Goal: Task Accomplishment & Management: Contribute content

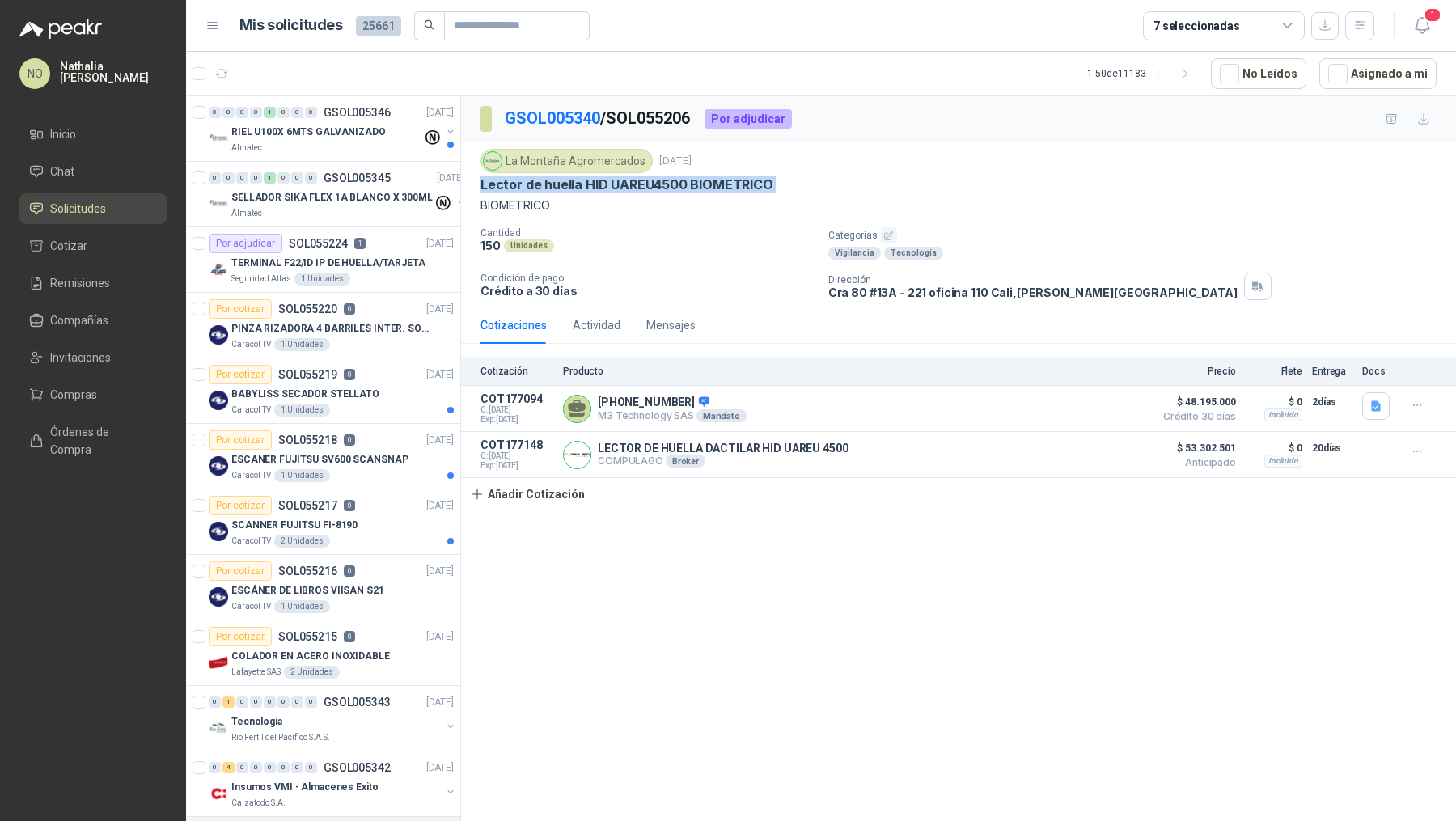
scroll to position [755, 0]
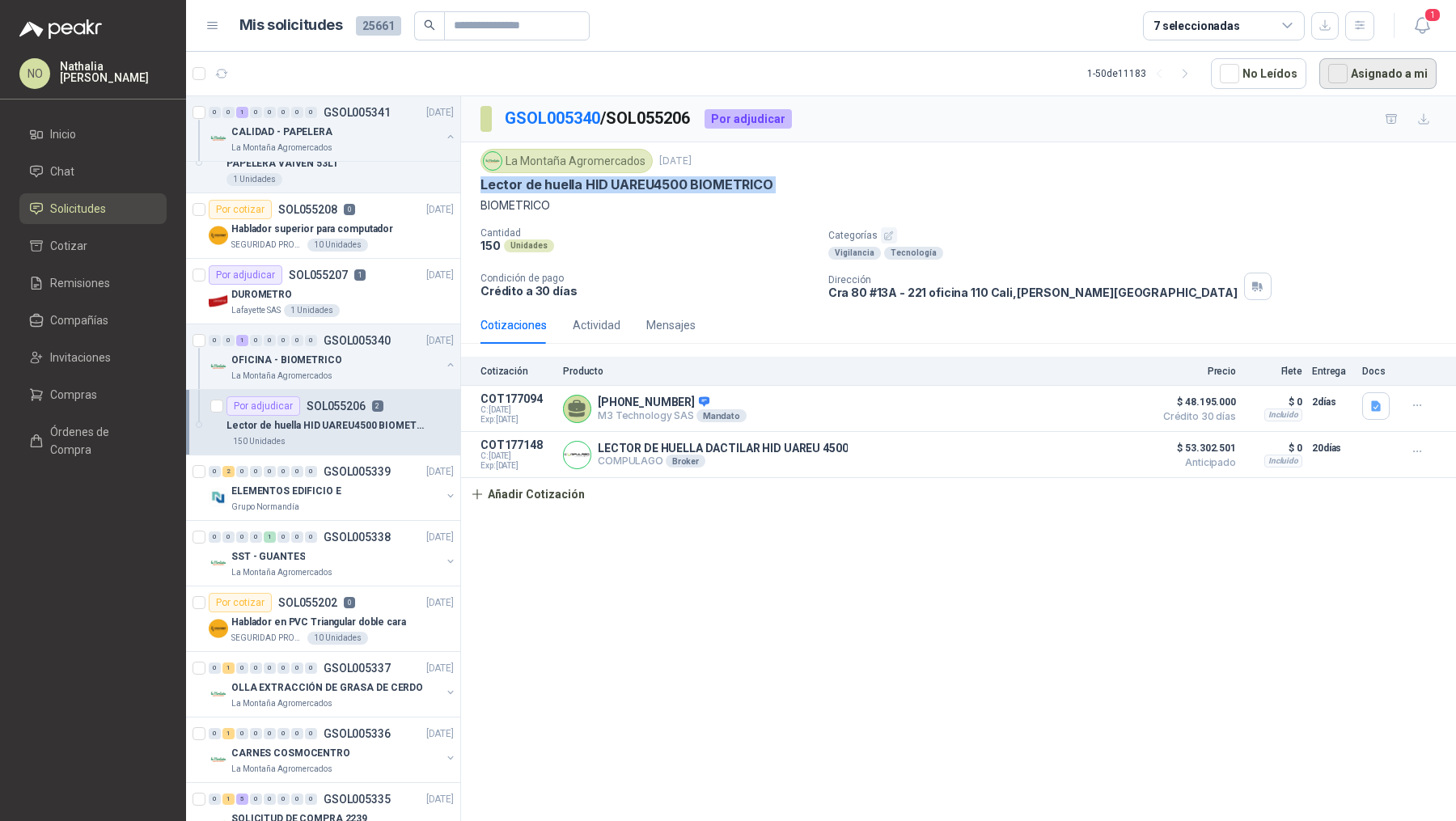
click at [1353, 76] on button "Asignado a mi" at bounding box center [1378, 73] width 118 height 31
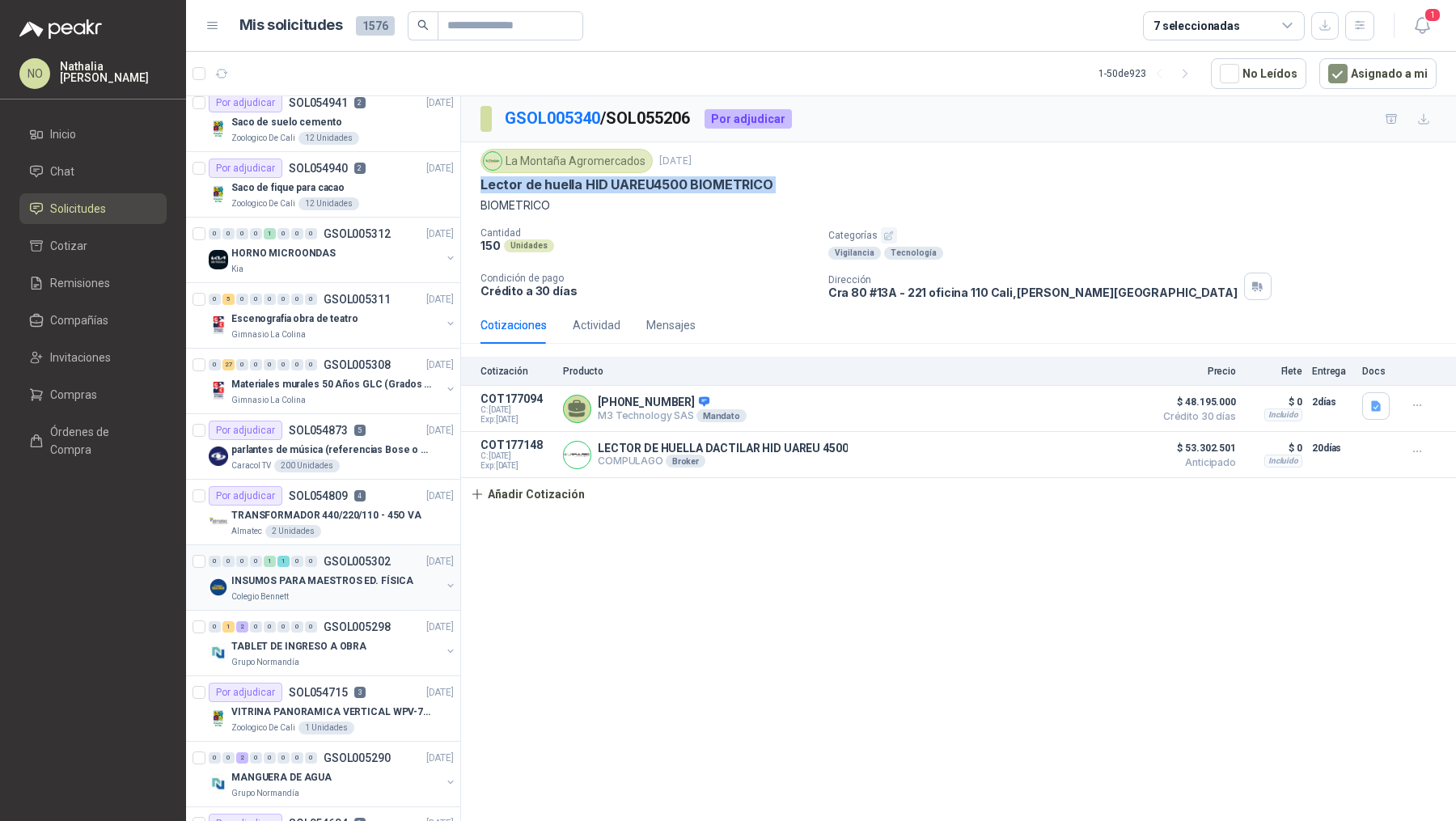
scroll to position [0, 0]
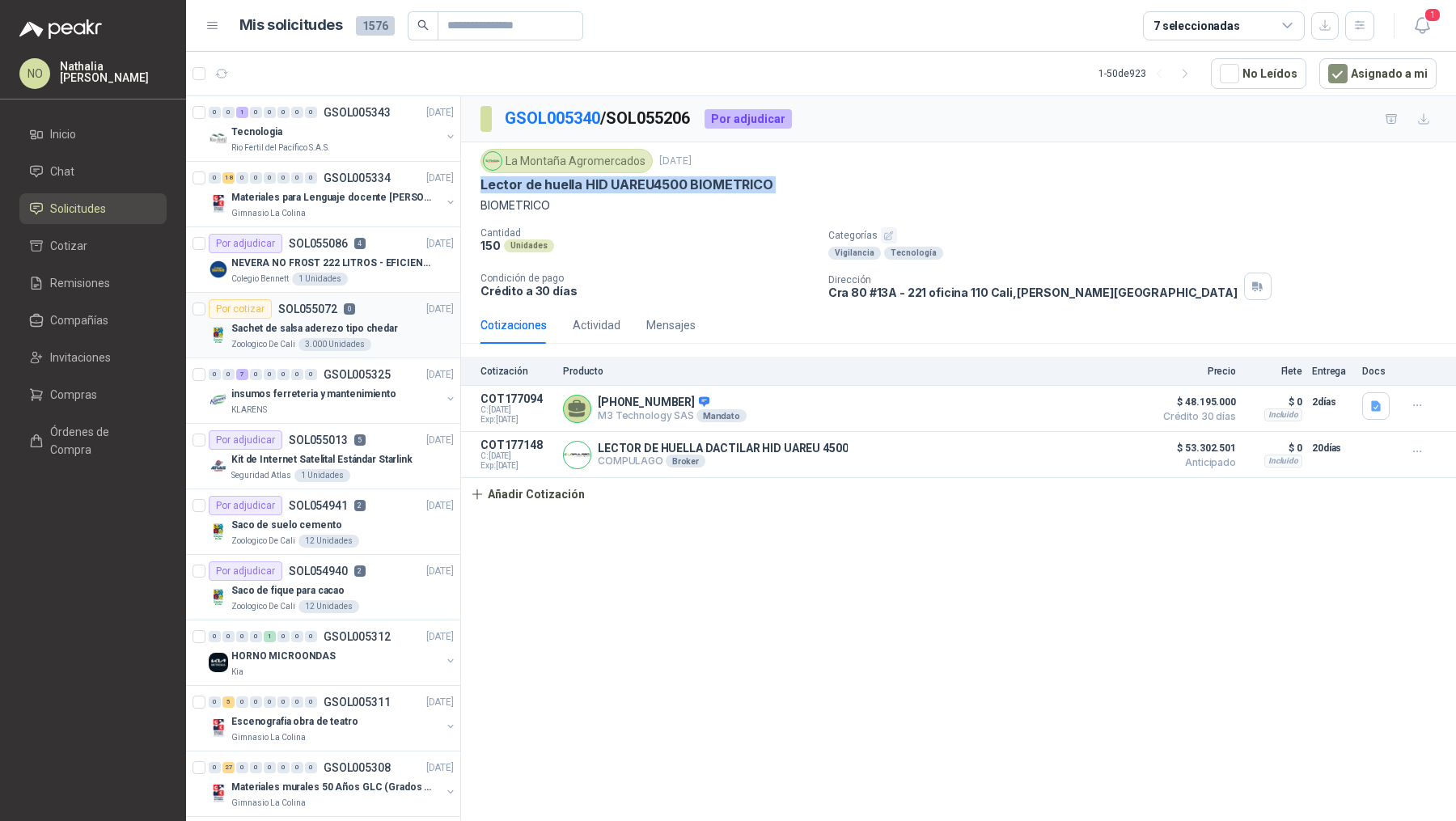
click at [349, 338] on div "3.000 Unidades" at bounding box center [335, 345] width 73 height 13
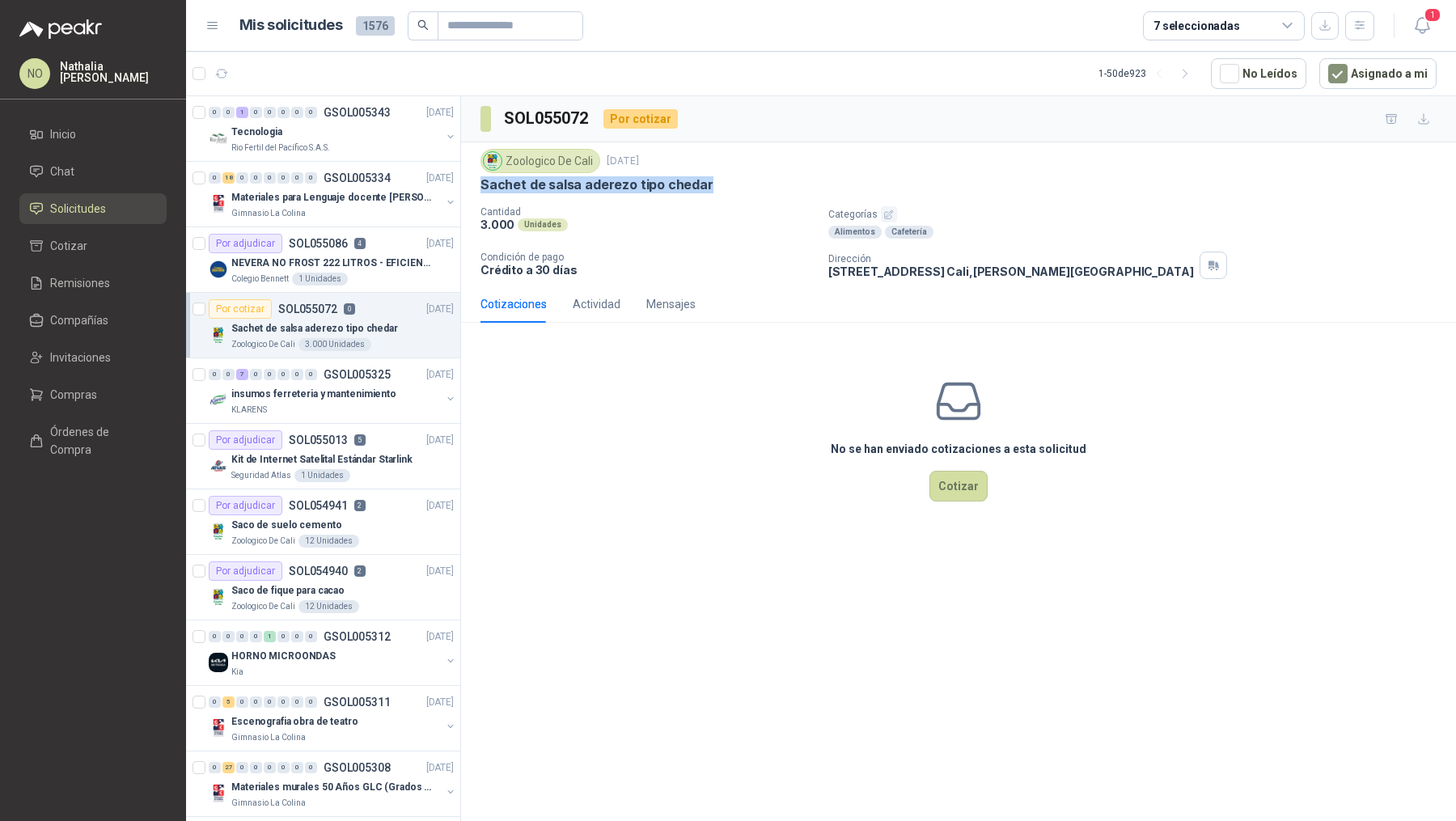
drag, startPoint x: 483, startPoint y: 183, endPoint x: 781, endPoint y: 183, distance: 298.0
click at [782, 183] on div "Sachet de salsa aderezo tipo chedar" at bounding box center [958, 185] width 956 height 17
copy p "Sachet de salsa aderezo tipo chedar"
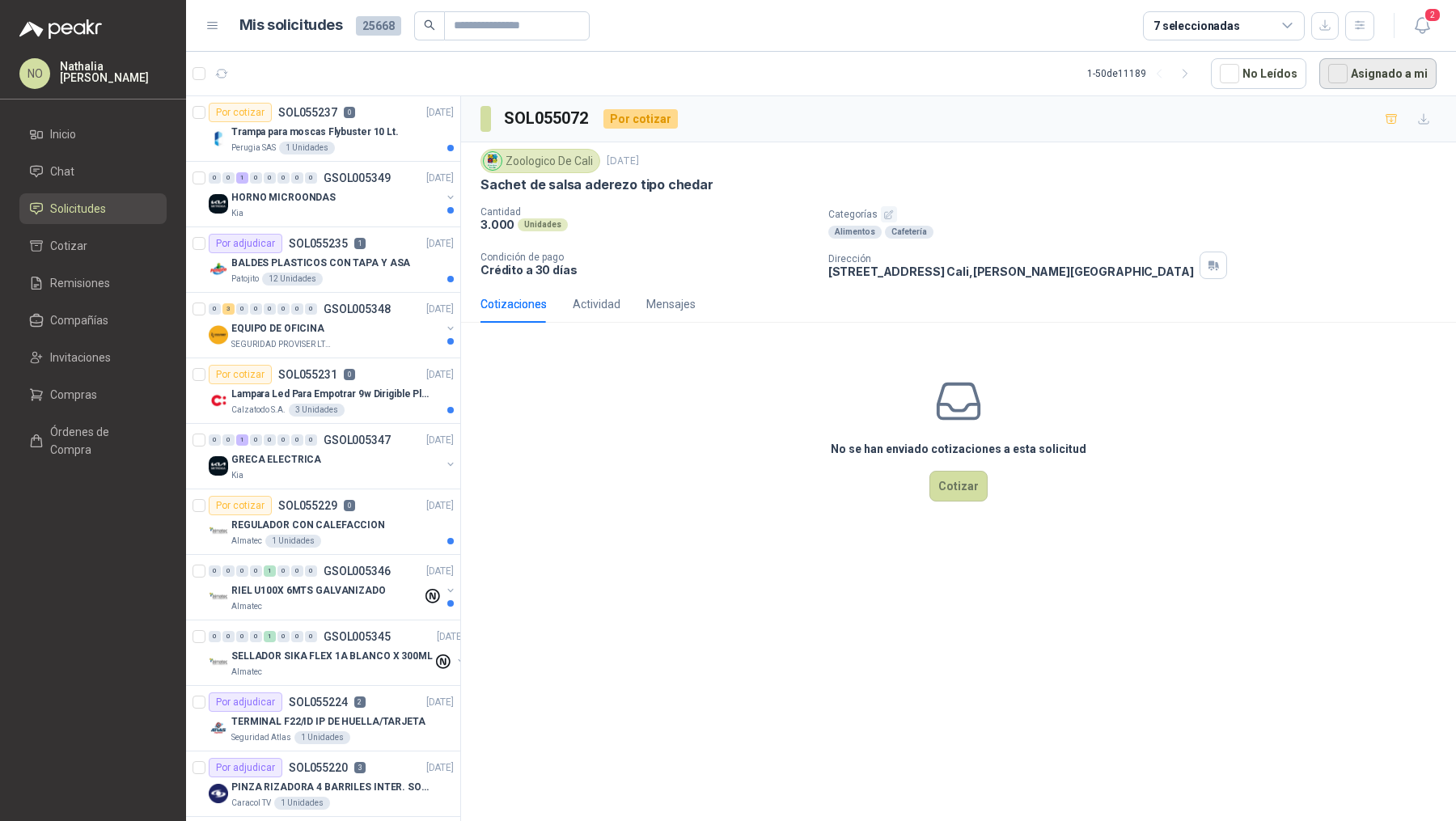
click at [1361, 68] on button "Asignado a mi" at bounding box center [1378, 73] width 118 height 31
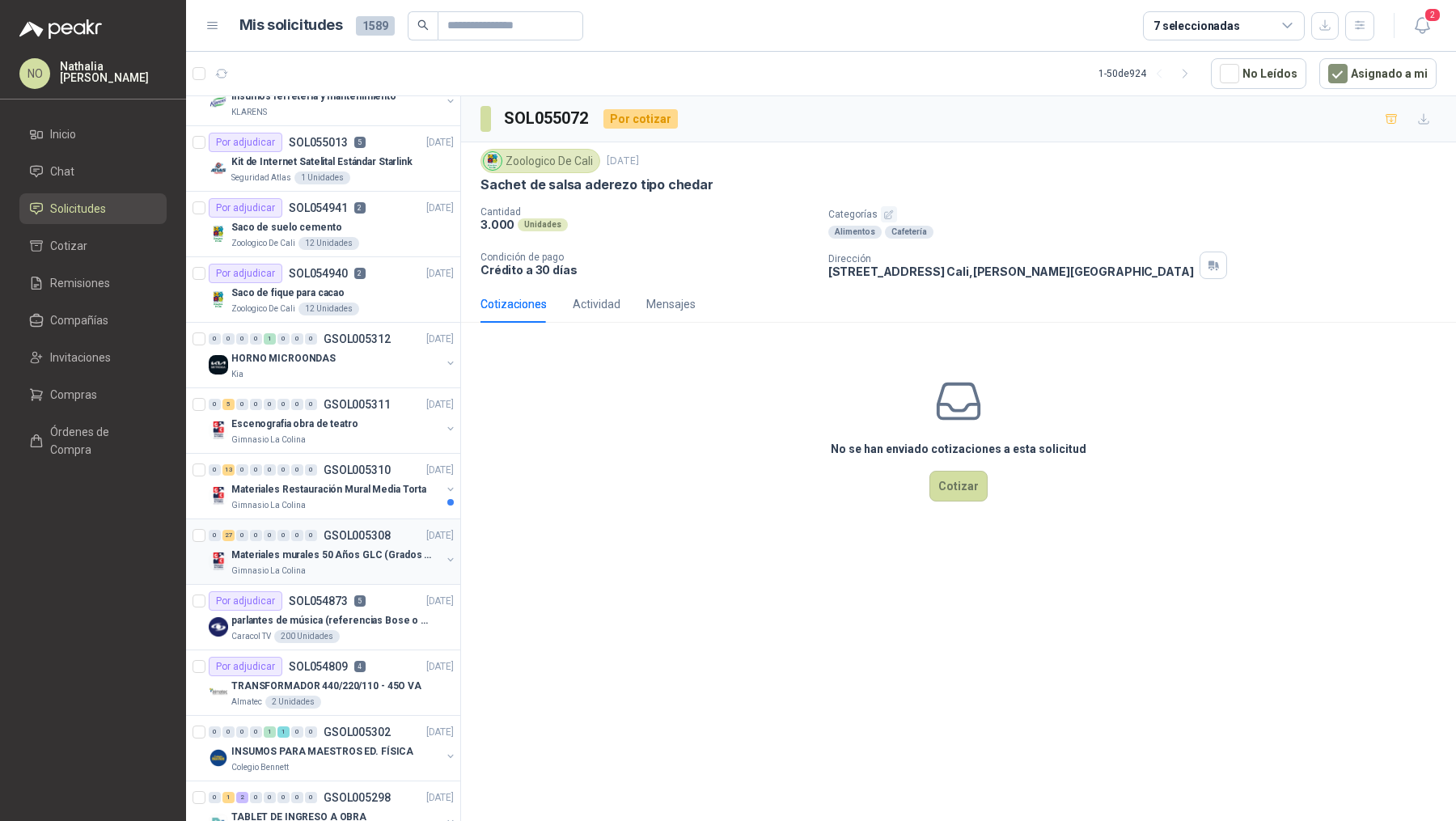
scroll to position [299, 0]
click at [345, 759] on div "Colegio Bennett" at bounding box center [336, 766] width 209 height 13
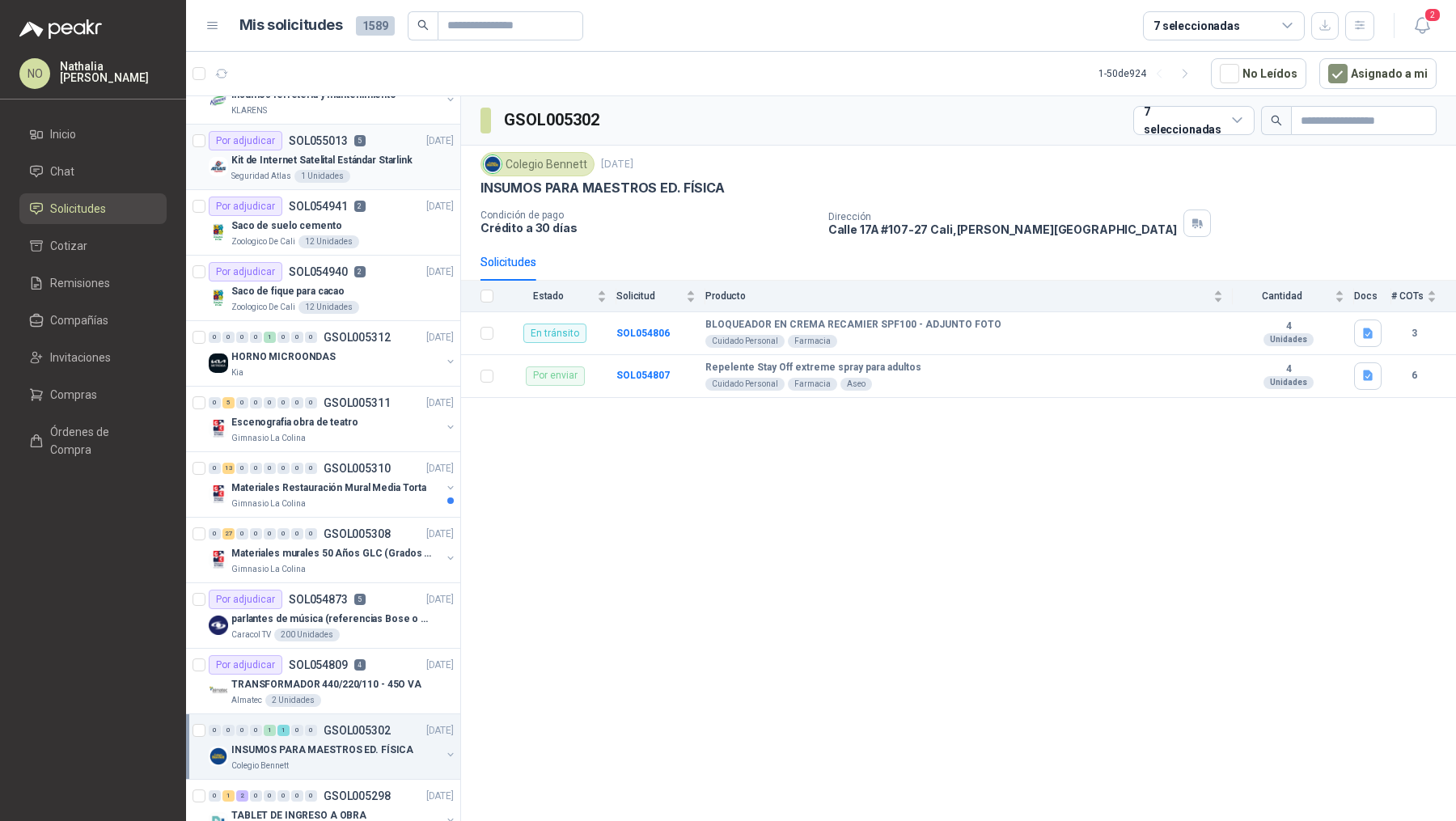
click at [343, 178] on div "Seguridad Atlas 1 Unidades" at bounding box center [343, 177] width 222 height 13
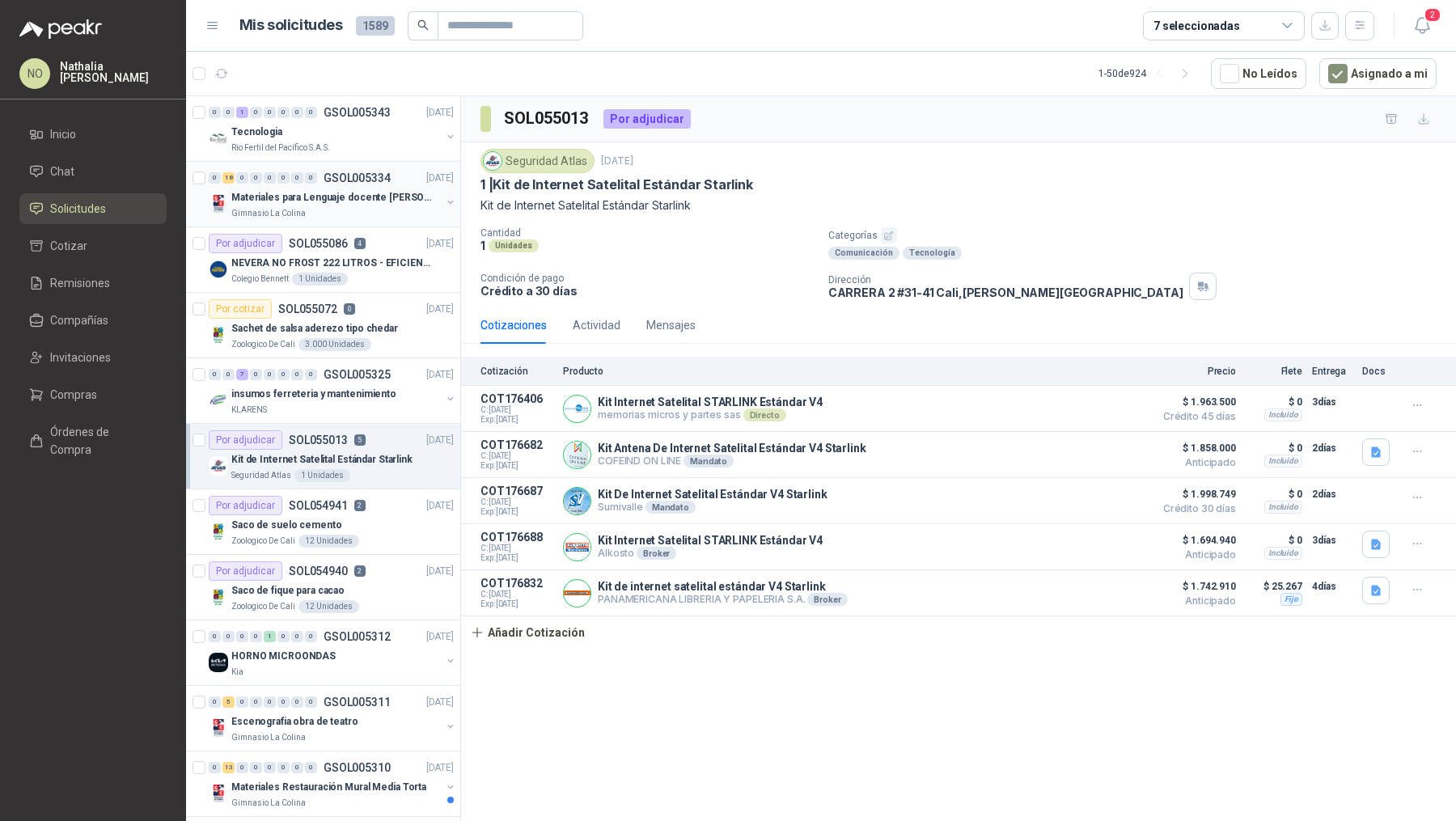
click at [334, 221] on div "0 18 0 0 0 0 0 0 GSOL005334 08/09/25 Materiales para Lenguaje docente Yuri Cast…" at bounding box center [323, 194] width 275 height 65
click at [334, 256] on p "NEVERA NO FROST 222 LITROS - EFICIENCIA ENERGETICA A" at bounding box center [332, 263] width 202 height 15
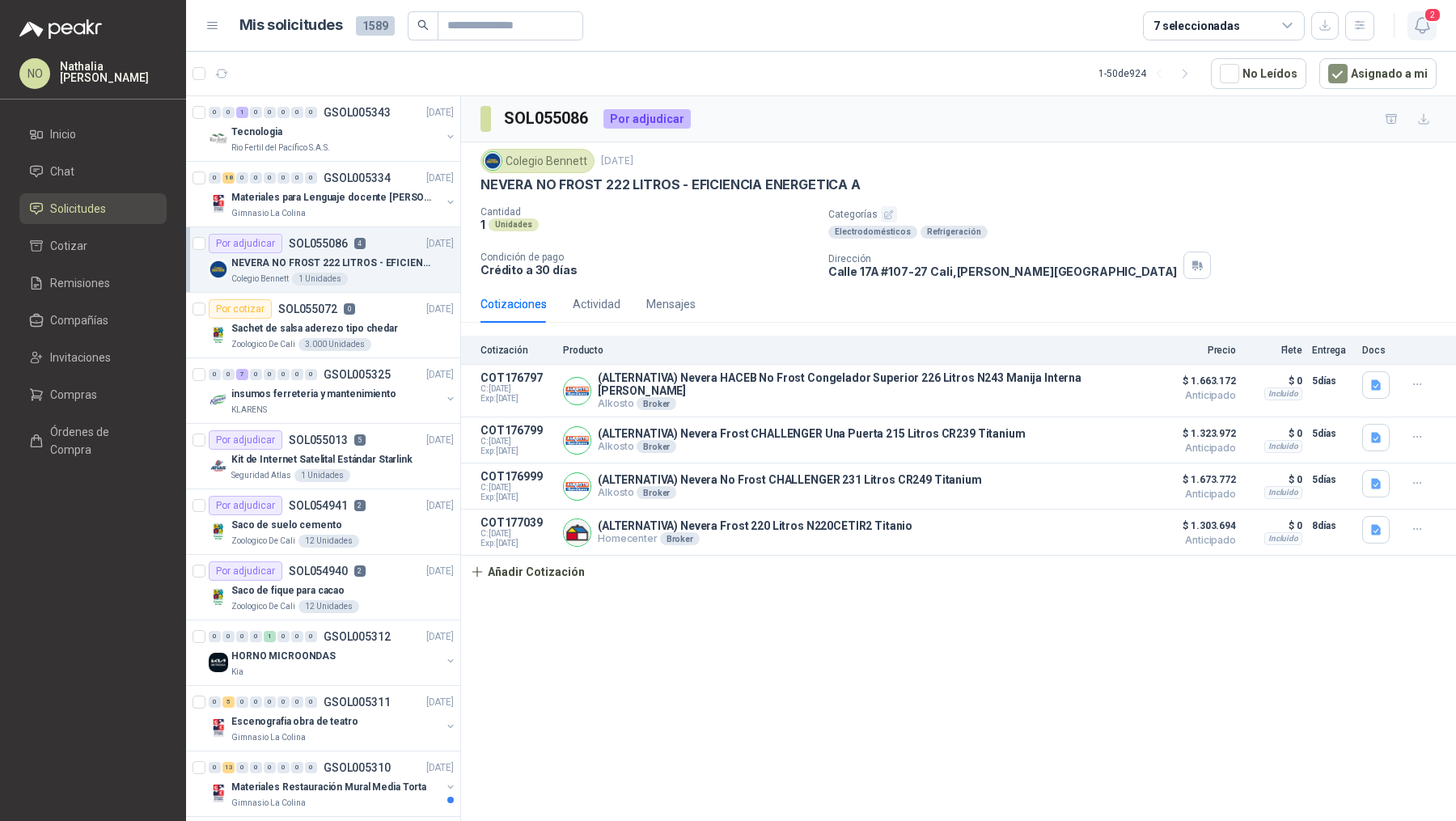
click at [1425, 36] on button "2" at bounding box center [1421, 25] width 29 height 29
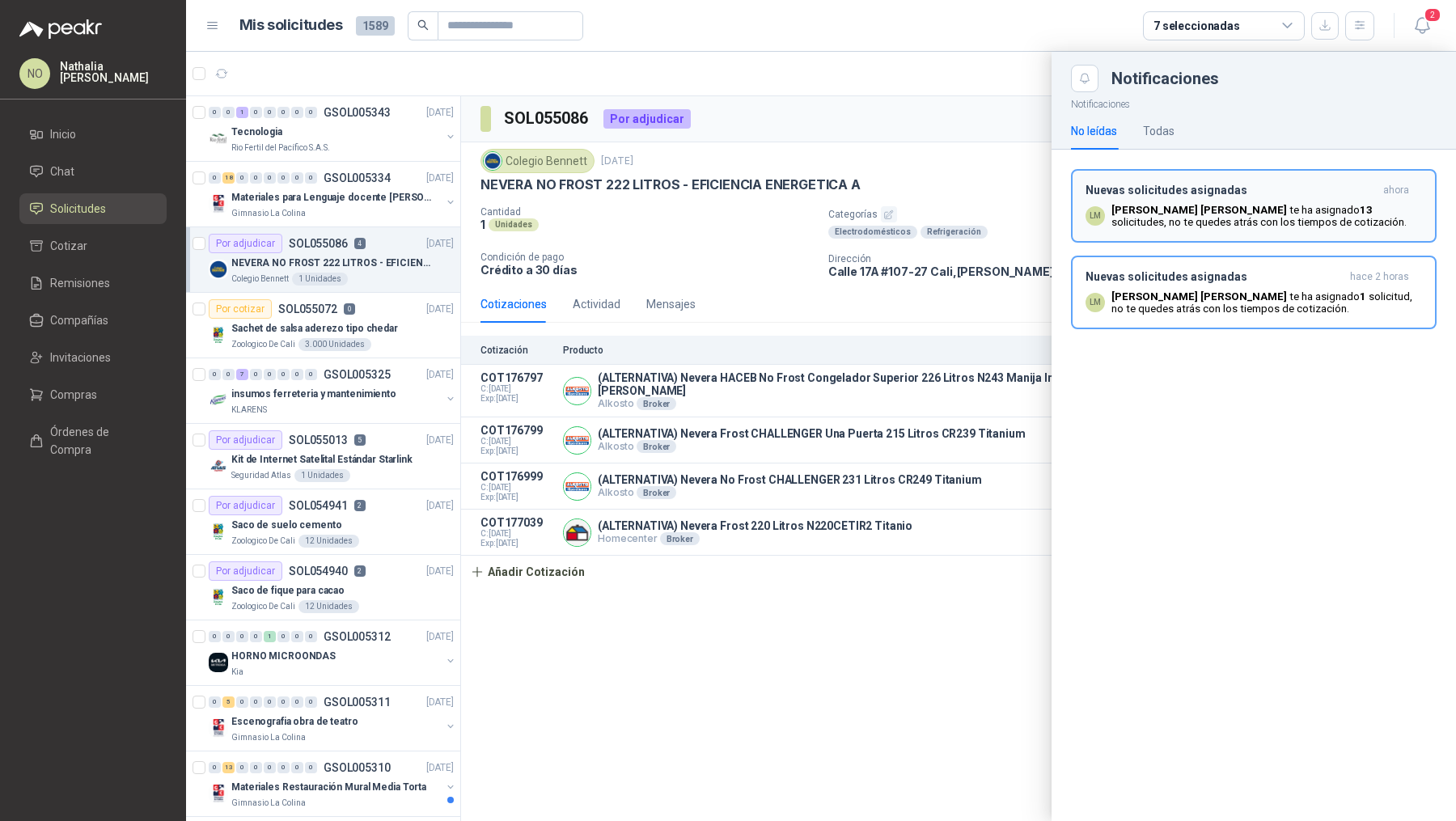
click at [1294, 184] on h3 "Nuevas solicitudes asignadas" at bounding box center [1231, 191] width 291 height 14
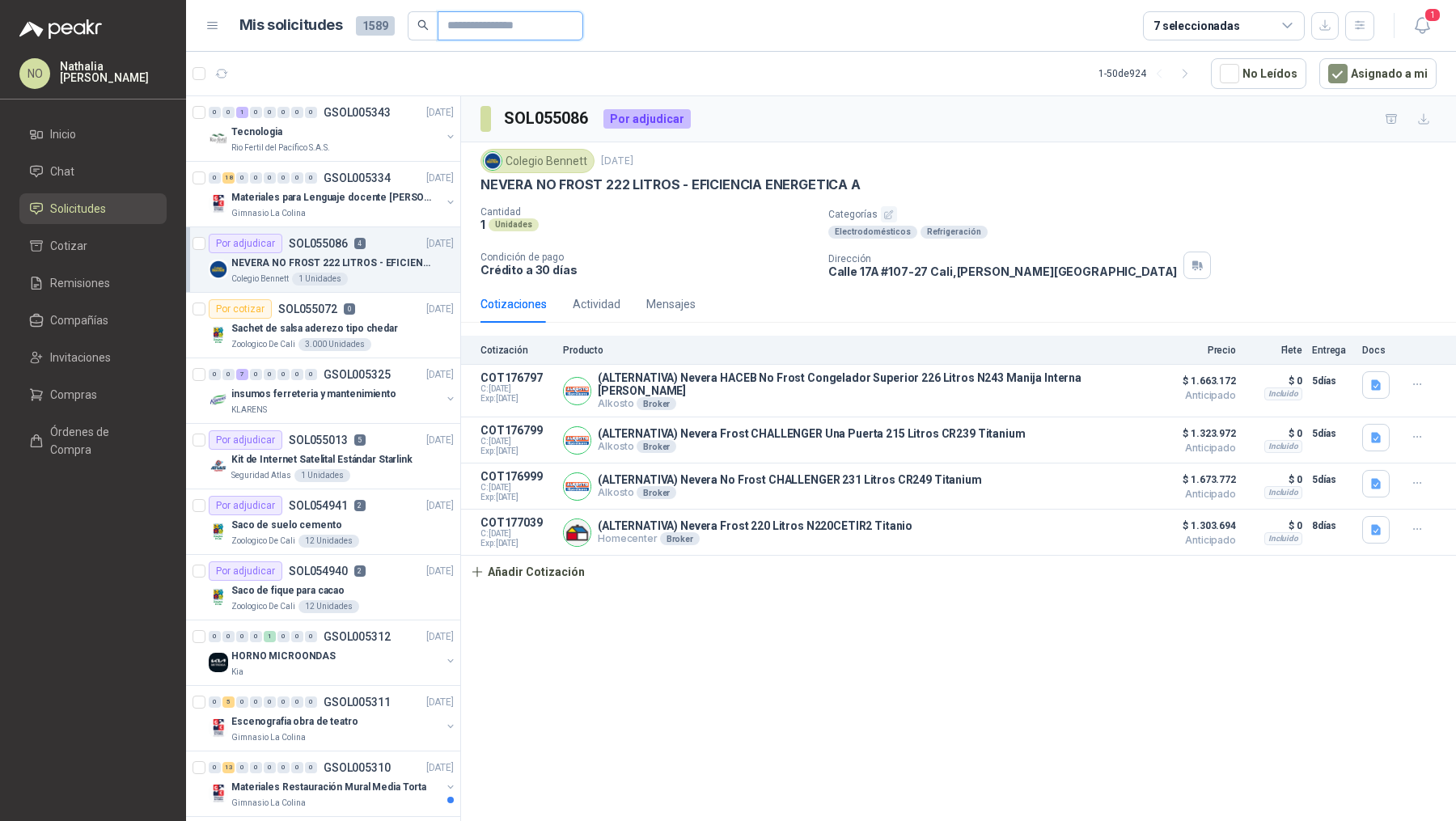
click at [501, 17] on input "text" at bounding box center [503, 25] width 113 height 27
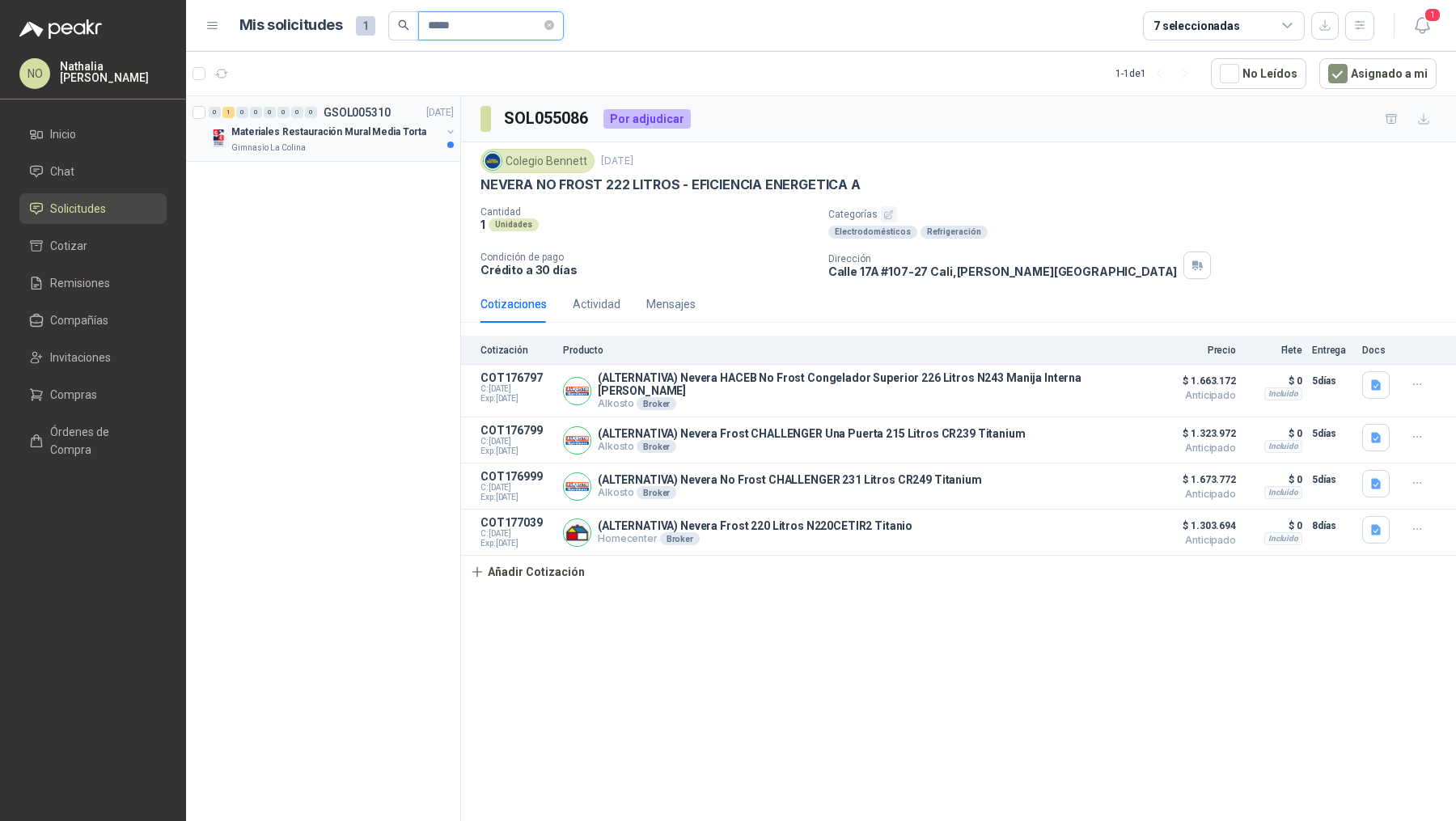
type input "*****"
click at [384, 150] on div "Gimnasio La Colina" at bounding box center [336, 149] width 209 height 13
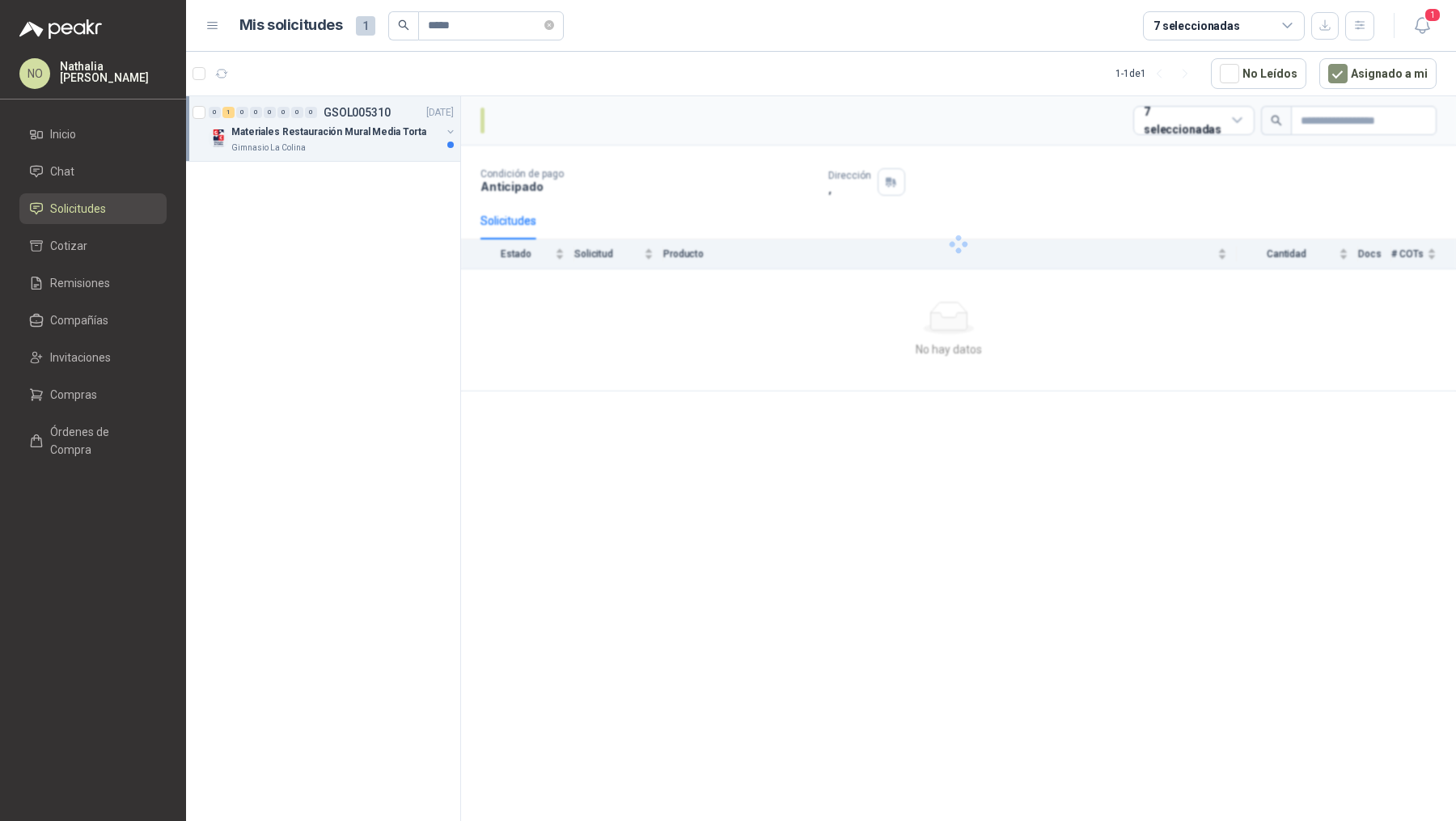
click at [384, 150] on div "Gimnasio La Colina" at bounding box center [336, 149] width 209 height 13
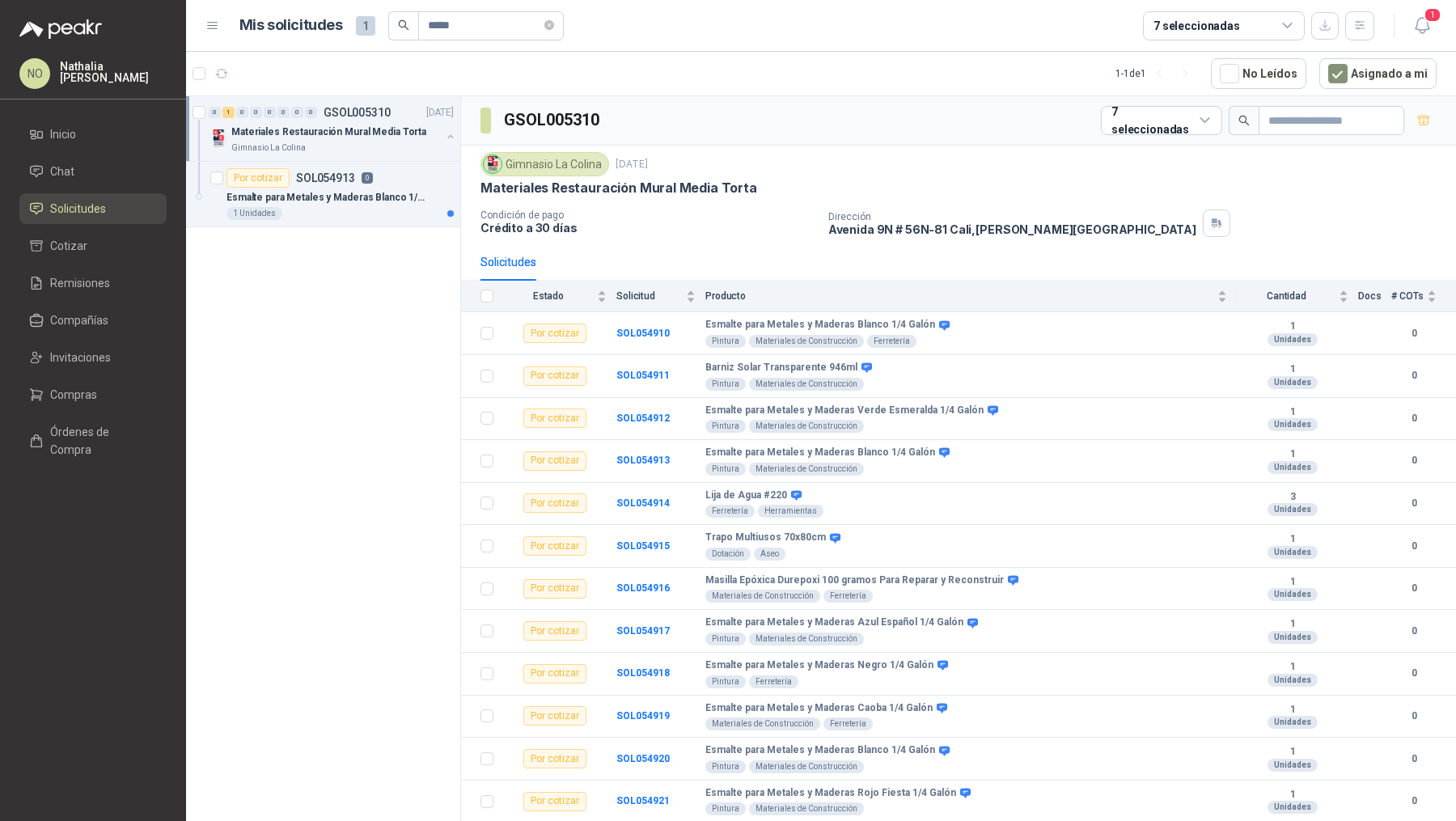
scroll to position [4, 0]
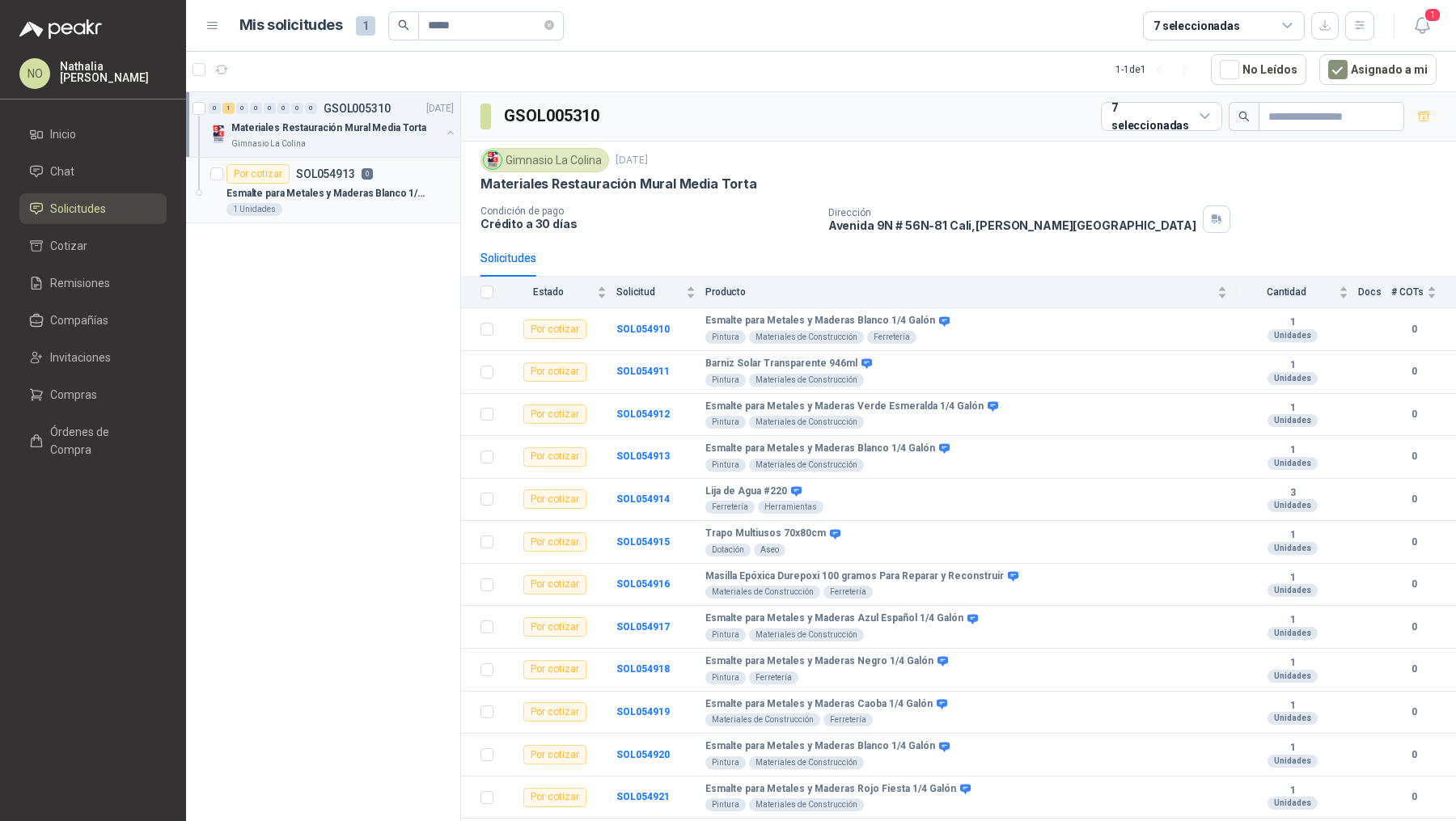
click at [374, 210] on div "1 Unidades" at bounding box center [340, 209] width 227 height 13
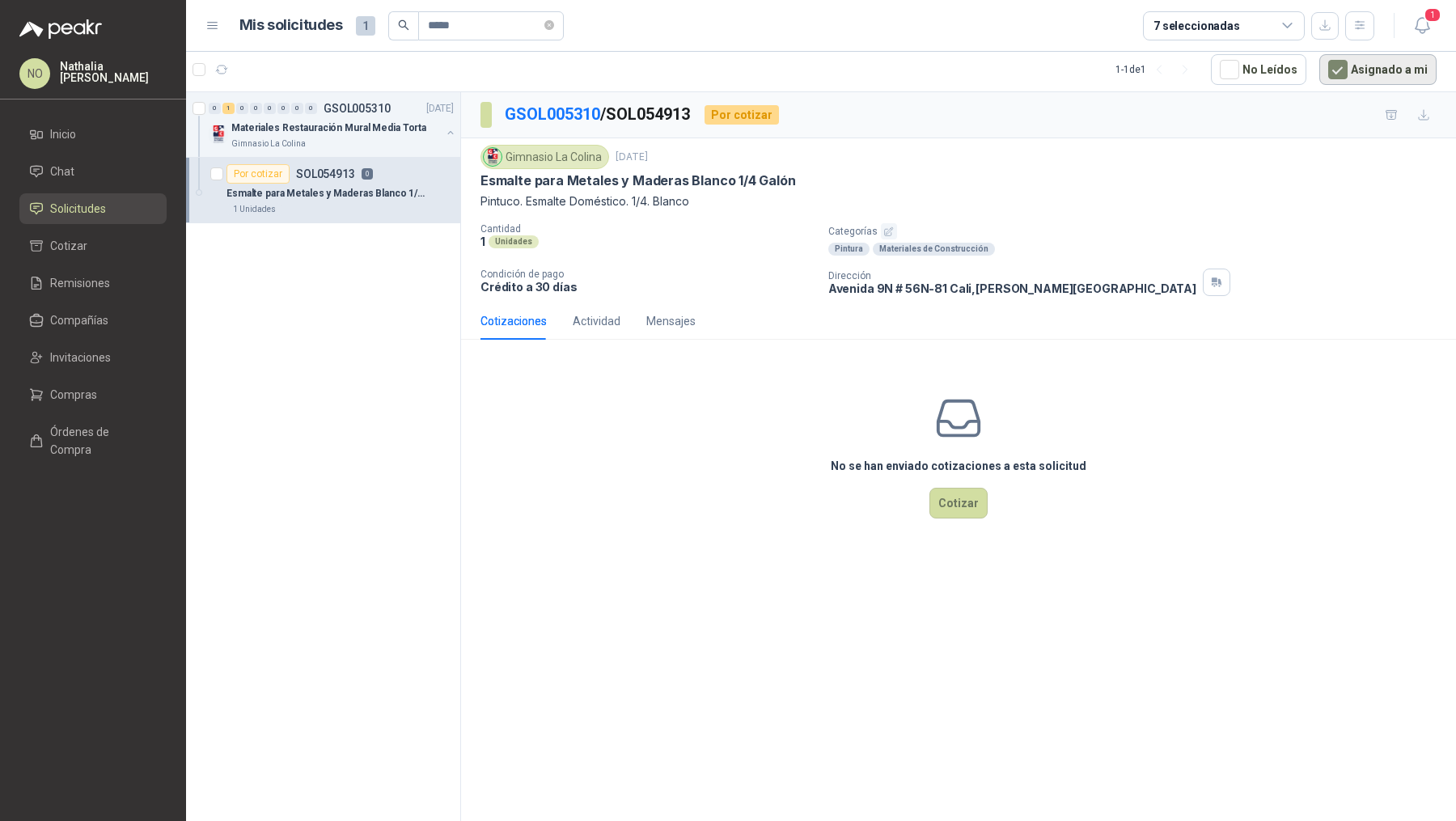
click at [1357, 73] on button "Asignado a mi" at bounding box center [1378, 69] width 118 height 31
click at [554, 27] on icon "close-circle" at bounding box center [549, 25] width 9 height 9
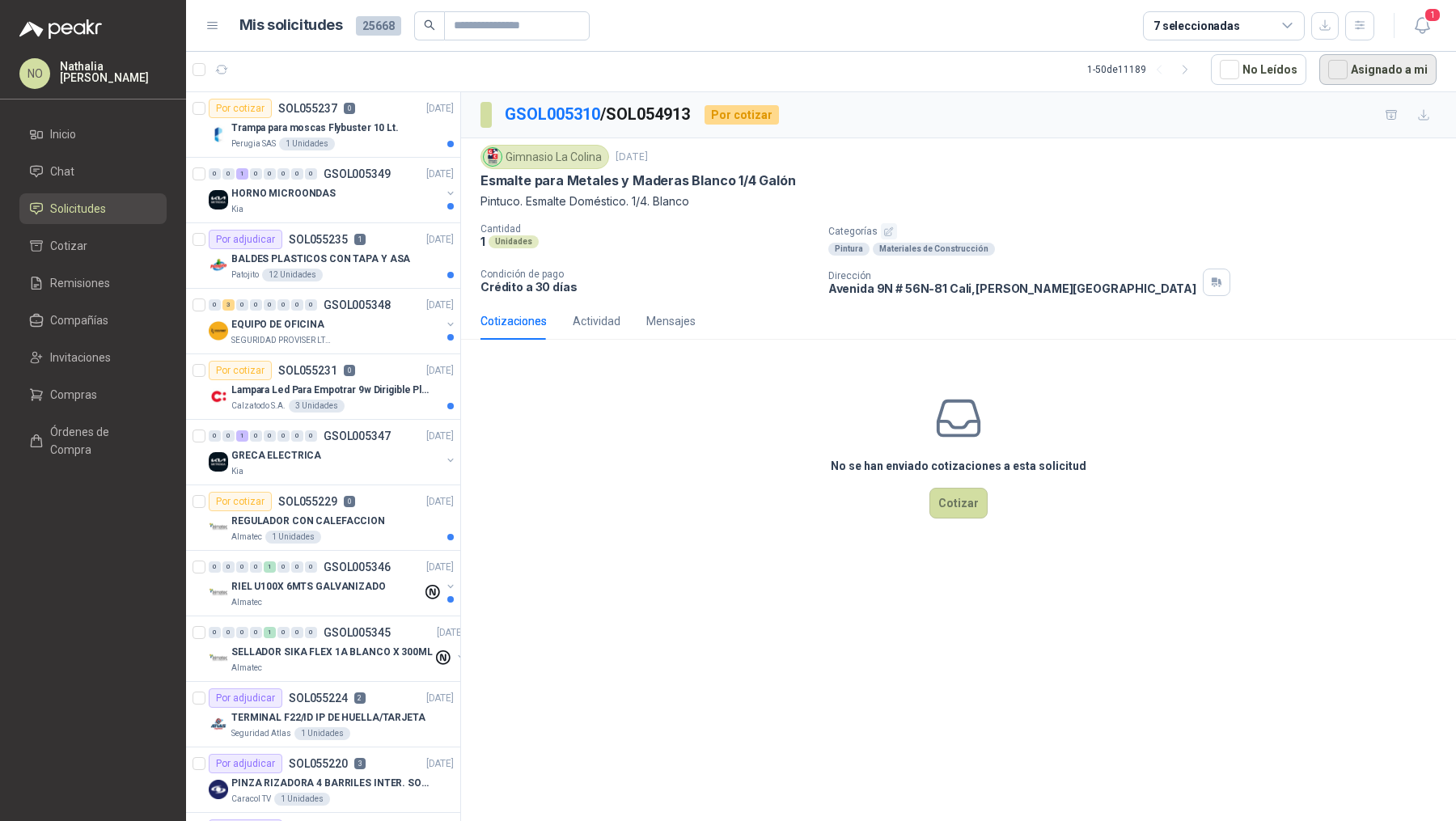
click at [1380, 70] on button "Asignado a mi" at bounding box center [1378, 69] width 118 height 31
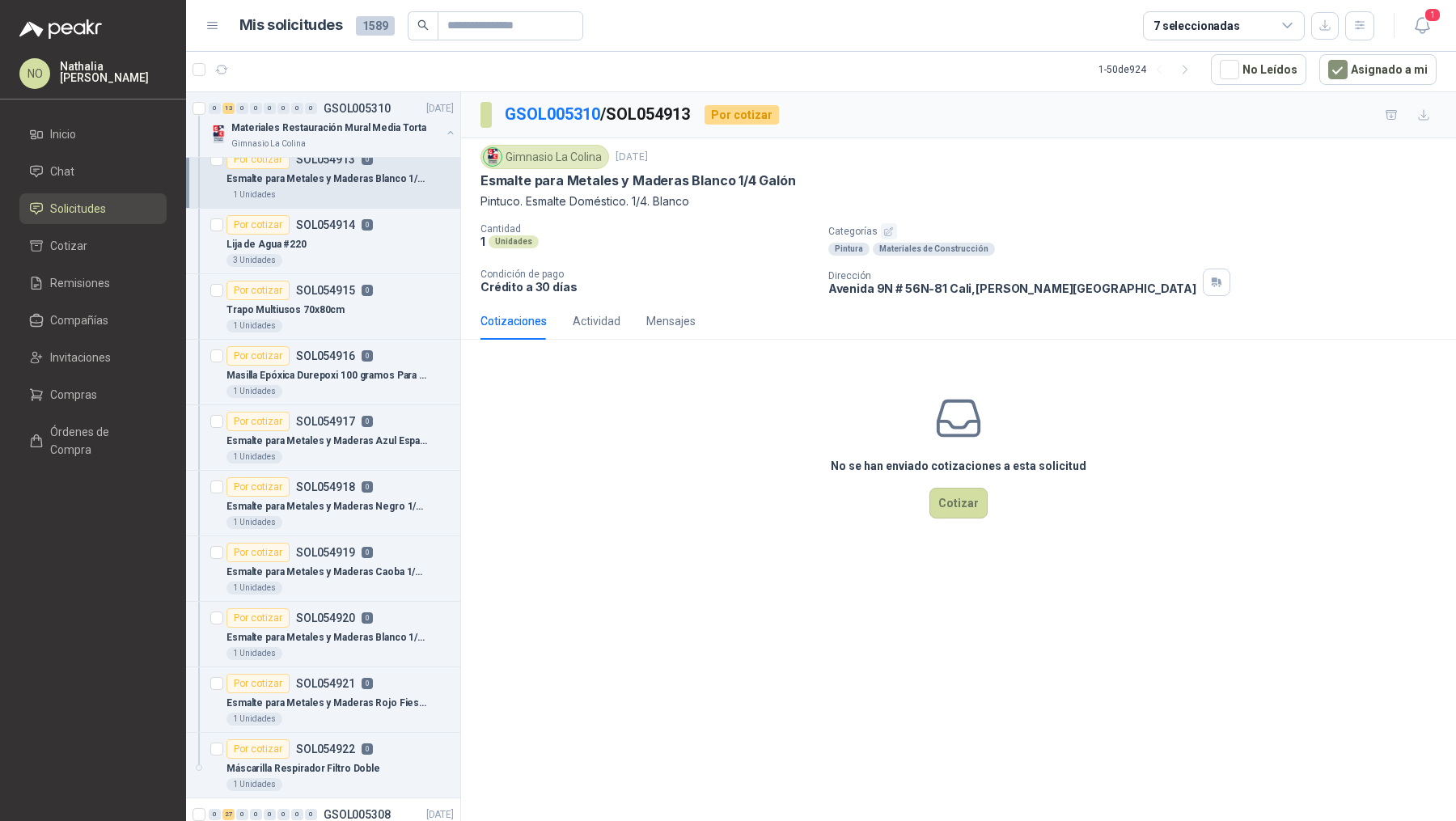
scroll to position [867, 0]
click at [358, 630] on p "Esmalte para Metales y Maderas Blanco 1/4 Galón" at bounding box center [328, 637] width 202 height 15
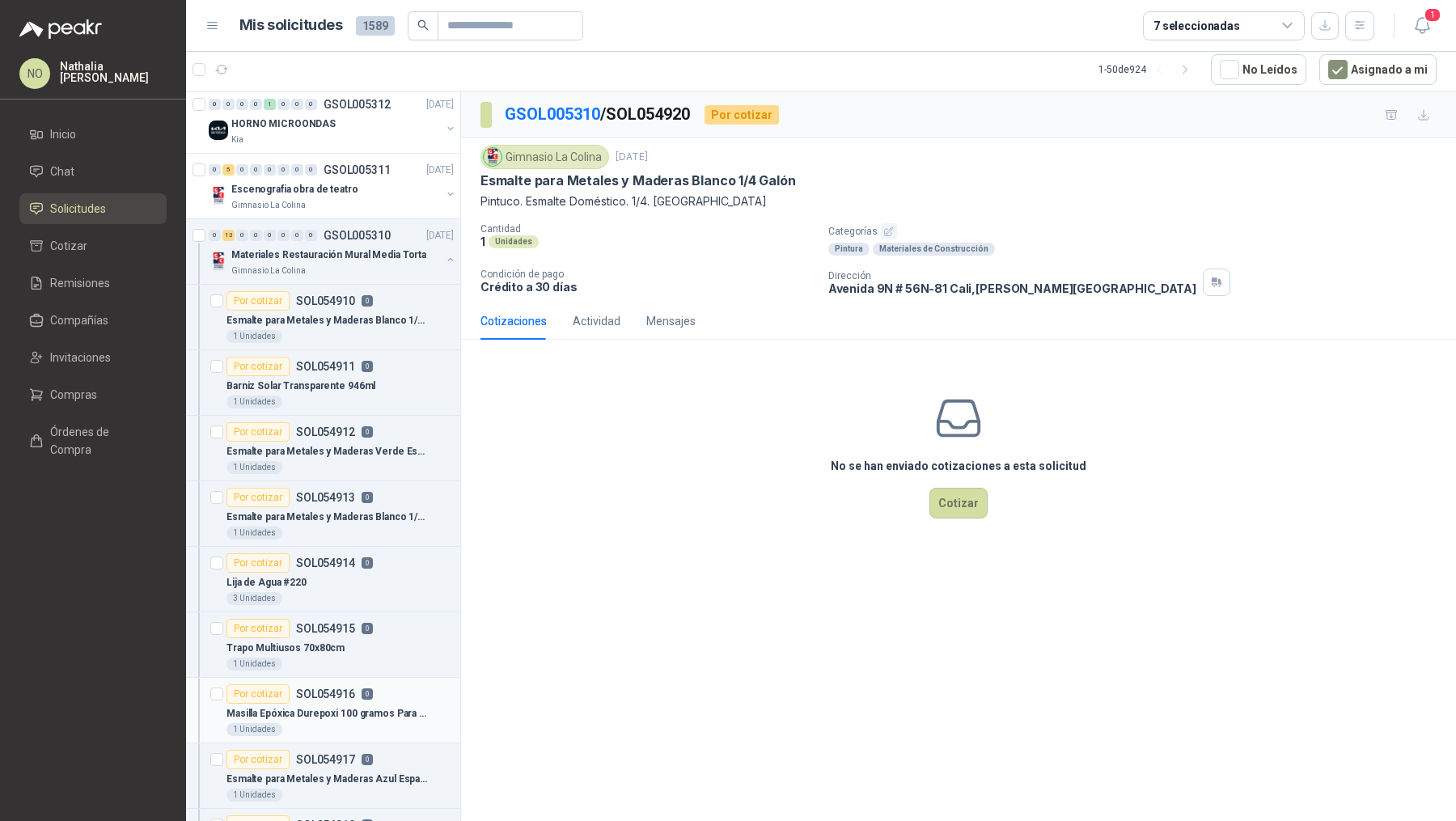
scroll to position [530, 0]
click at [367, 329] on div "1 Unidades" at bounding box center [340, 335] width 227 height 13
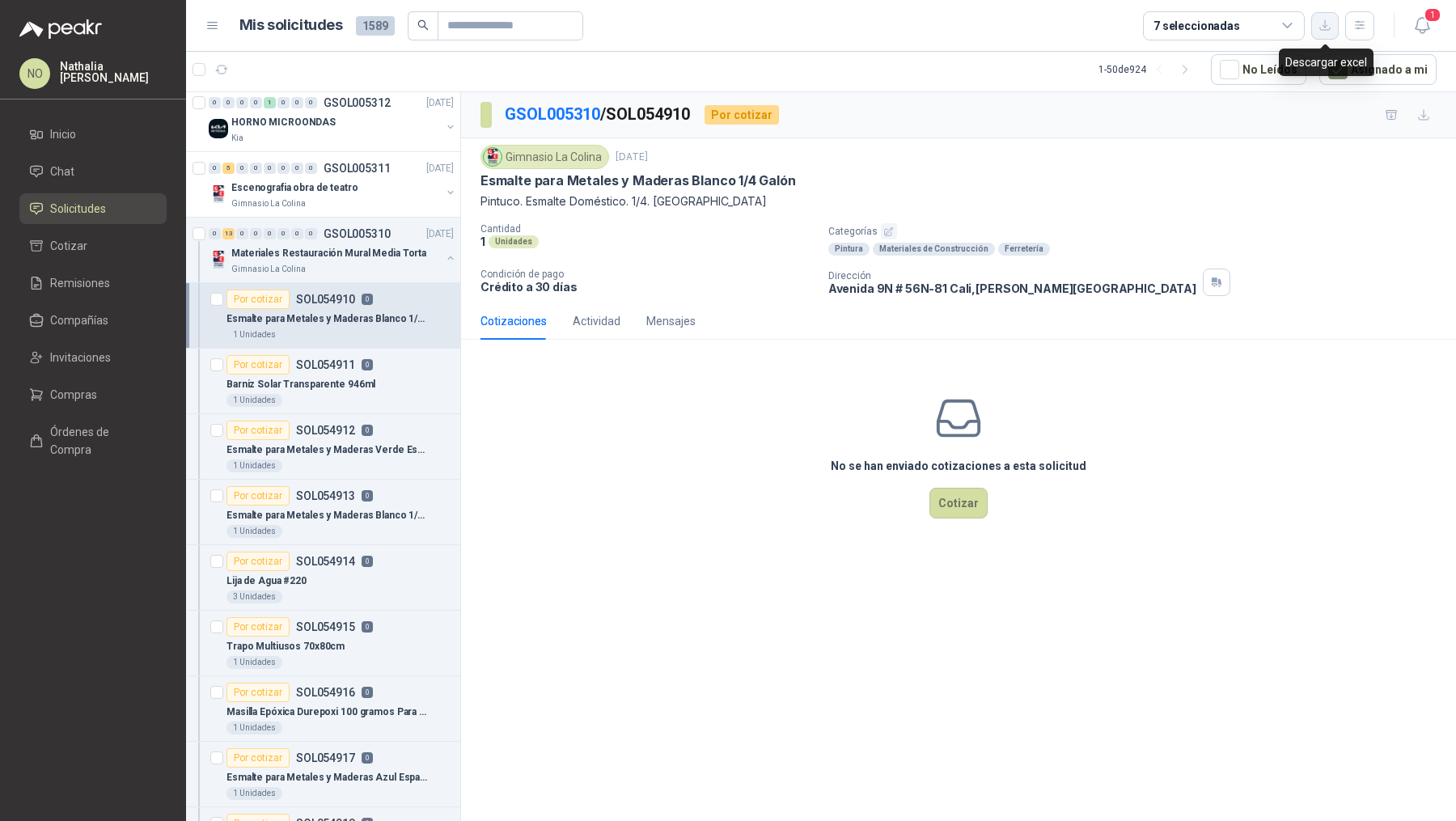
click at [1329, 24] on icon "button" at bounding box center [1325, 25] width 14 height 14
click at [342, 248] on p "Materiales Restauración Mural Media Torta" at bounding box center [329, 253] width 195 height 15
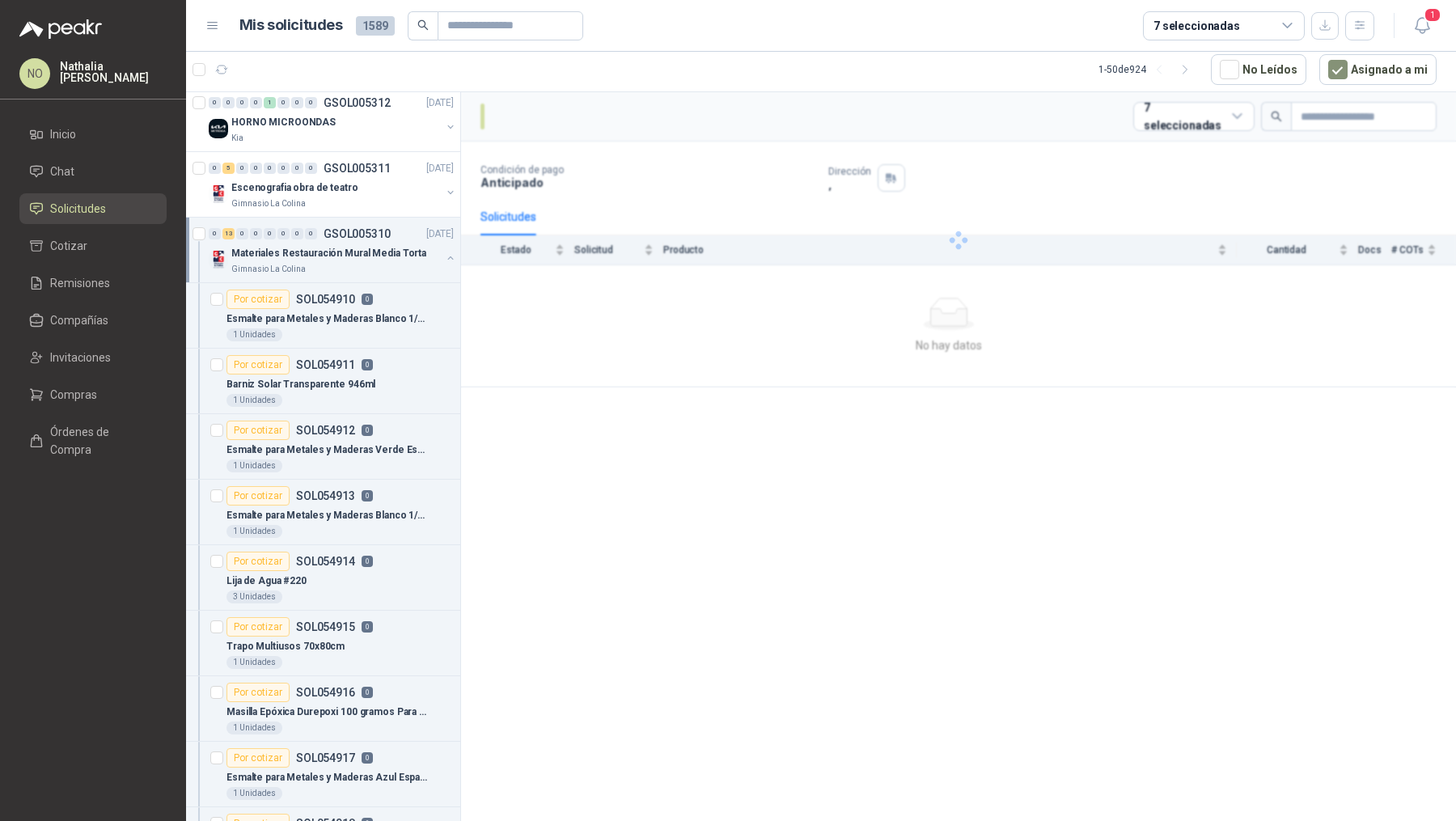
click at [342, 248] on p "Materiales Restauración Mural Media Torta" at bounding box center [329, 253] width 195 height 15
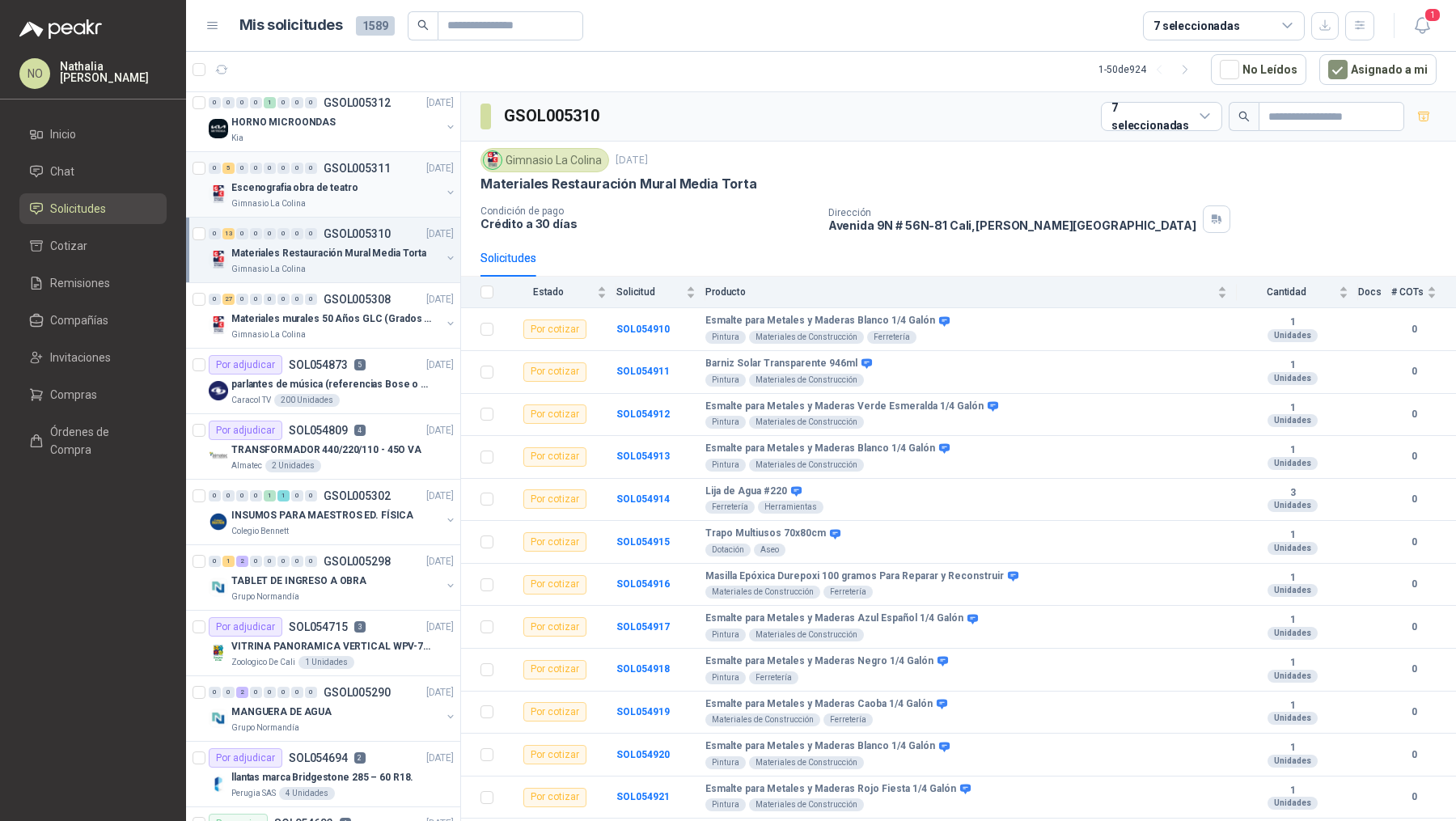
click at [360, 197] on div "Gimnasio La Colina" at bounding box center [336, 204] width 209 height 13
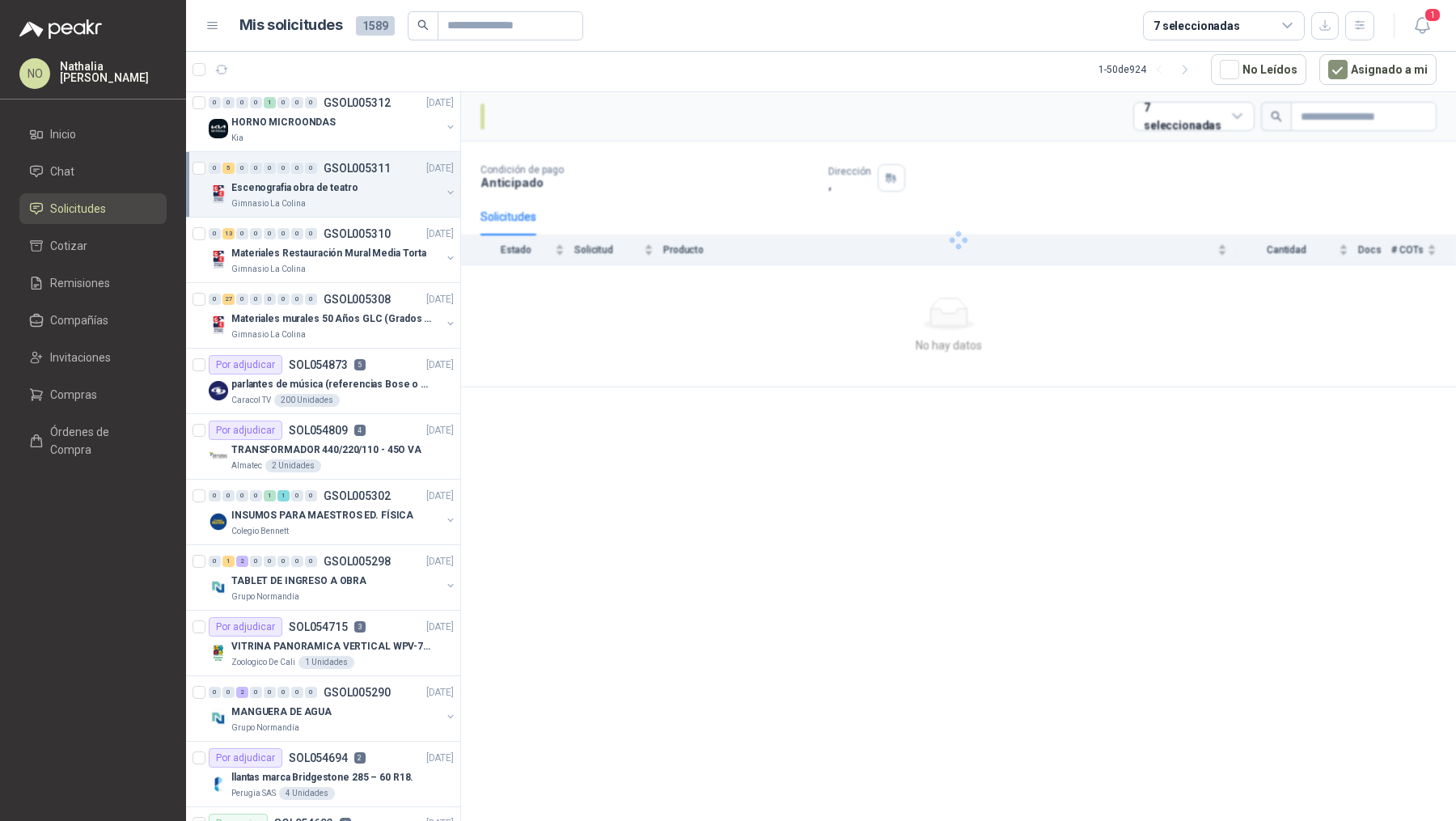
click at [360, 197] on div "Gimnasio La Colina" at bounding box center [336, 204] width 209 height 13
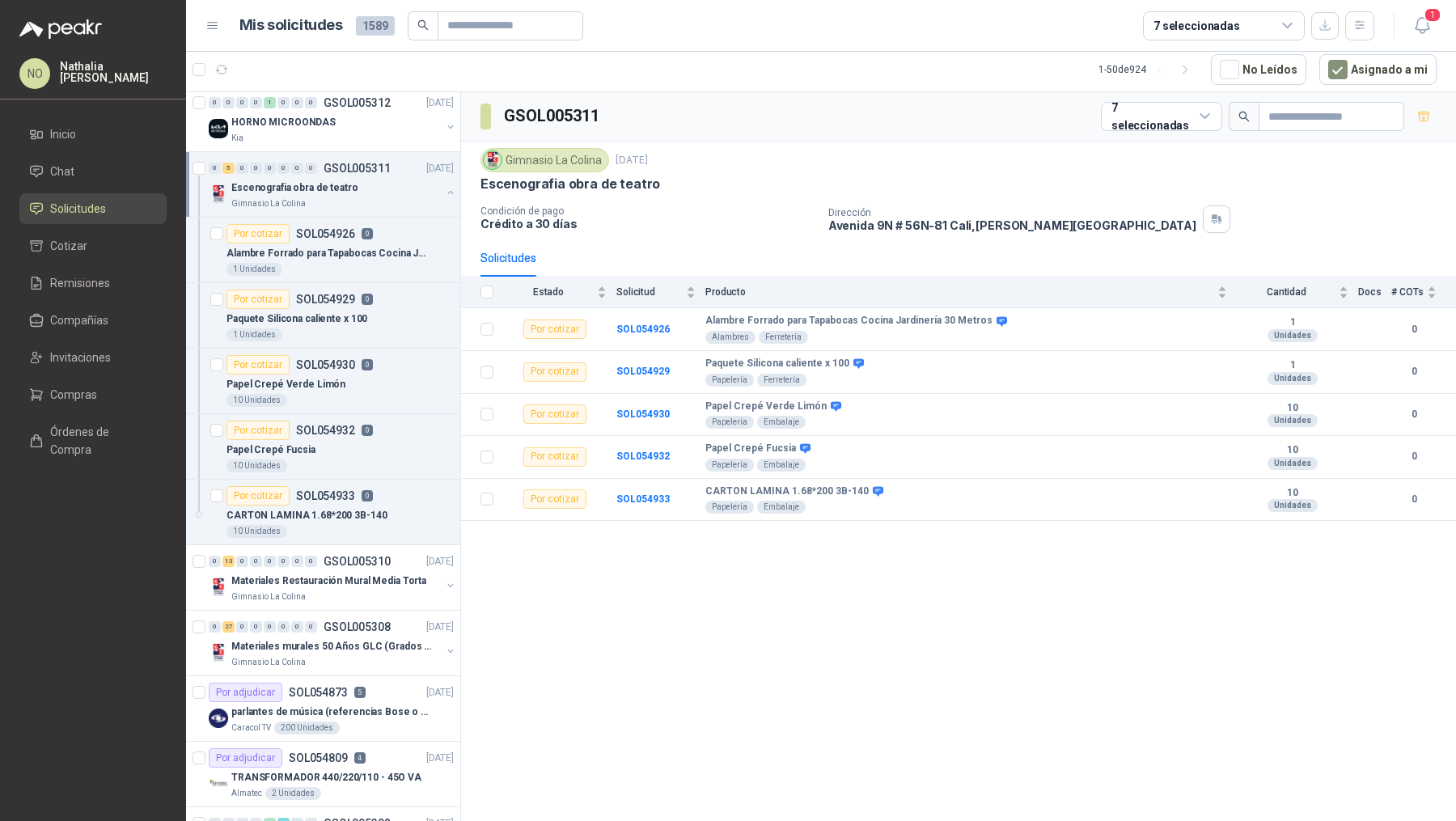
click at [360, 197] on div "Gimnasio La Colina" at bounding box center [336, 204] width 209 height 13
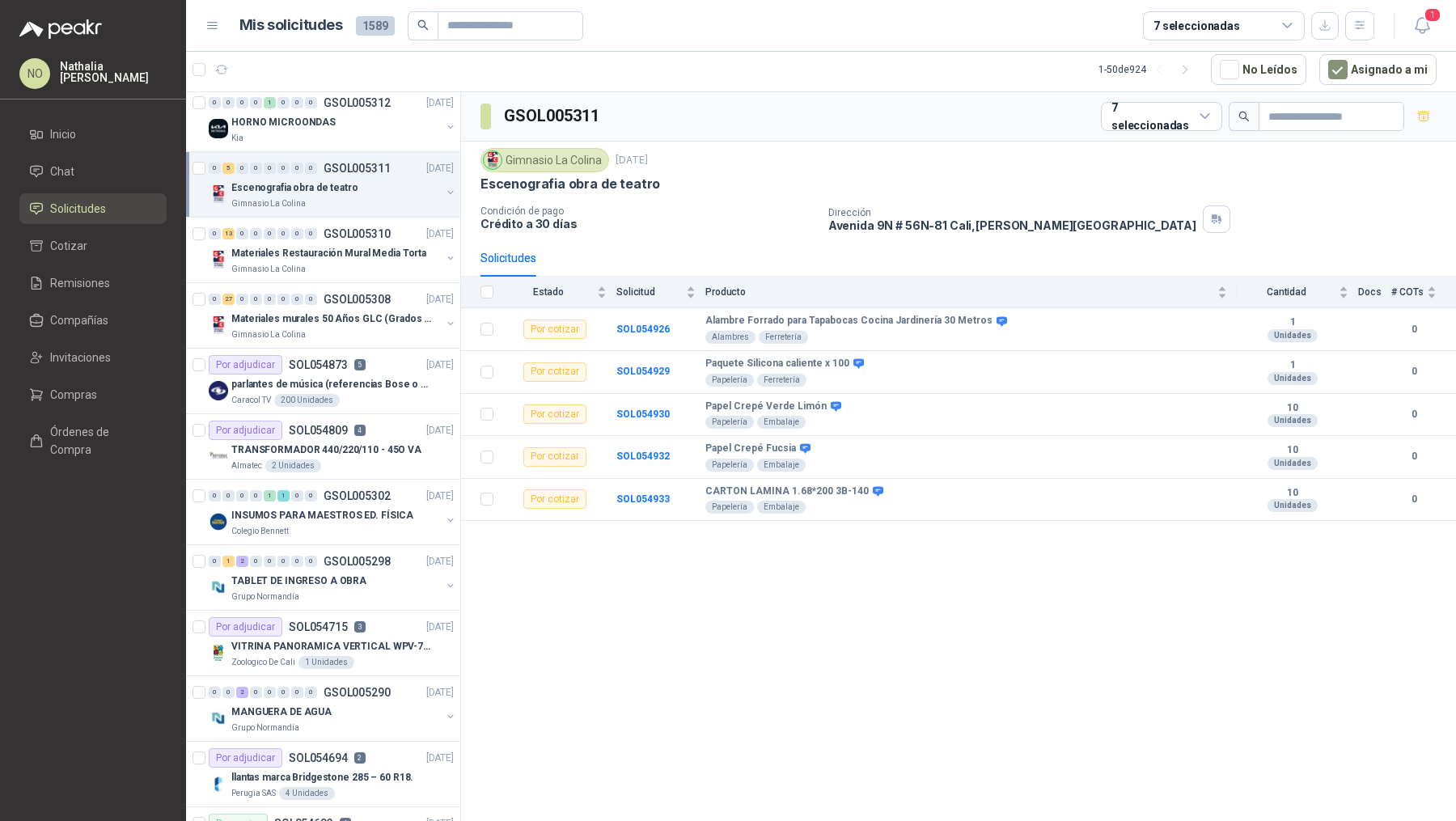
click at [360, 200] on div "Gimnasio La Colina" at bounding box center [336, 204] width 209 height 13
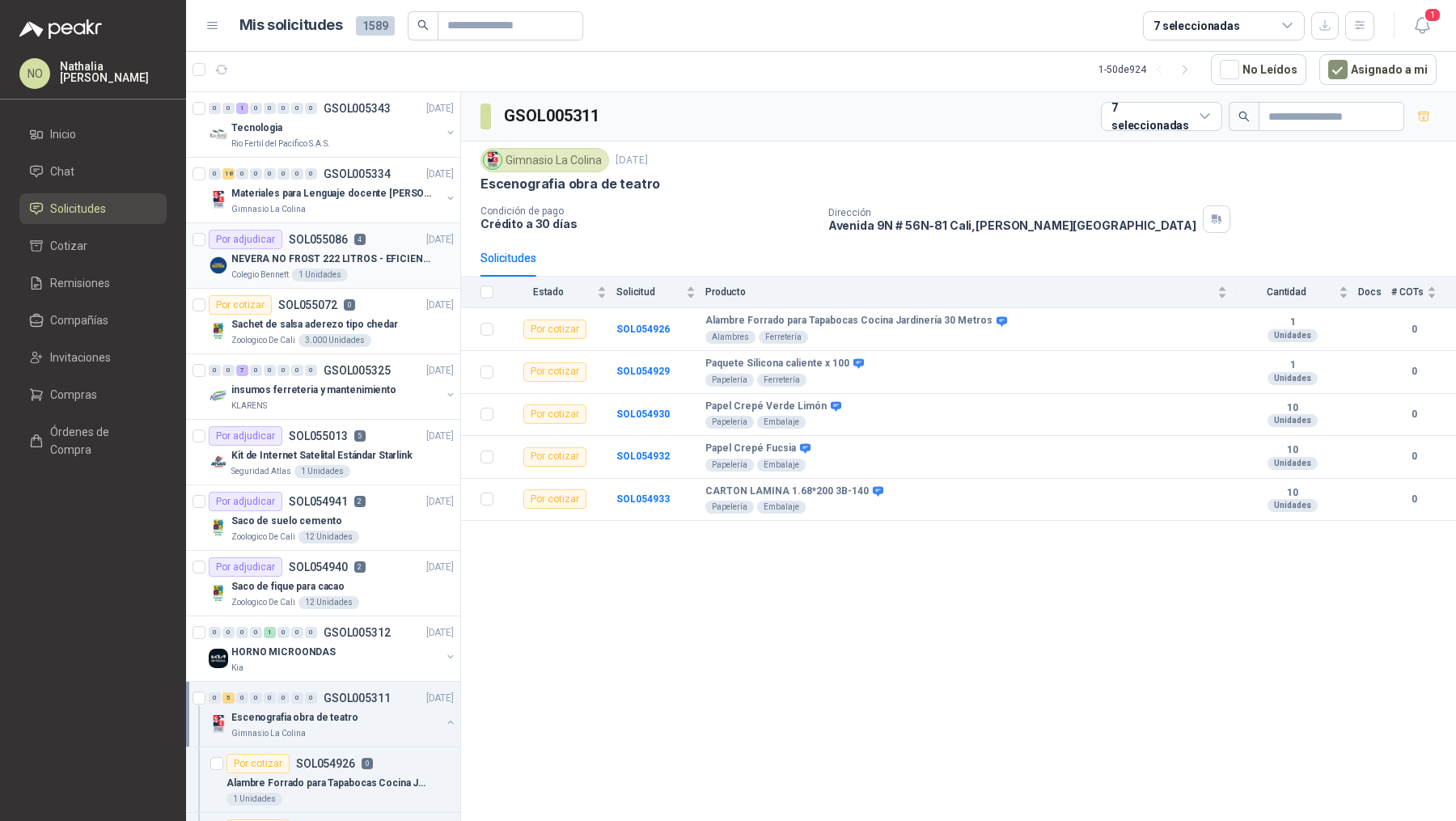
click at [364, 269] on div "Colegio Bennett 1 Unidades" at bounding box center [343, 276] width 222 height 13
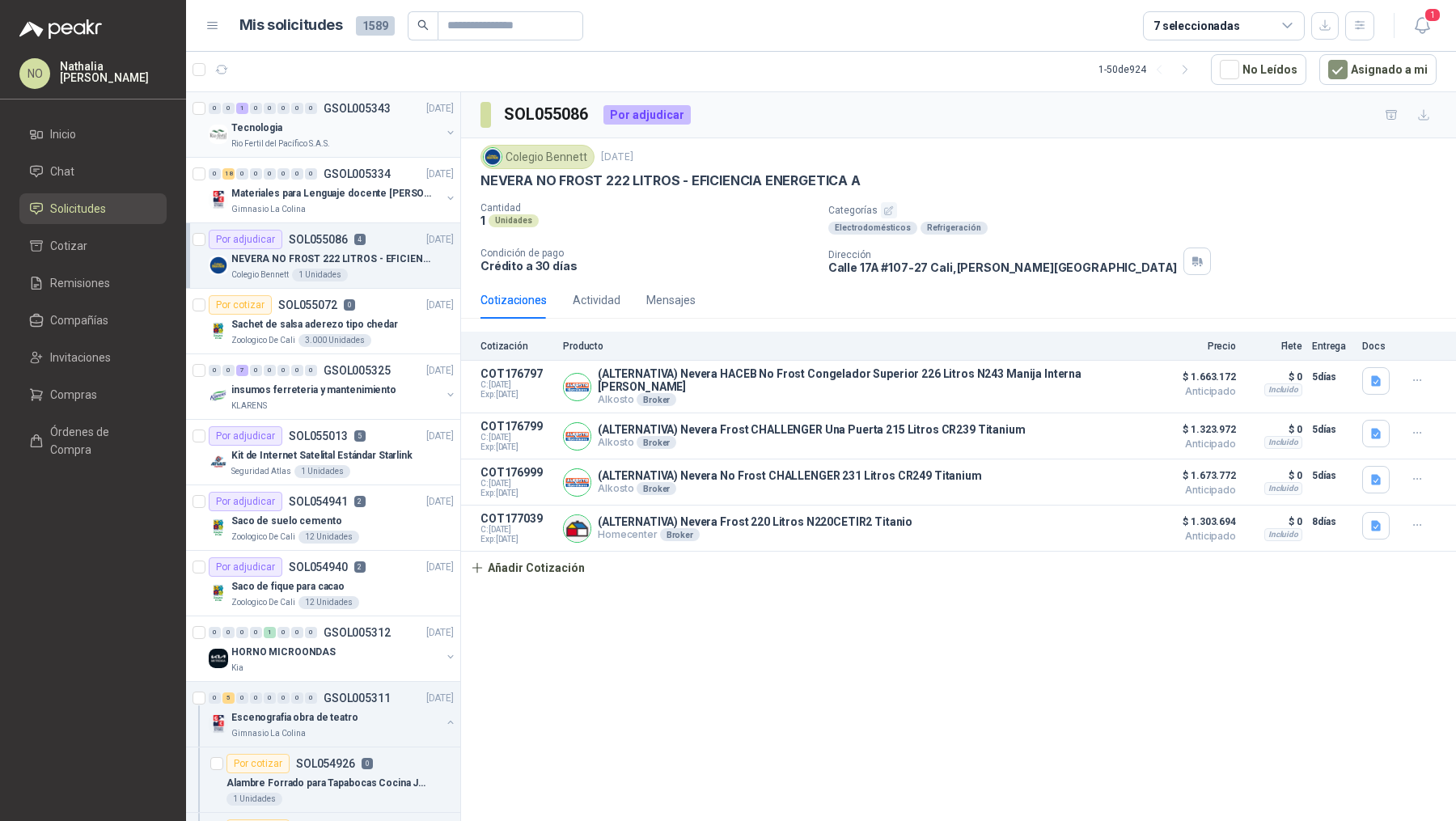
click at [386, 131] on div "Tecnologia" at bounding box center [336, 127] width 209 height 20
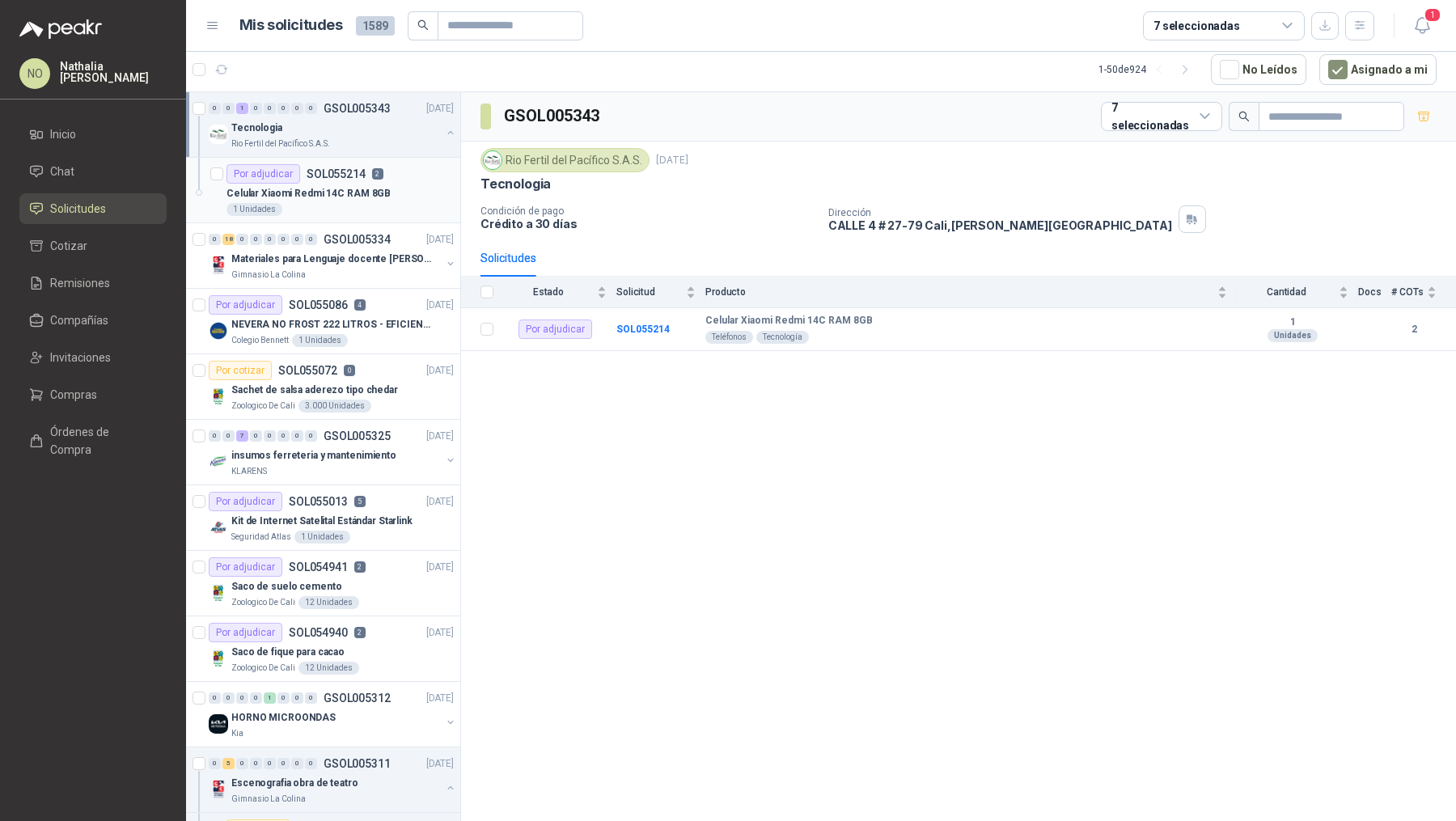
click at [380, 196] on p "Celular Xiaomi Redmi 14C RAM 8GB" at bounding box center [309, 193] width 164 height 15
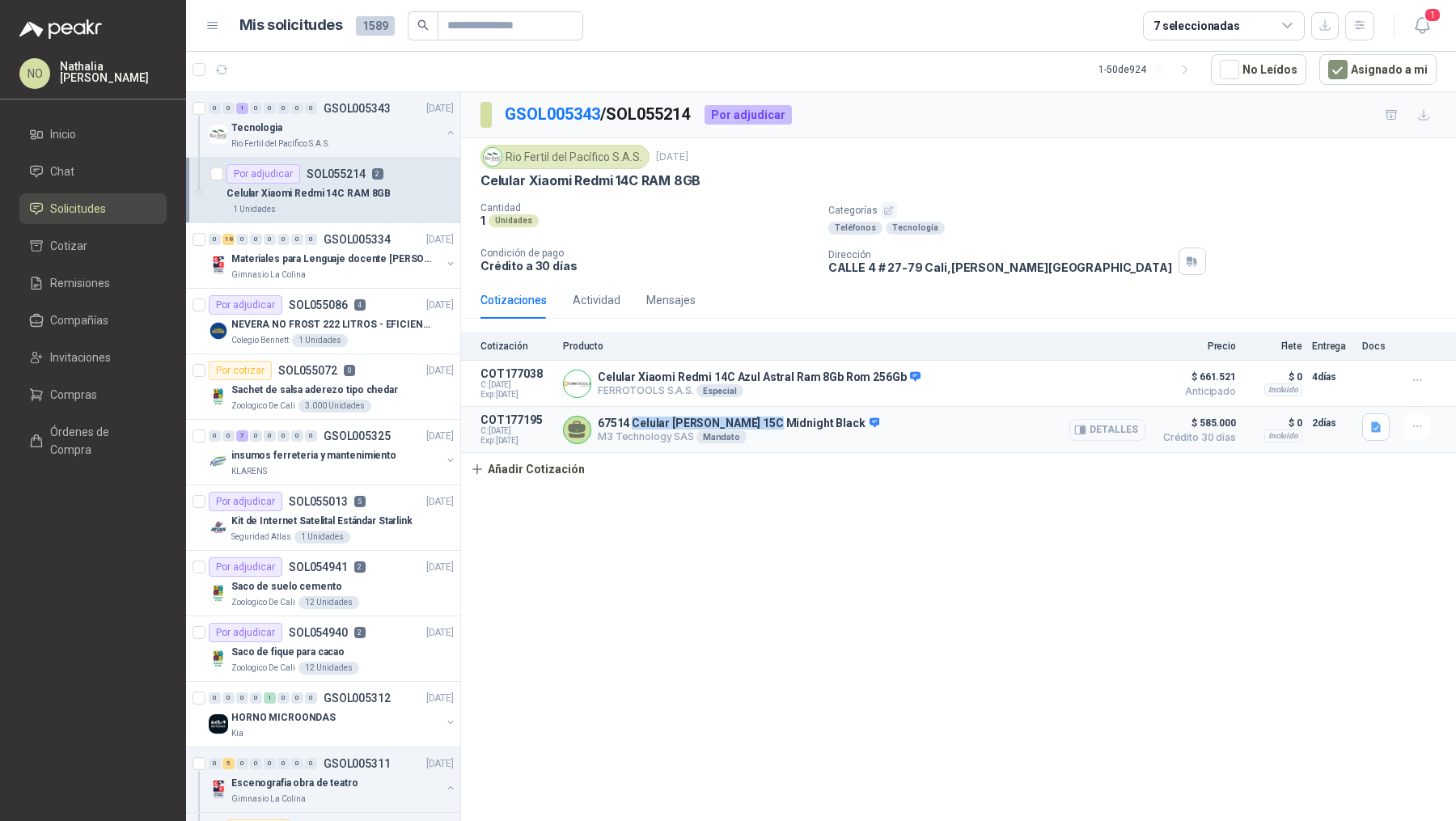
drag, startPoint x: 631, startPoint y: 420, endPoint x: 765, endPoint y: 420, distance: 134.0
click at [765, 420] on p "67514 Celular Xiaomi Redmi 15C Midnight Black" at bounding box center [738, 424] width 281 height 15
copy p "Celular Xiaomi Redmi 15C"
click at [116, 311] on li "Compañías" at bounding box center [92, 319] width 128 height 18
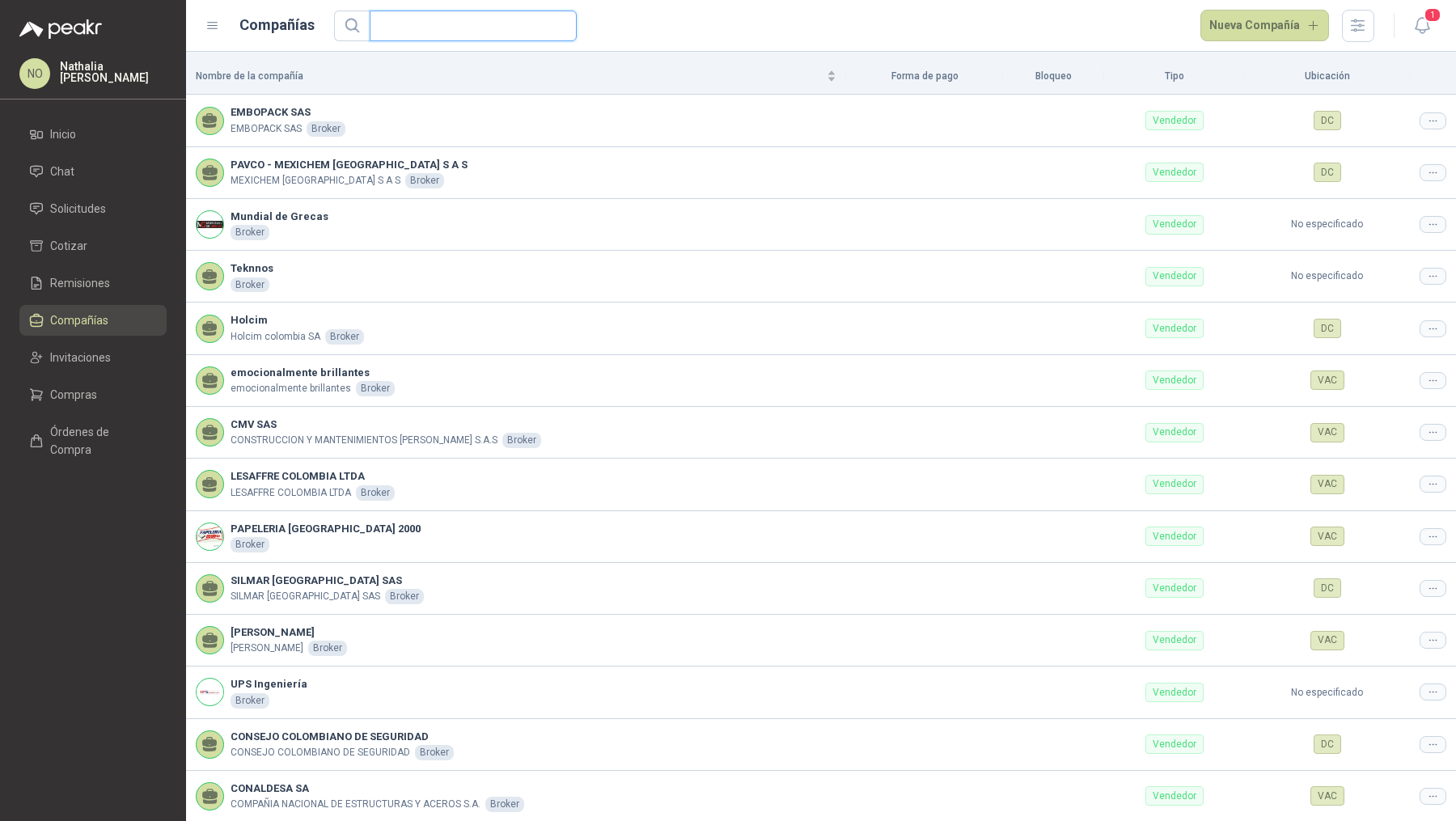
click at [497, 25] on input "text" at bounding box center [466, 25] width 175 height 29
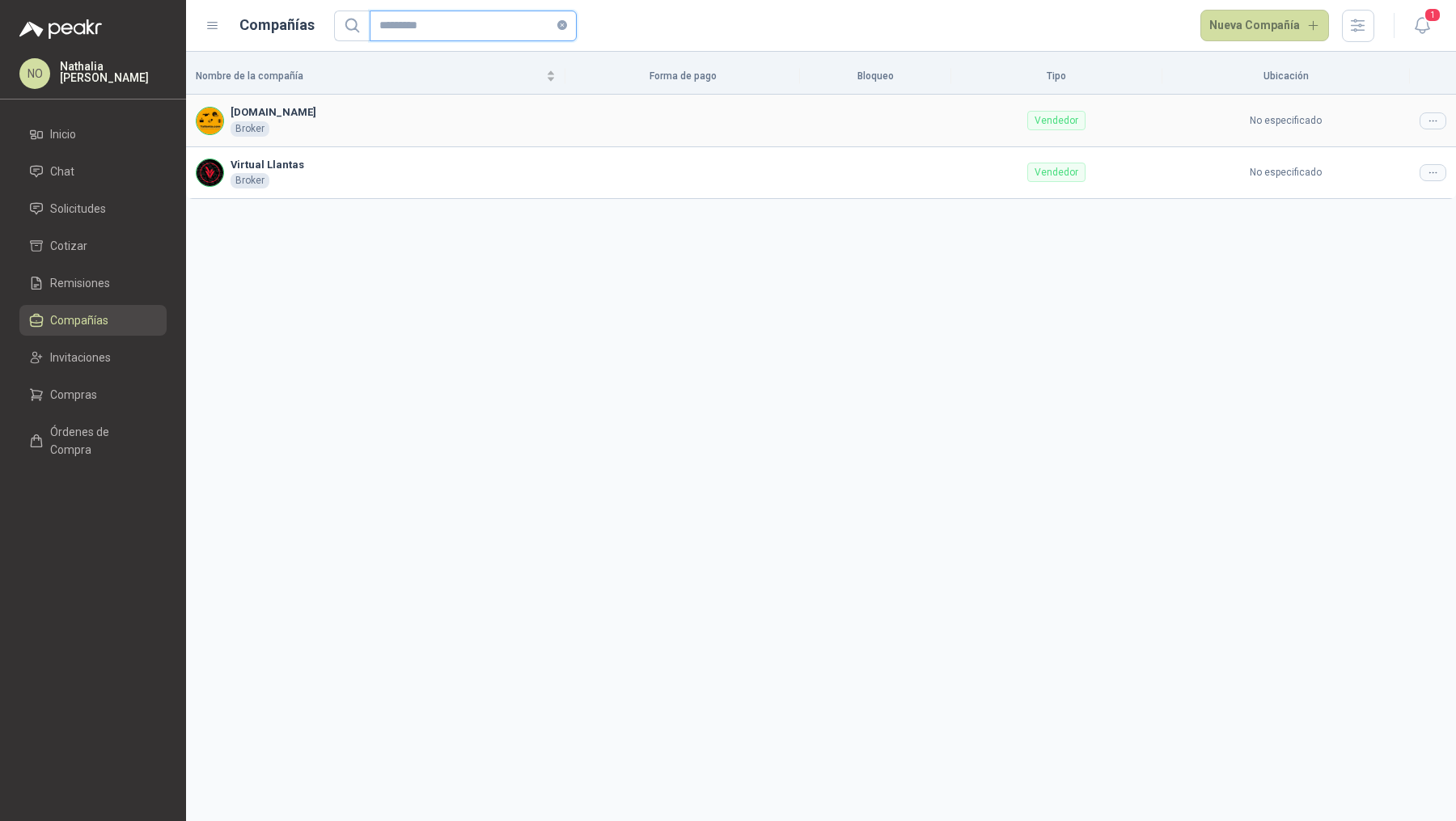
type input "*********"
click at [1429, 116] on icon at bounding box center [1433, 120] width 12 height 12
click at [1393, 144] on span "Editar compañía" at bounding box center [1392, 148] width 83 height 18
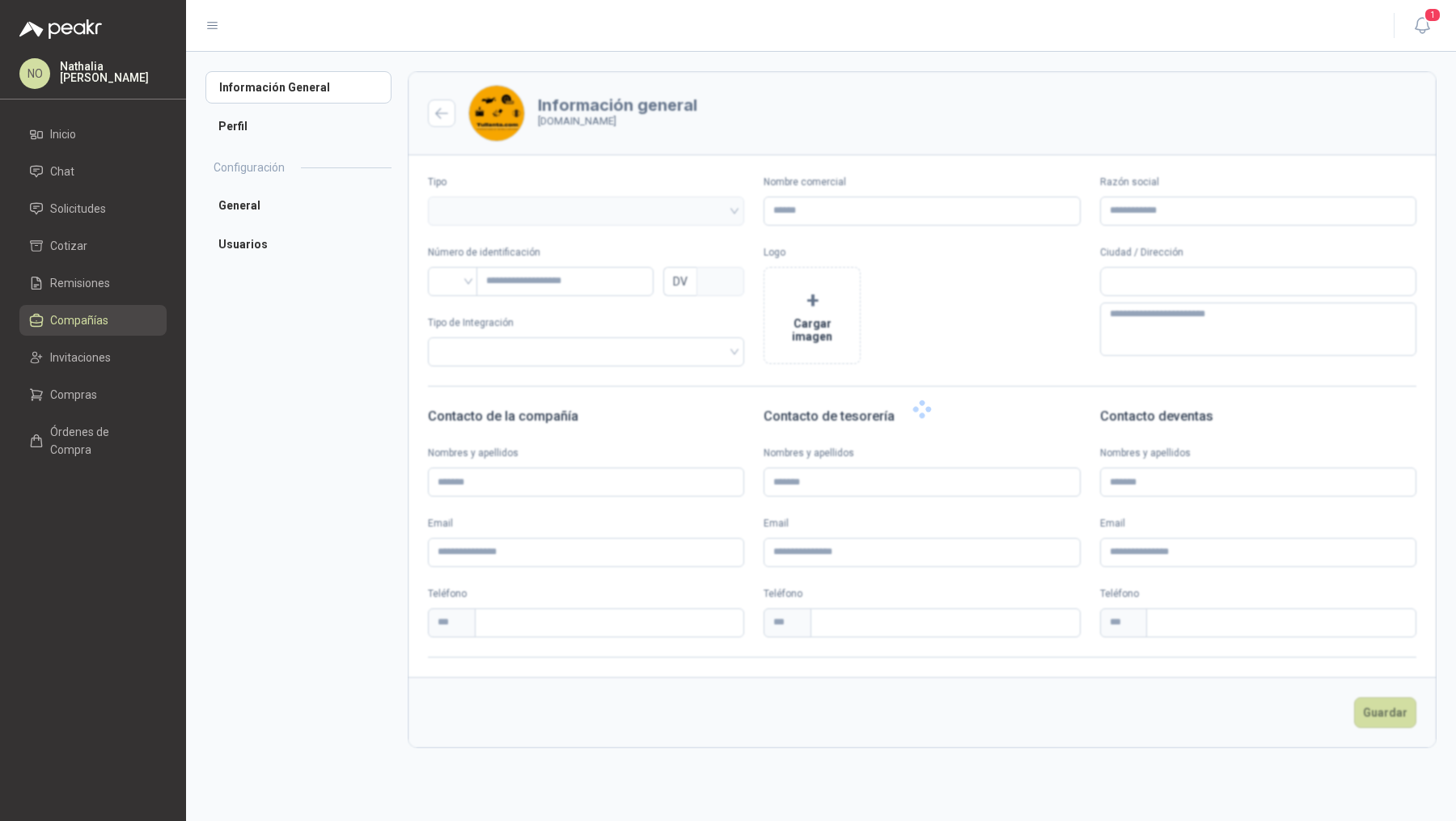
type input "**********"
type input "*********"
type input "*"
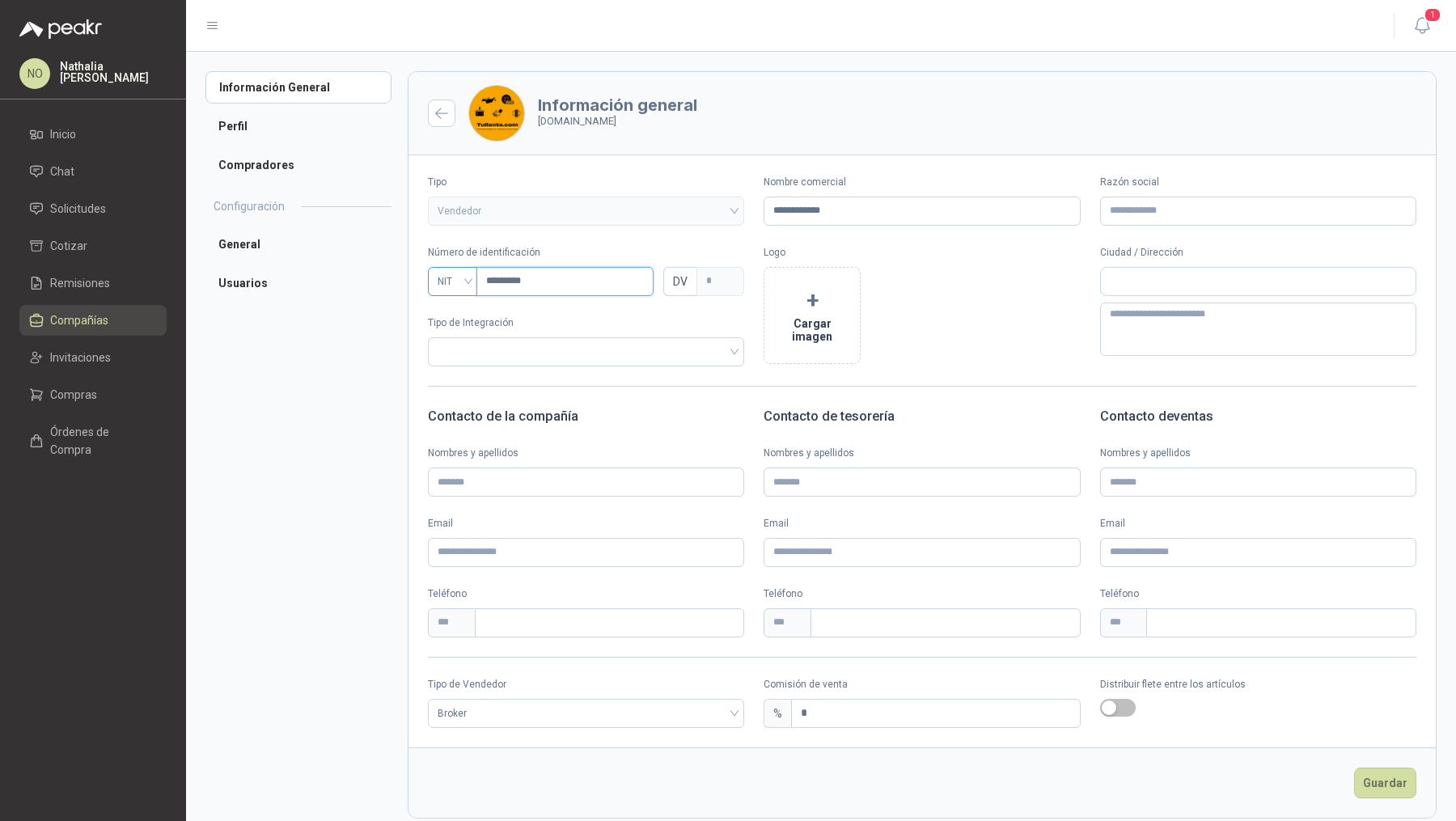
drag, startPoint x: 588, startPoint y: 285, endPoint x: 473, endPoint y: 281, distance: 115.1
click at [472, 281] on div "NIT *********" at bounding box center [541, 281] width 226 height 29
type input "*"
type input "**"
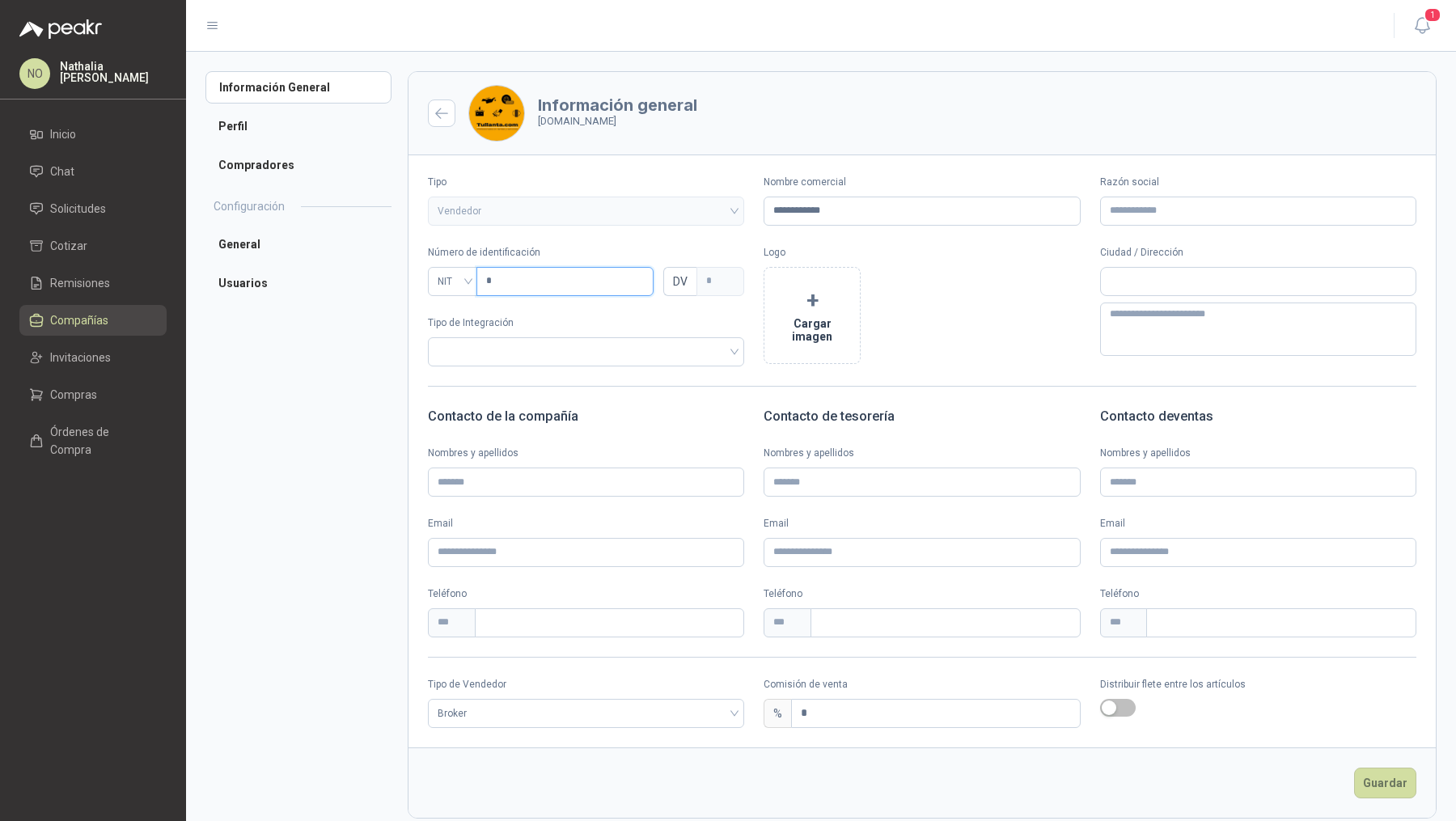
type input "*"
type input "***"
type input "*"
type input "****"
type input "*"
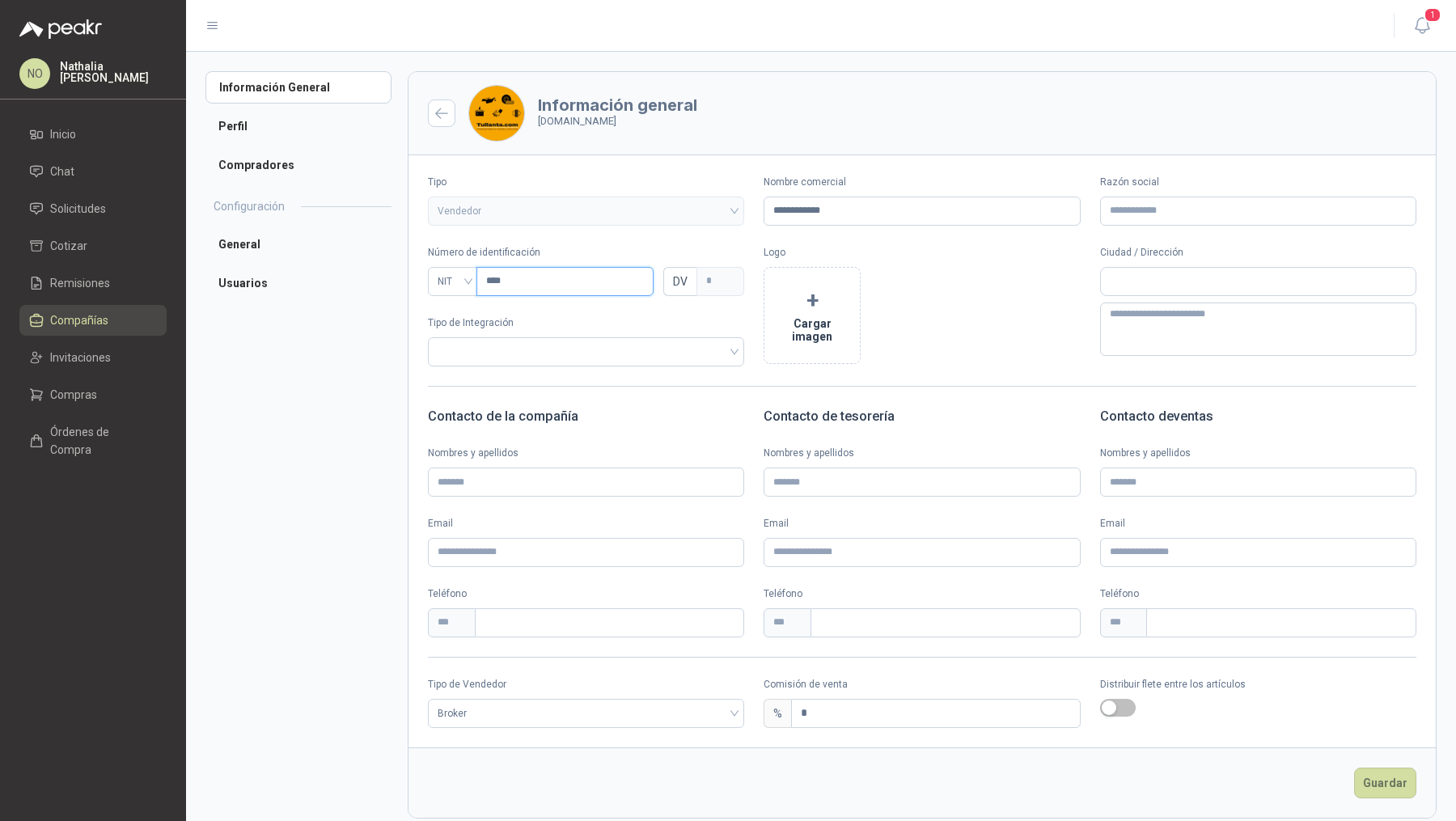
type input "*****"
type input "*"
type input "******"
type input "*"
type input "*******"
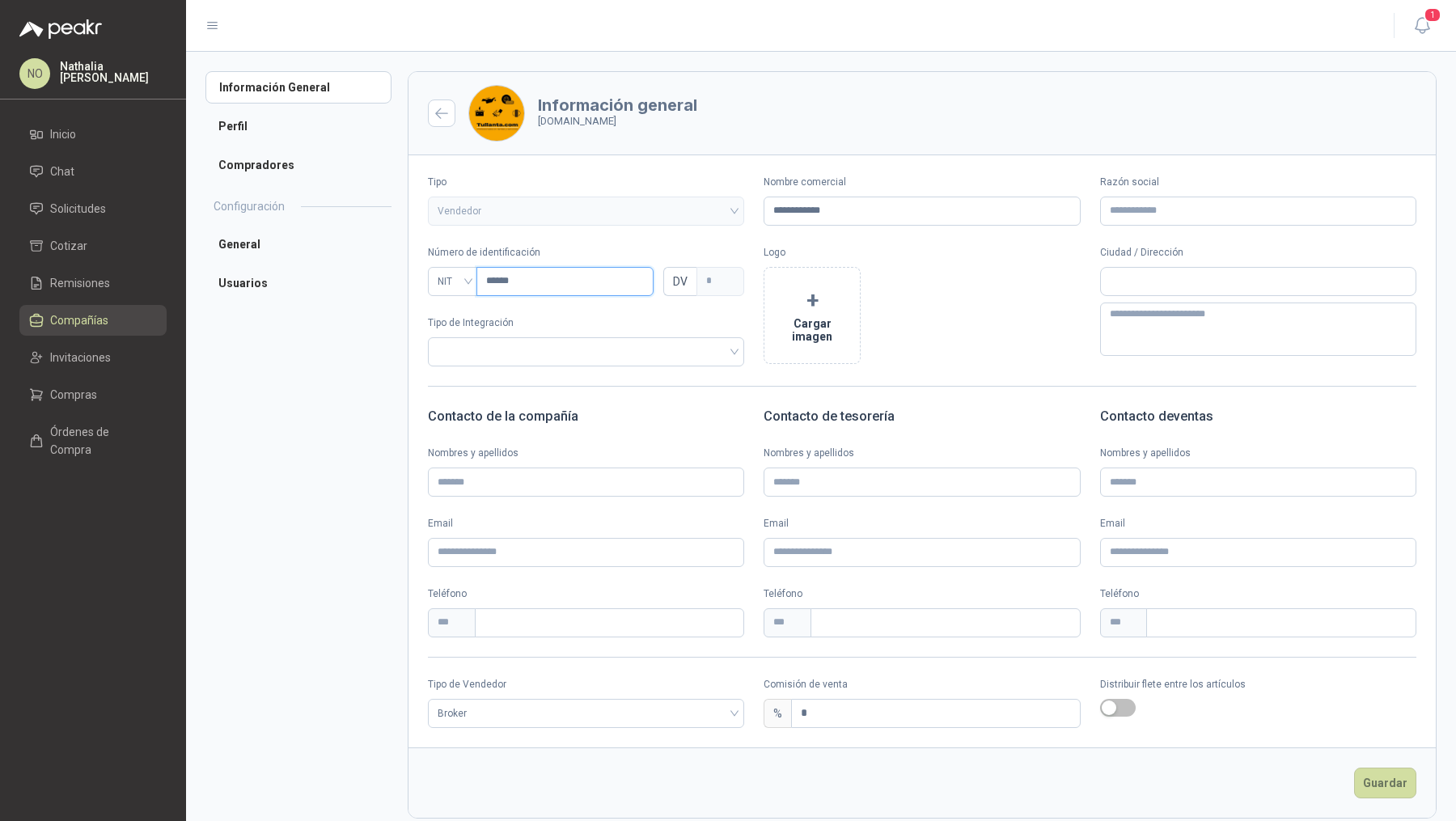
type input "*"
type input "********"
type input "*"
type input "*********"
type input "*"
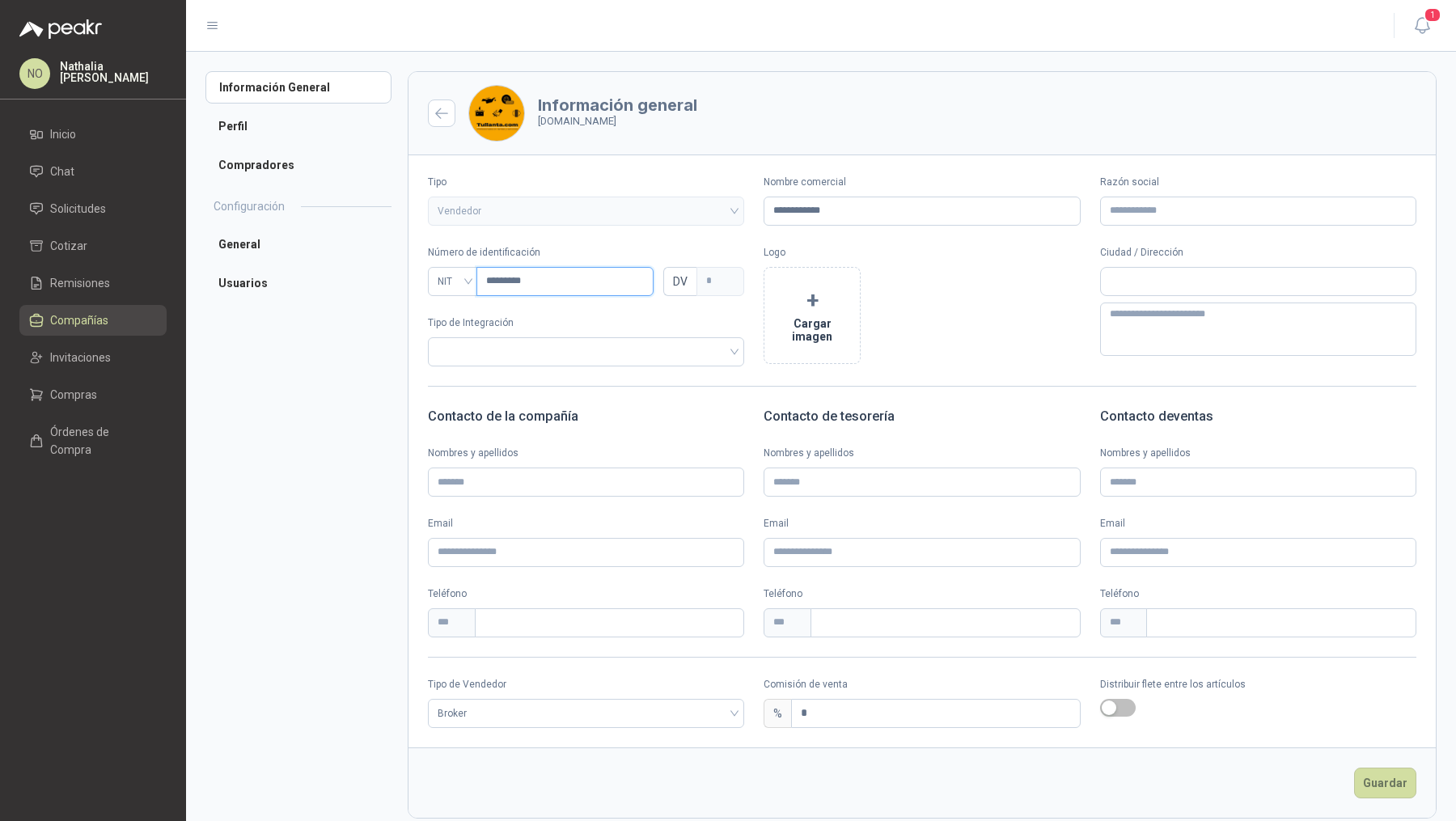
type input "*********"
click at [1162, 216] on input "Razón social" at bounding box center [1258, 210] width 317 height 29
paste input "**********"
type input "**********"
click at [1132, 286] on input "text" at bounding box center [1258, 281] width 315 height 27
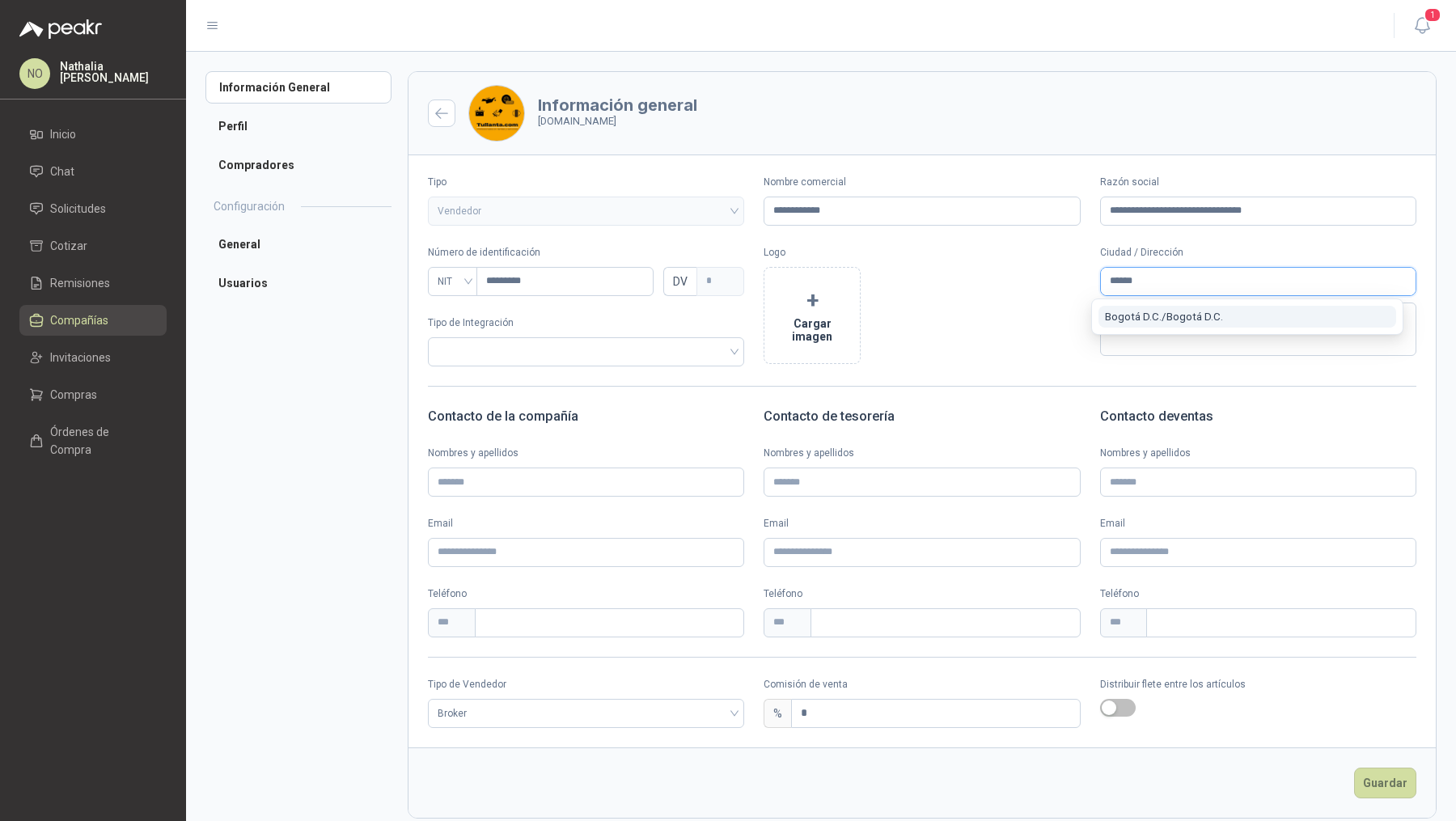
type input "******"
click at [1175, 308] on button "Bogotá D.C. / Bogotá D.C." at bounding box center [1247, 316] width 298 height 21
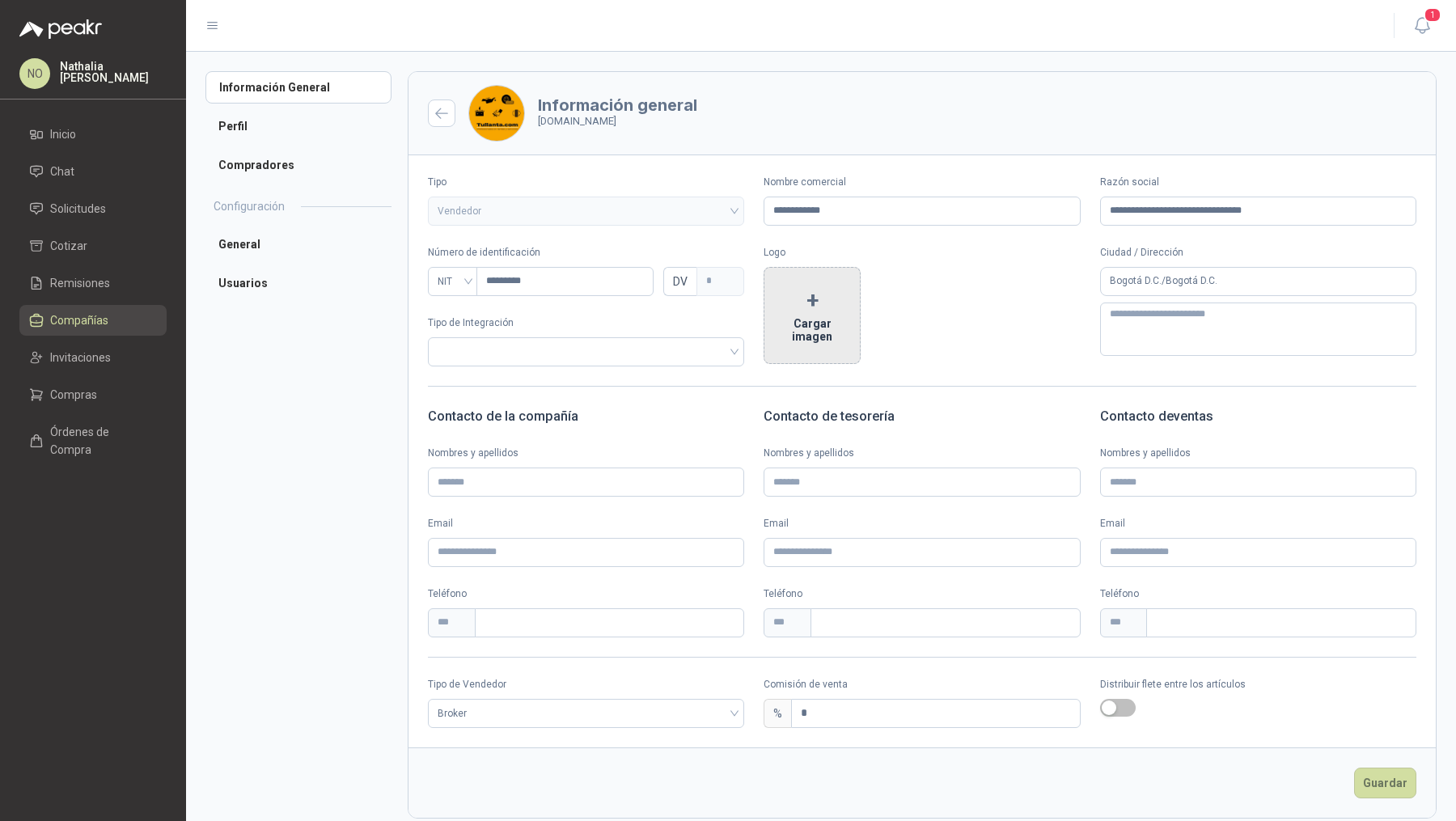
click at [809, 310] on button "+ Cargar imagen" at bounding box center [813, 316] width 97 height 97
click at [838, 206] on input "**********" at bounding box center [922, 210] width 317 height 29
type input "*"
type input "**********"
click at [1371, 781] on button "Guardar" at bounding box center [1385, 783] width 63 height 31
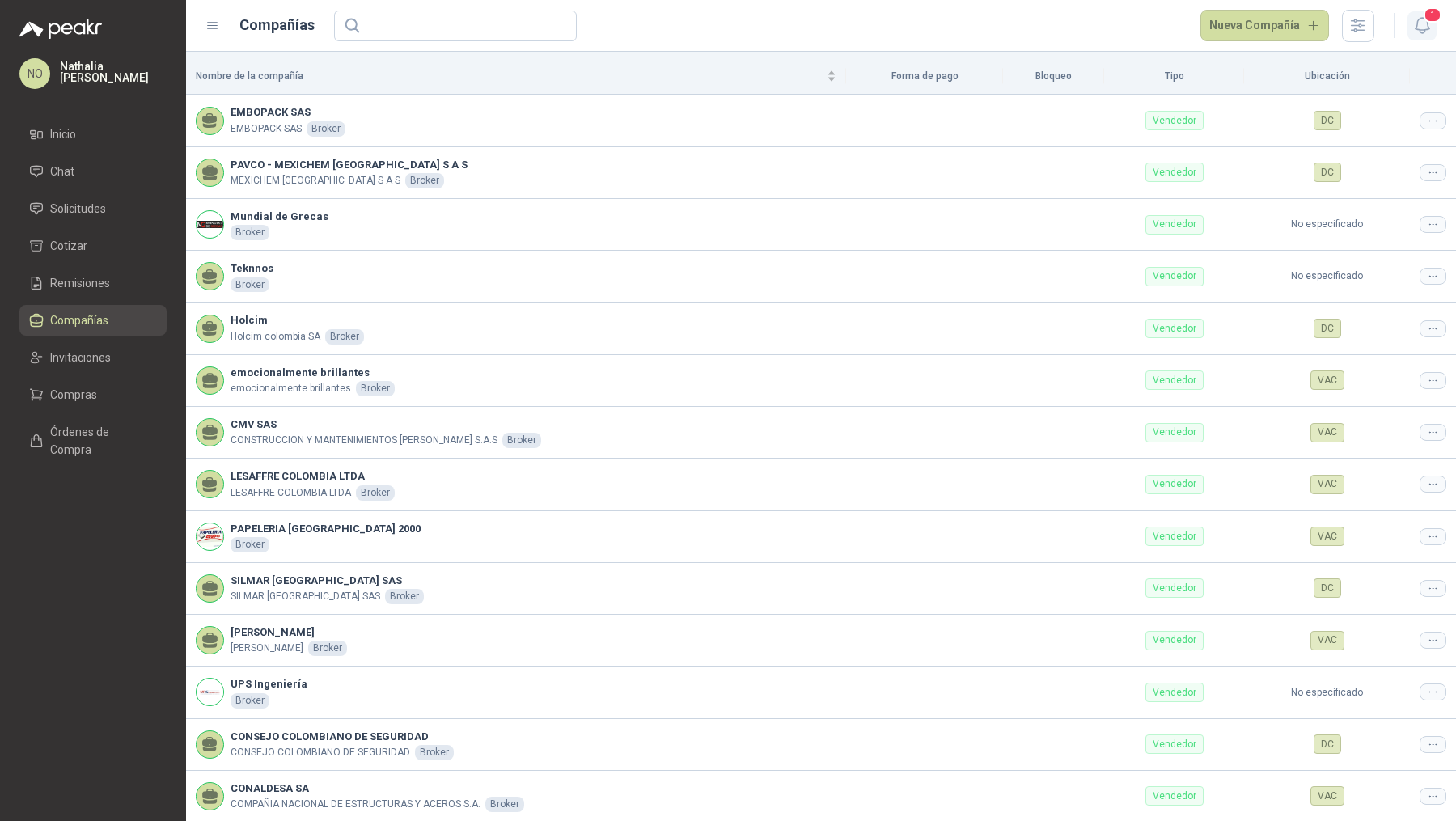
click at [1419, 20] on icon "button" at bounding box center [1422, 25] width 21 height 21
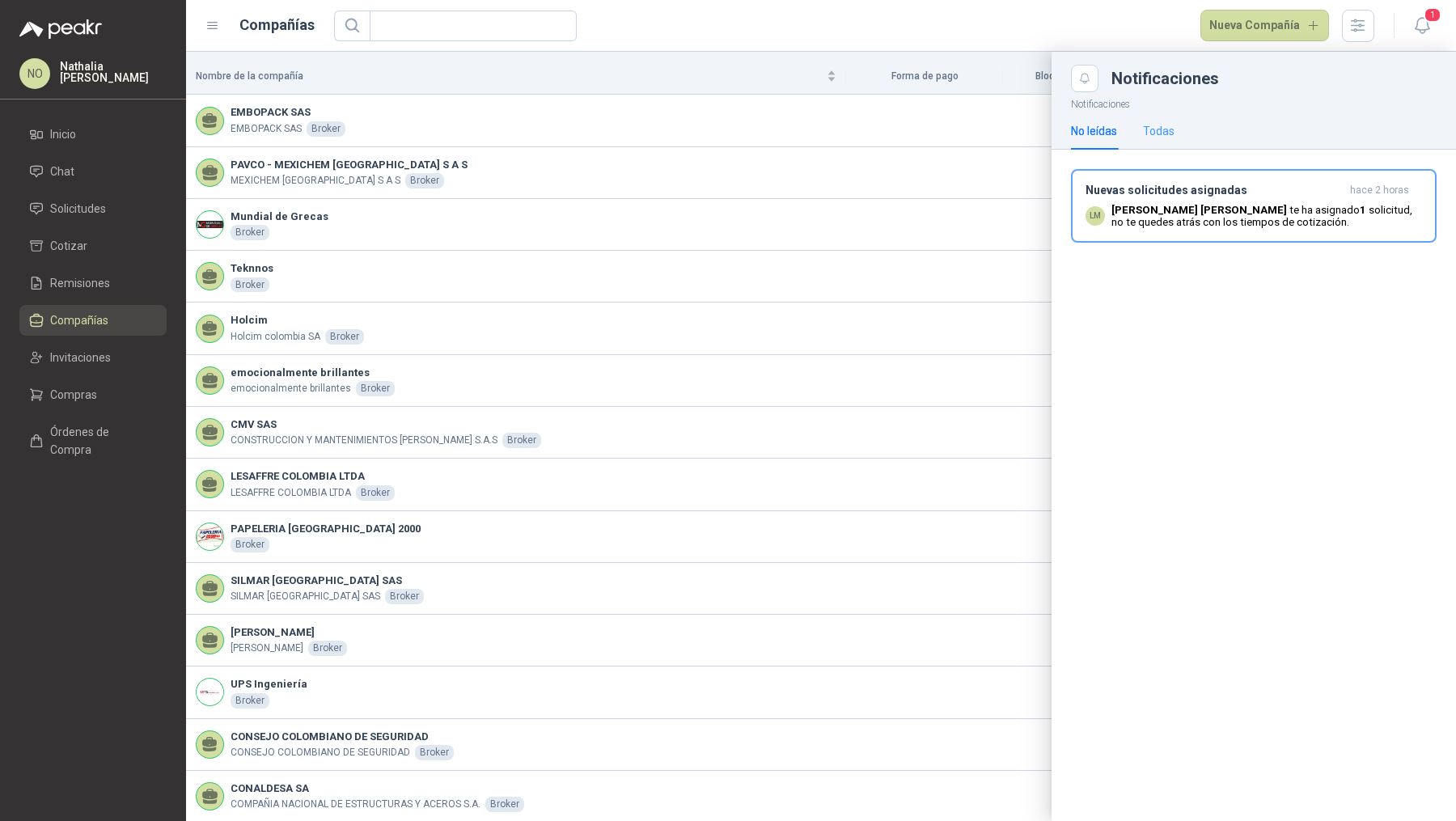
click at [1161, 142] on div "Todas" at bounding box center [1159, 131] width 32 height 37
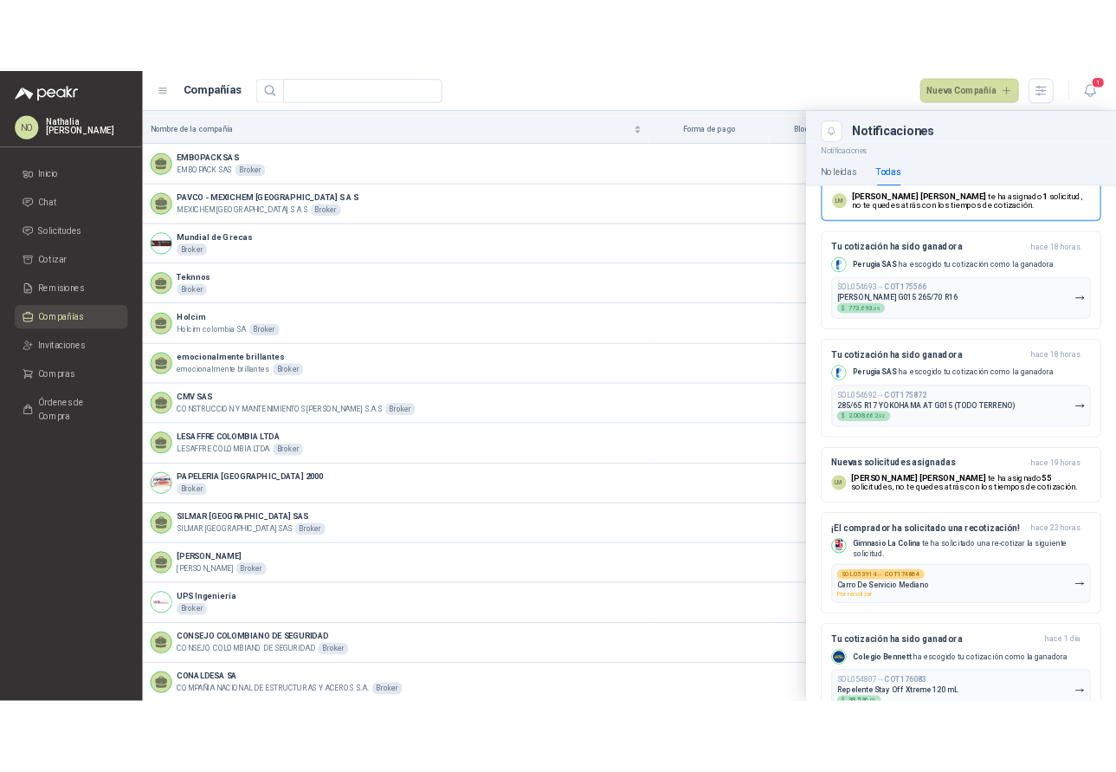
scroll to position [137, 0]
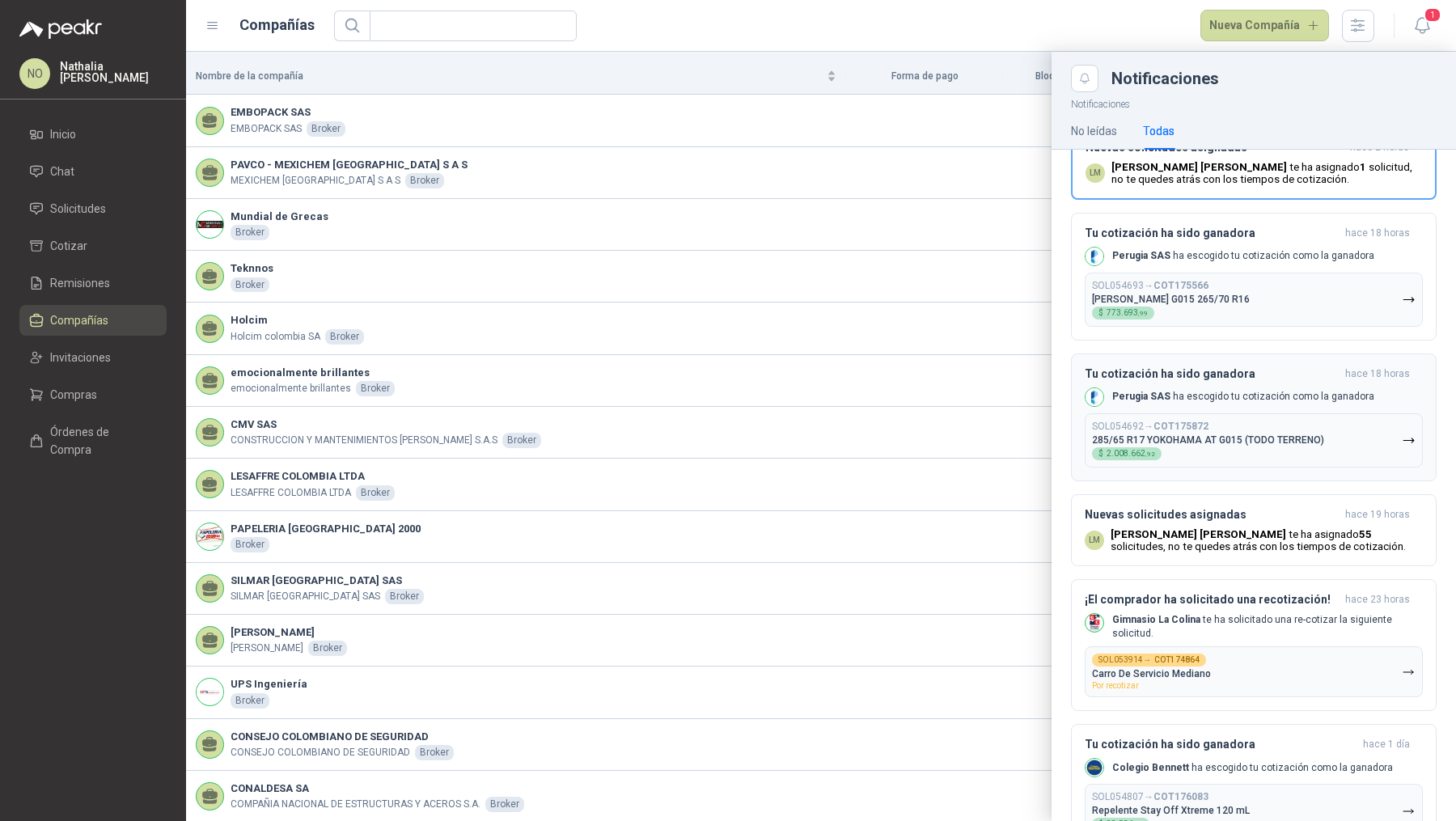
click at [1181, 446] on div "SOL054692 → COT175872 285/65 R17 YOKOHAMA AT G015 (TODO TERRENO) $ 2.008.662 ,92" at bounding box center [1208, 440] width 233 height 39
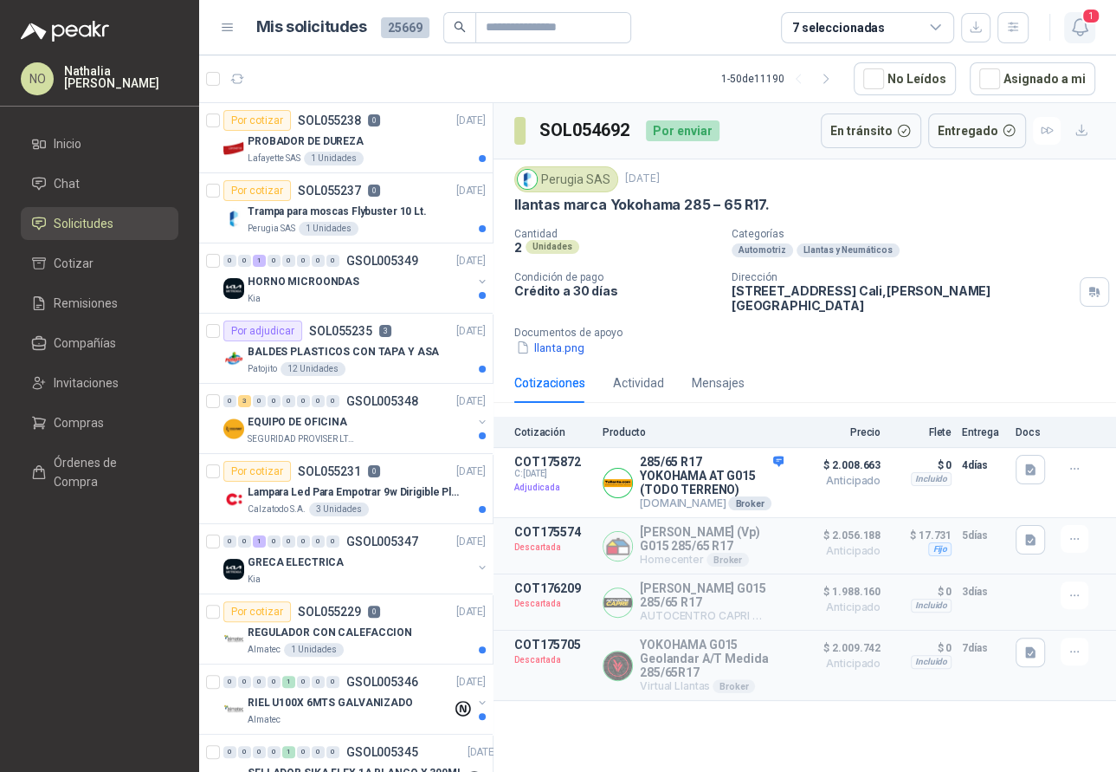
click at [1082, 27] on icon "button" at bounding box center [1081, 27] width 22 height 22
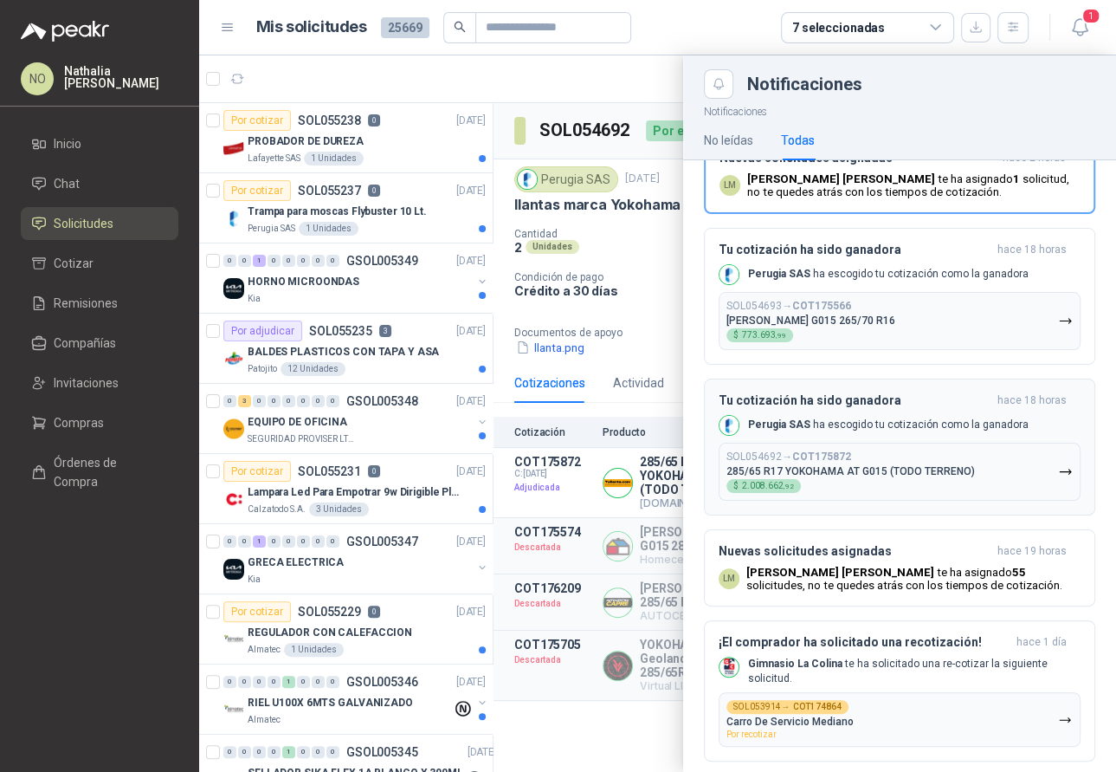
click at [864, 465] on p "285/65 R17 YOKOHAMA AT G015 (TODO TERRENO)" at bounding box center [851, 471] width 249 height 12
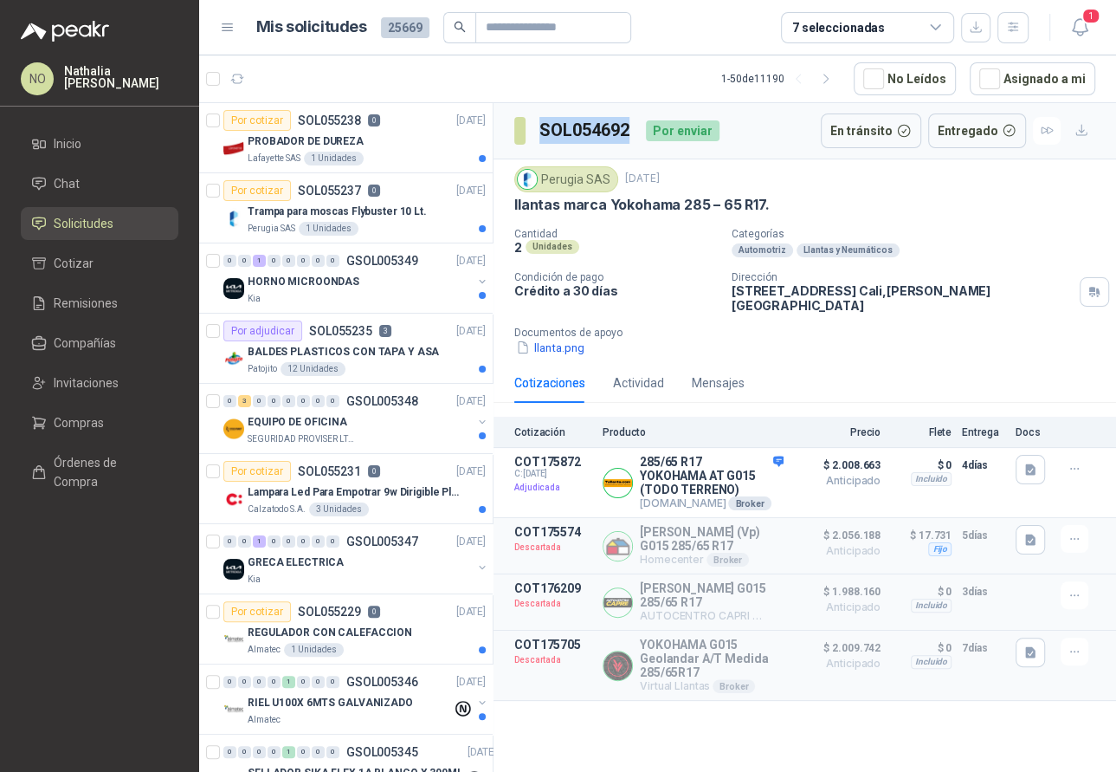
drag, startPoint x: 536, startPoint y: 123, endPoint x: 635, endPoint y: 127, distance: 98.8
click at [635, 128] on div "SOL054692 Por enviar" at bounding box center [616, 130] width 205 height 35
copy h3 "SOL054692"
click at [750, 471] on button "Detalles" at bounding box center [742, 482] width 81 height 23
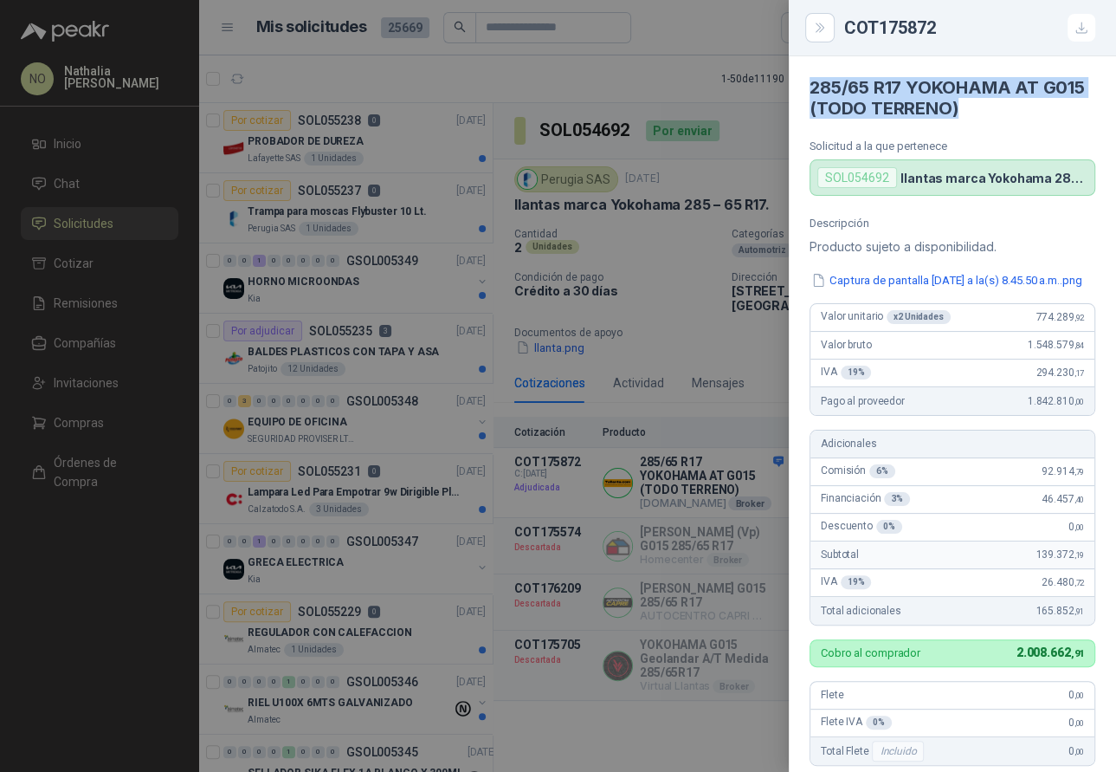
drag, startPoint x: 808, startPoint y: 84, endPoint x: 1010, endPoint y: 113, distance: 203.8
click at [1010, 113] on article "285/65 R17 YOKOHAMA AT G015 (TODO TERRENO) Solicitud a la que pertenece SOL0546…" at bounding box center [952, 125] width 327 height 139
copy h4 "285/65 R17 YOKOHAMA AT G015 (TODO TERRENO)"
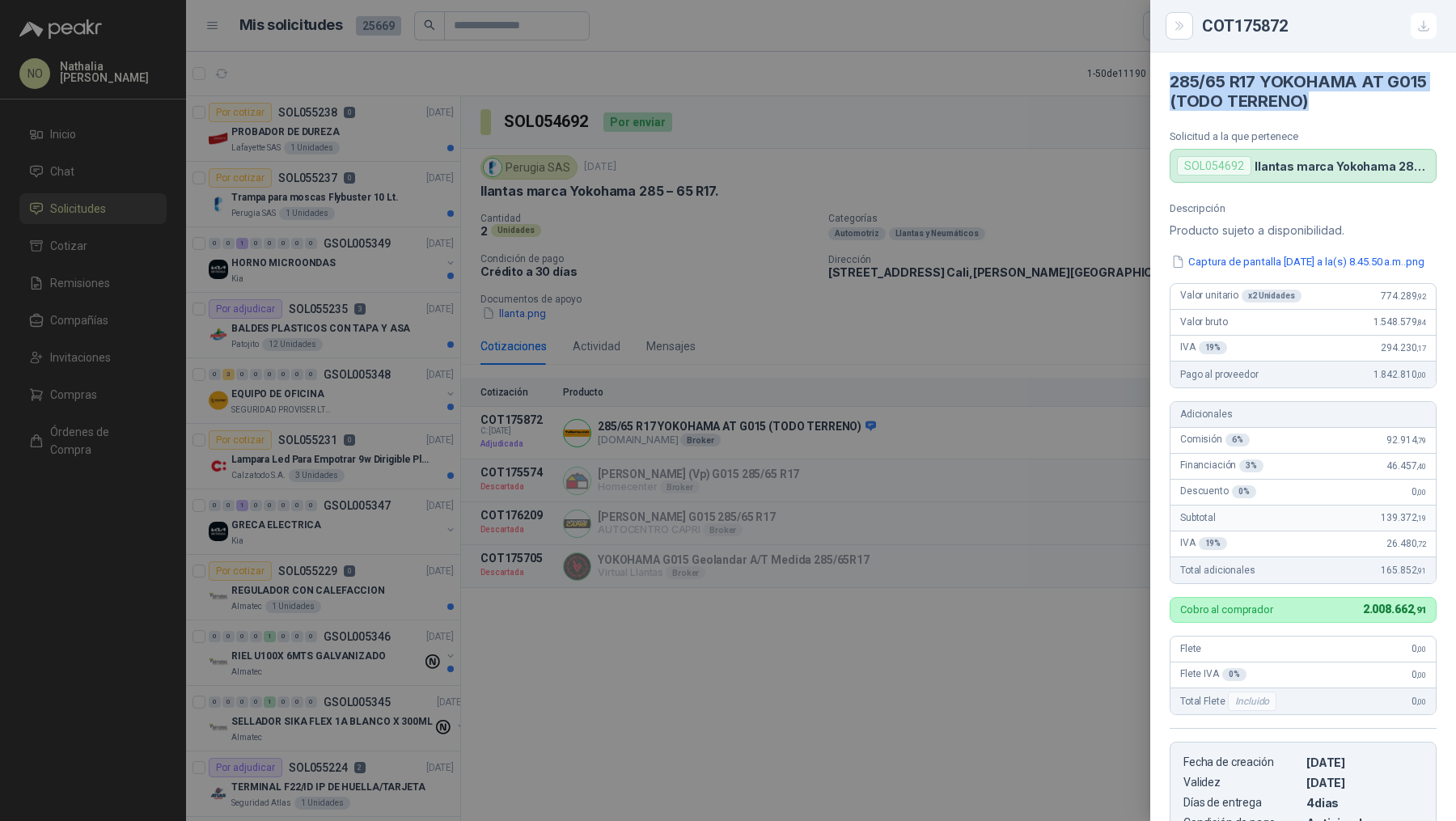
click at [943, 228] on div at bounding box center [728, 410] width 1456 height 821
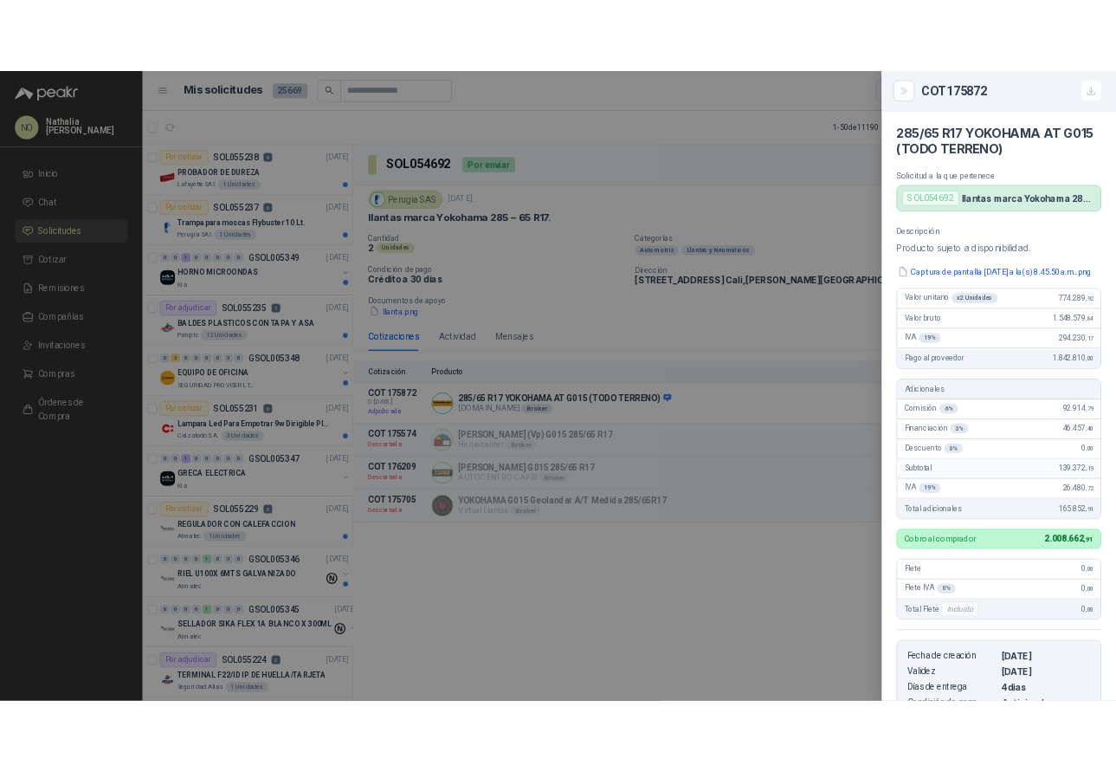
scroll to position [319, 0]
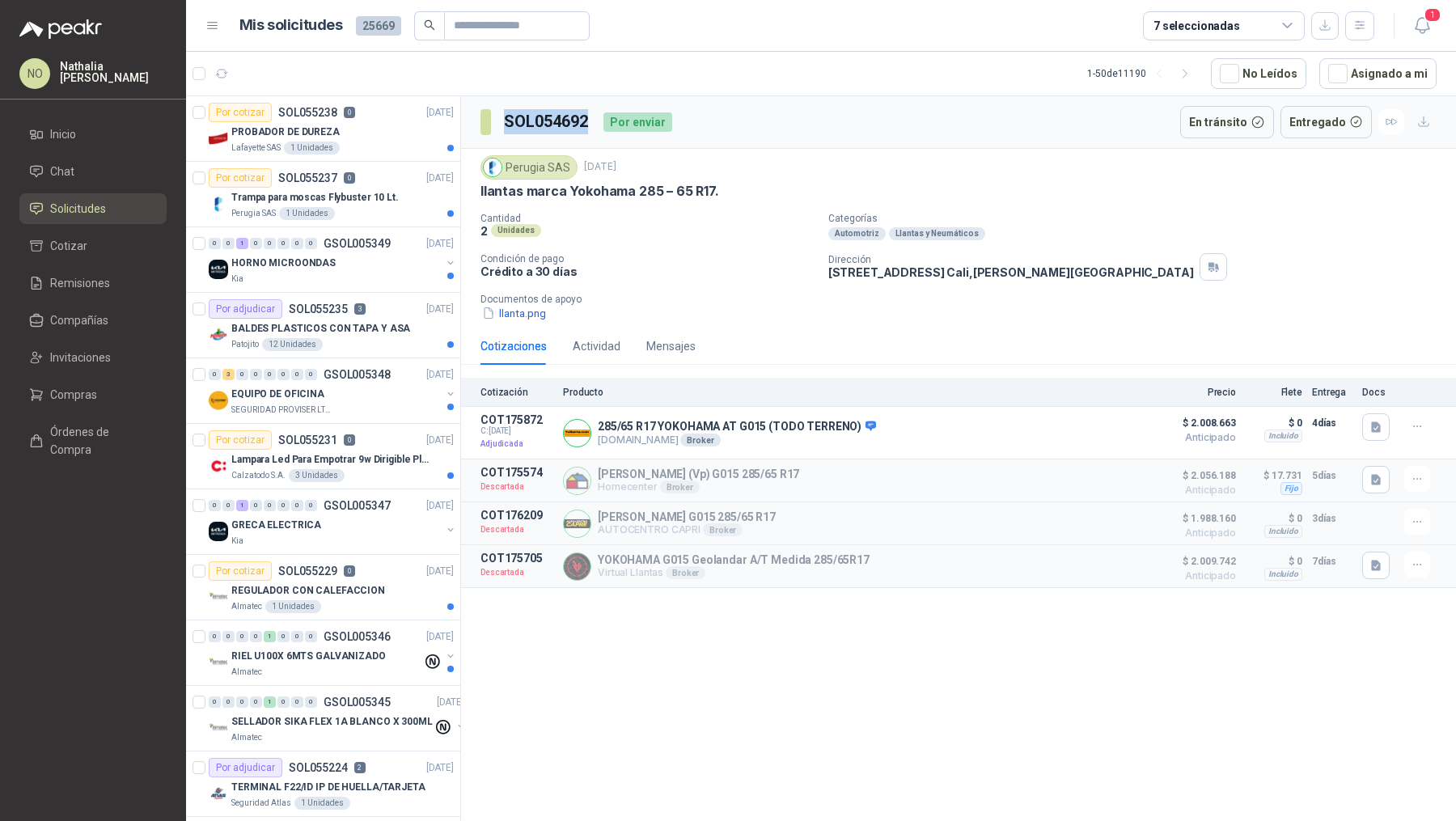
drag, startPoint x: 506, startPoint y: 120, endPoint x: 587, endPoint y: 127, distance: 81.3
click at [587, 127] on h3 "SOL054692" at bounding box center [547, 121] width 87 height 25
copy h3 "SOL054692"
click at [1120, 428] on button "Detalles" at bounding box center [1107, 432] width 76 height 21
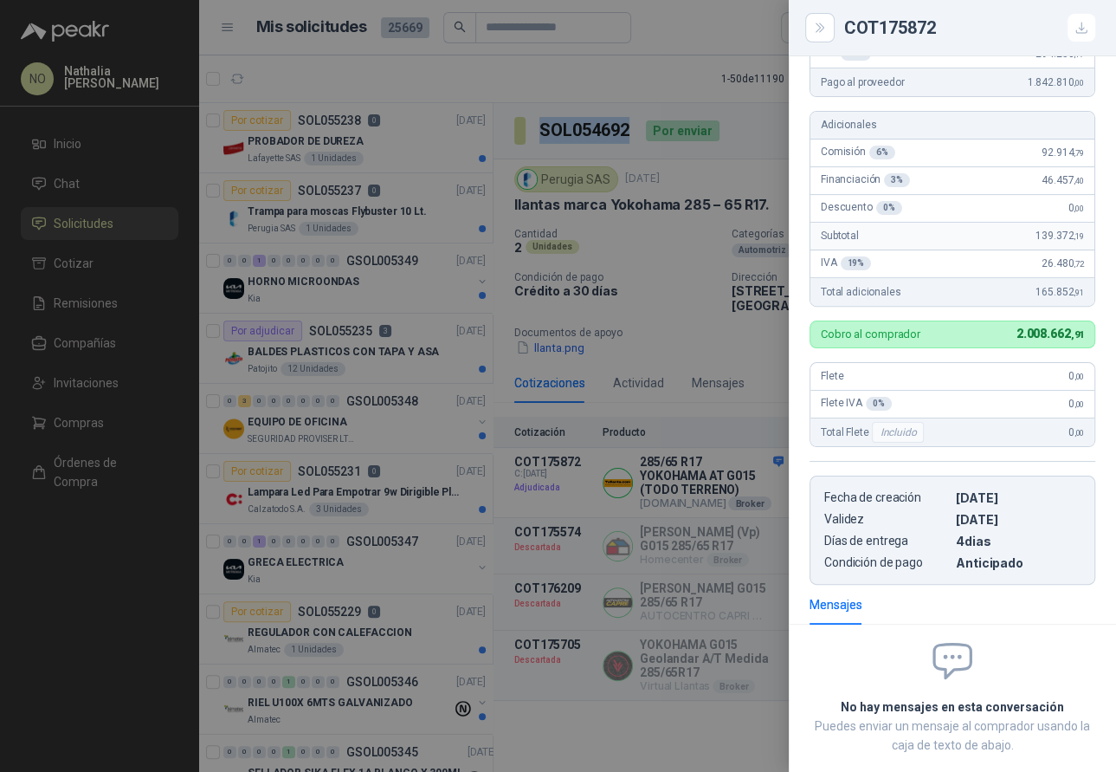
click at [670, 189] on div at bounding box center [558, 386] width 1116 height 772
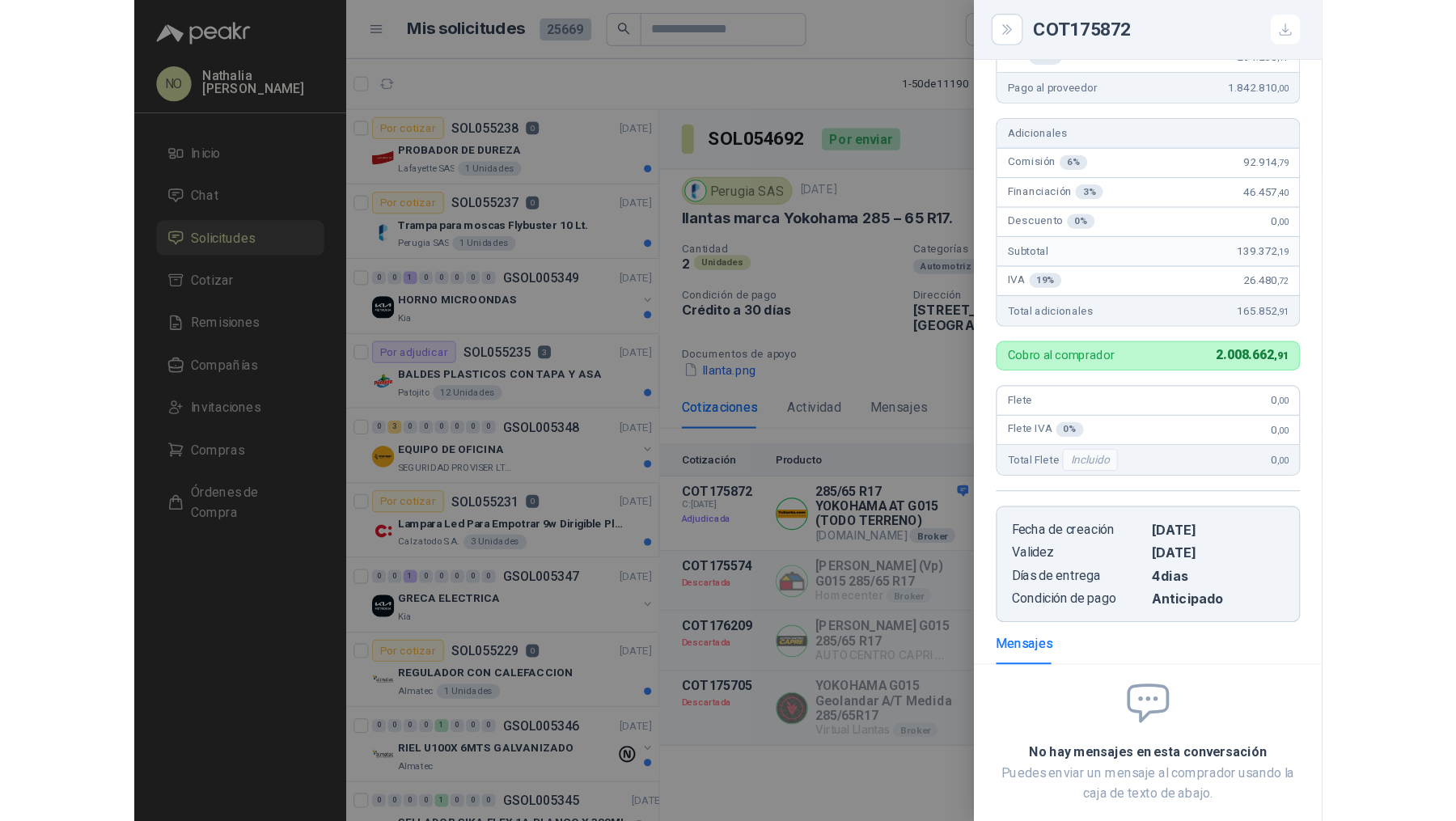
scroll to position [397, 0]
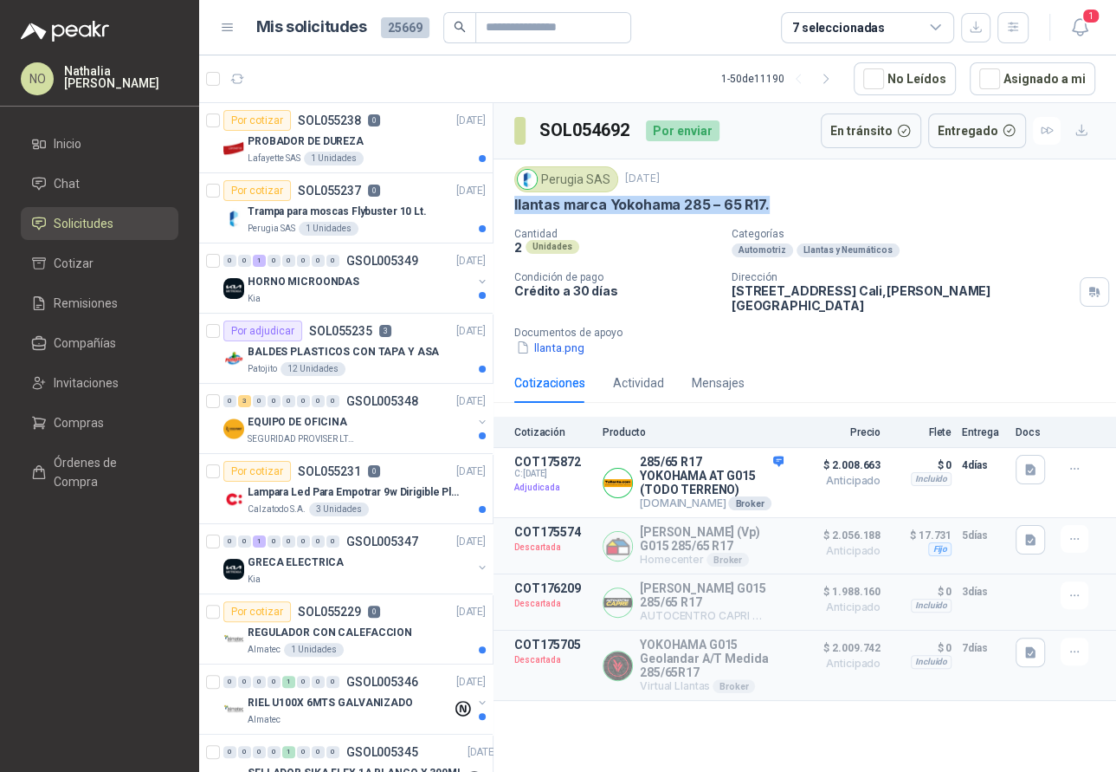
drag, startPoint x: 515, startPoint y: 197, endPoint x: 864, endPoint y: 197, distance: 348.2
click at [864, 197] on div "llantas marca Yokohama 285 – 65 R17." at bounding box center [804, 205] width 581 height 18
copy p "llantas marca Yokohama 285 – 65 R17."
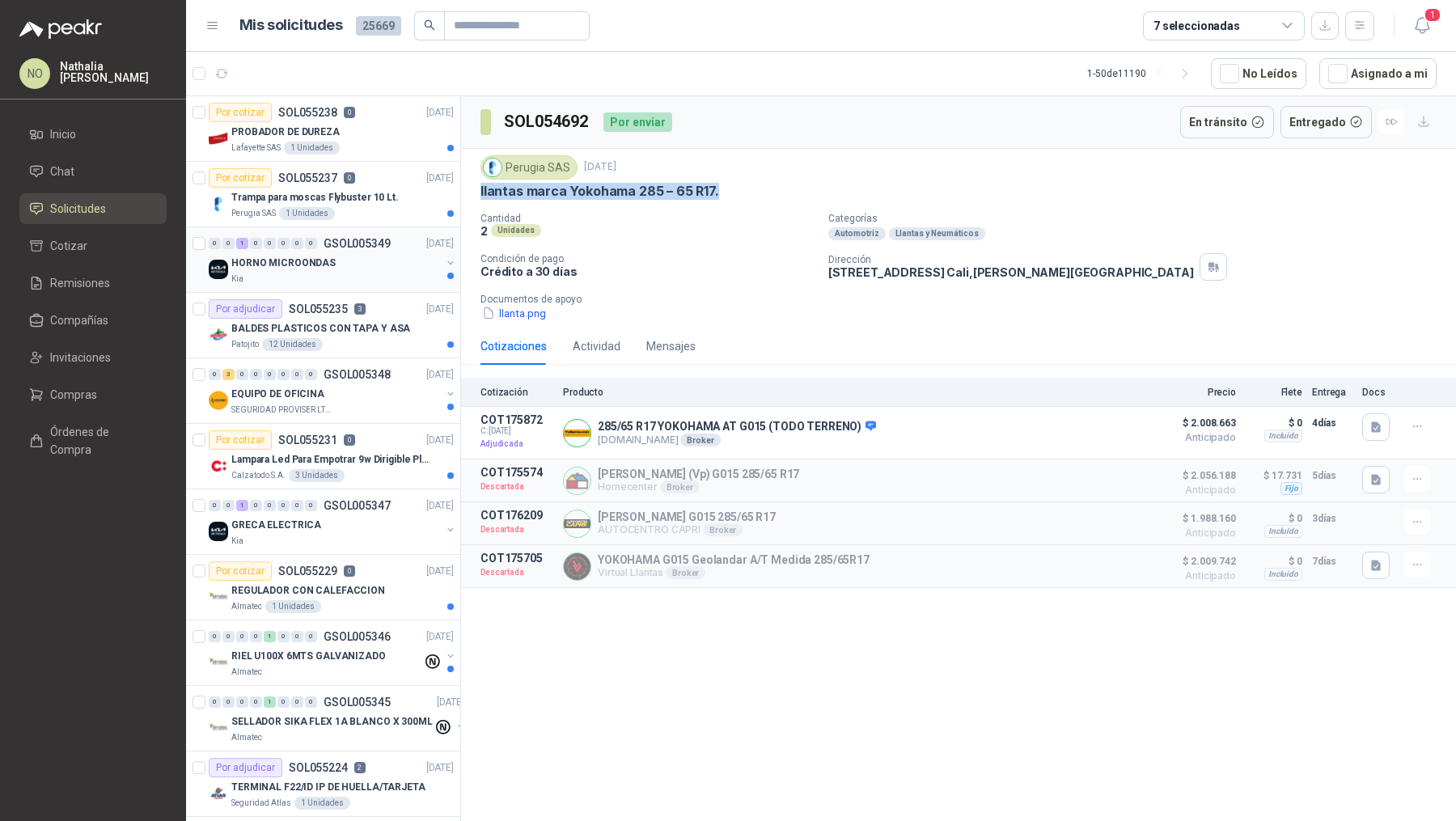
click at [345, 273] on div "Kia" at bounding box center [336, 279] width 209 height 13
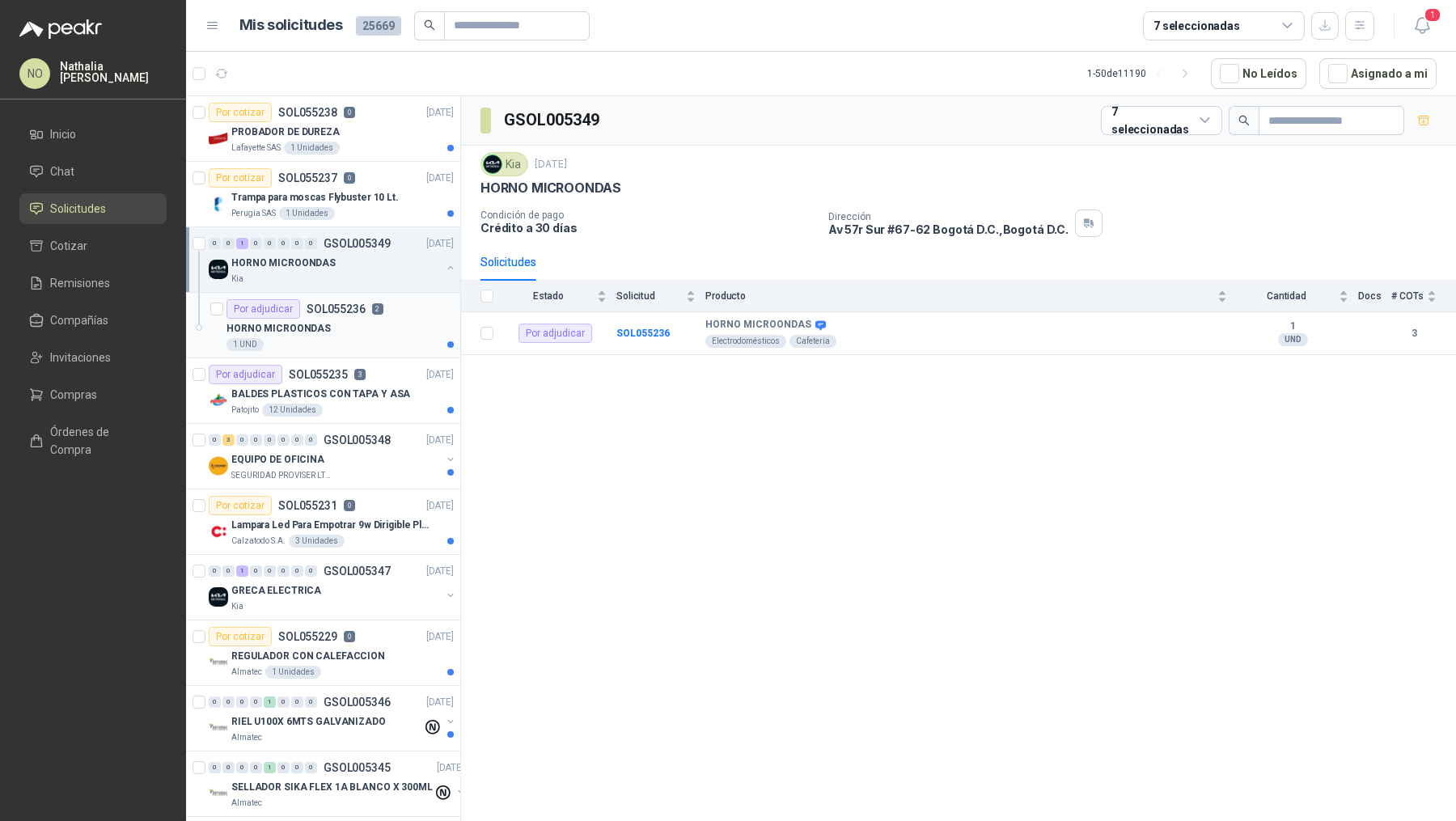
click at [346, 342] on div "1 UND" at bounding box center [340, 345] width 227 height 13
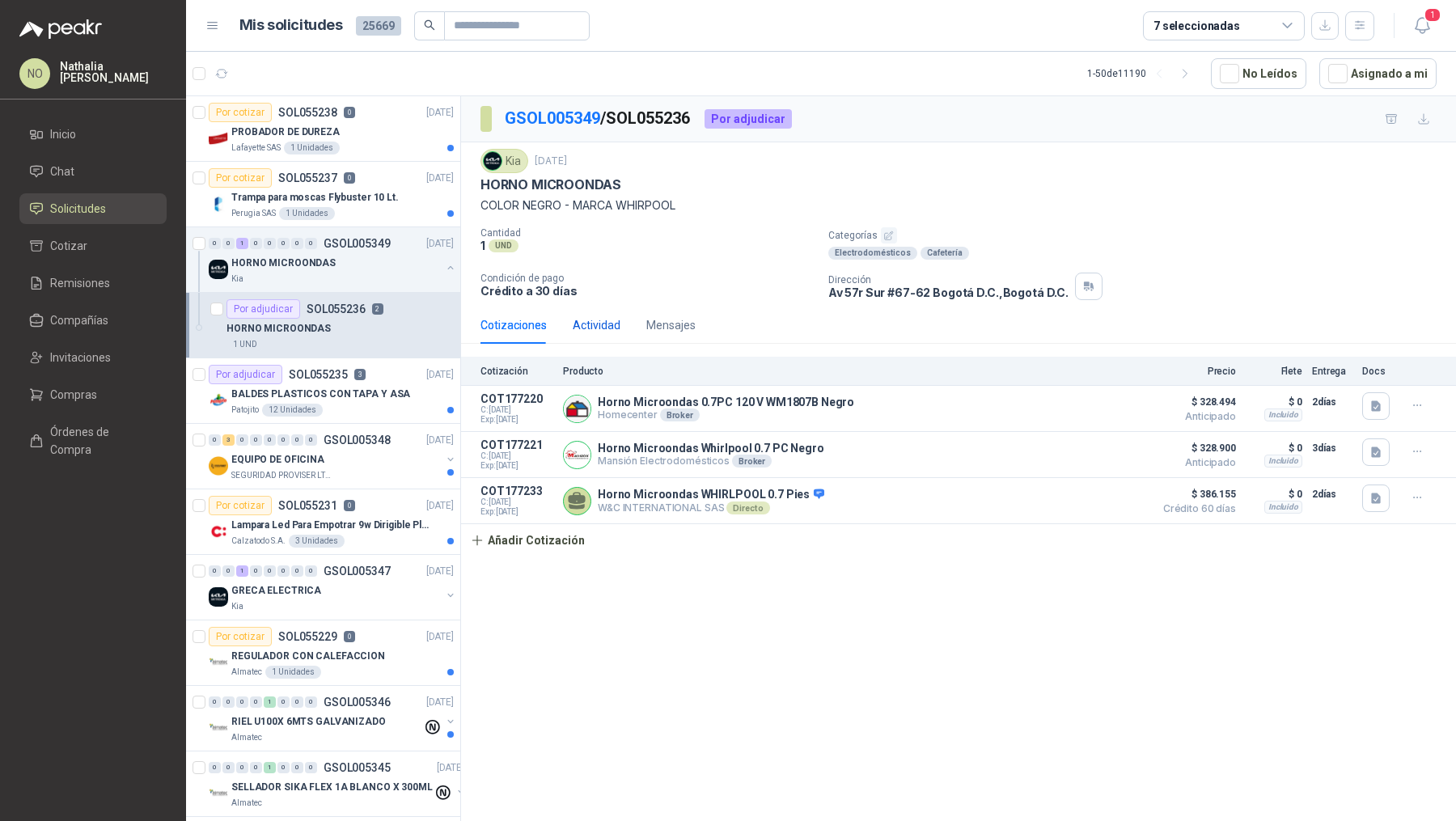
click at [589, 321] on div "Actividad" at bounding box center [596, 325] width 48 height 18
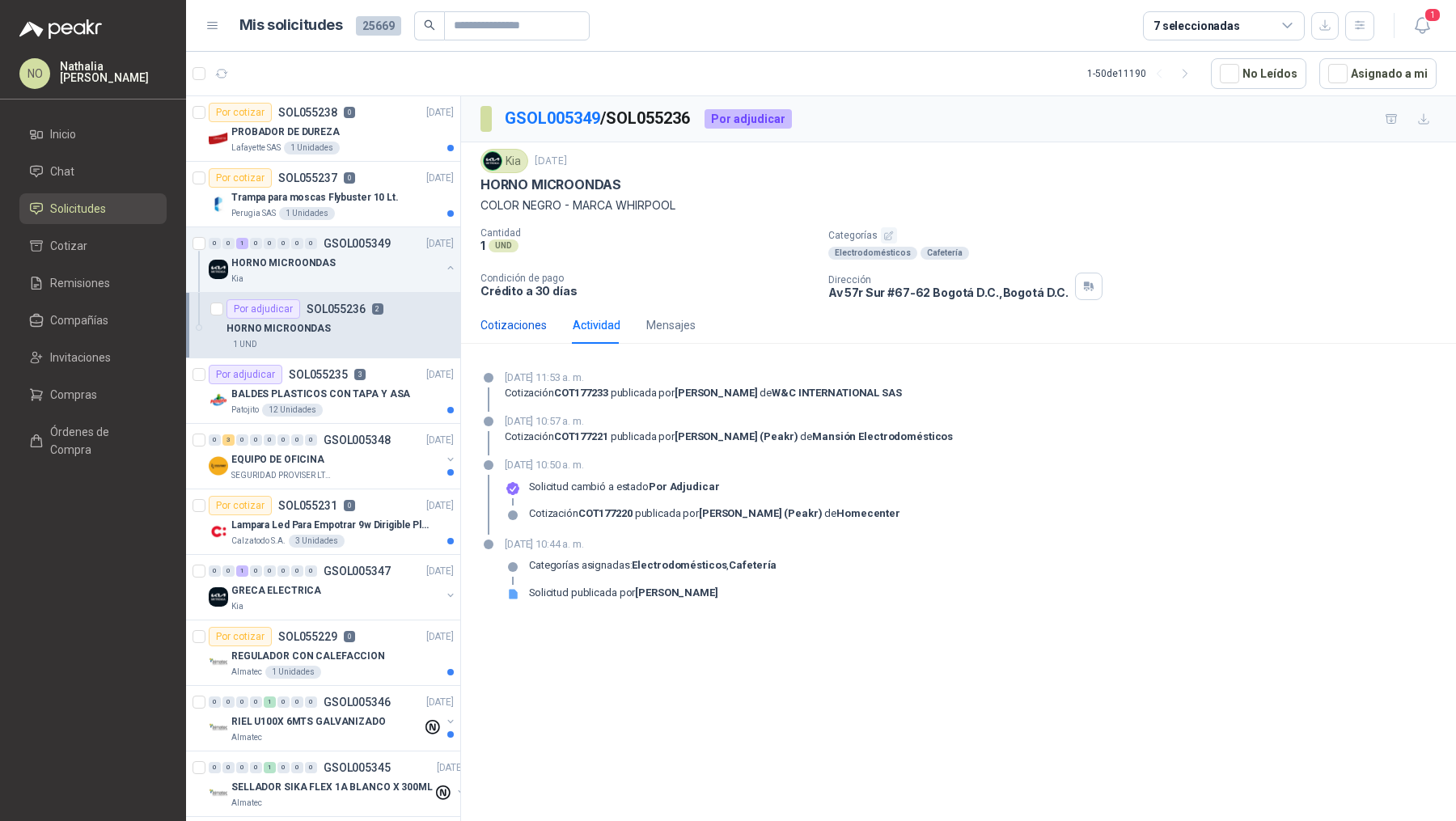
click at [522, 324] on div "Cotizaciones" at bounding box center [513, 325] width 66 height 18
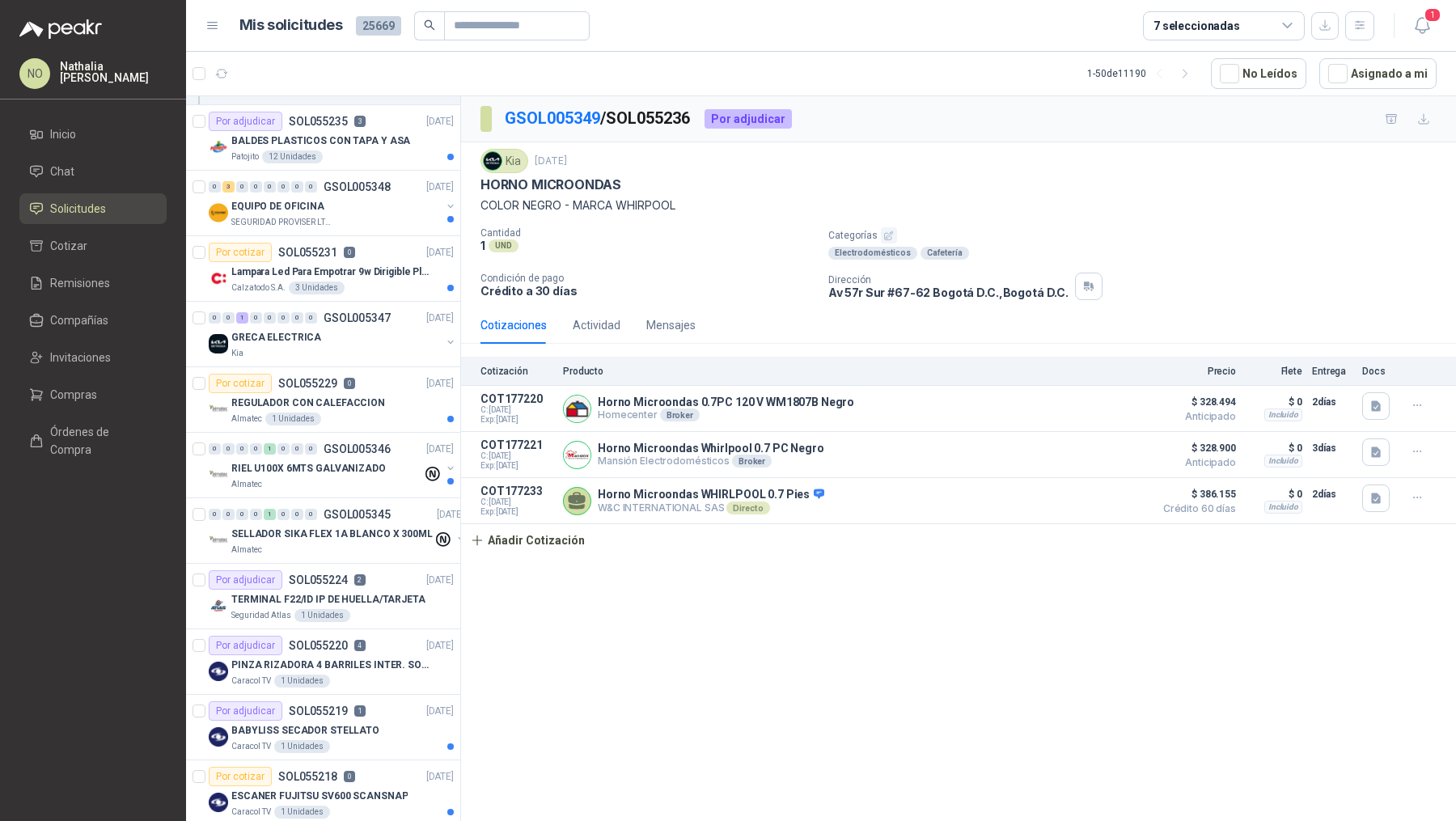
scroll to position [259, 0]
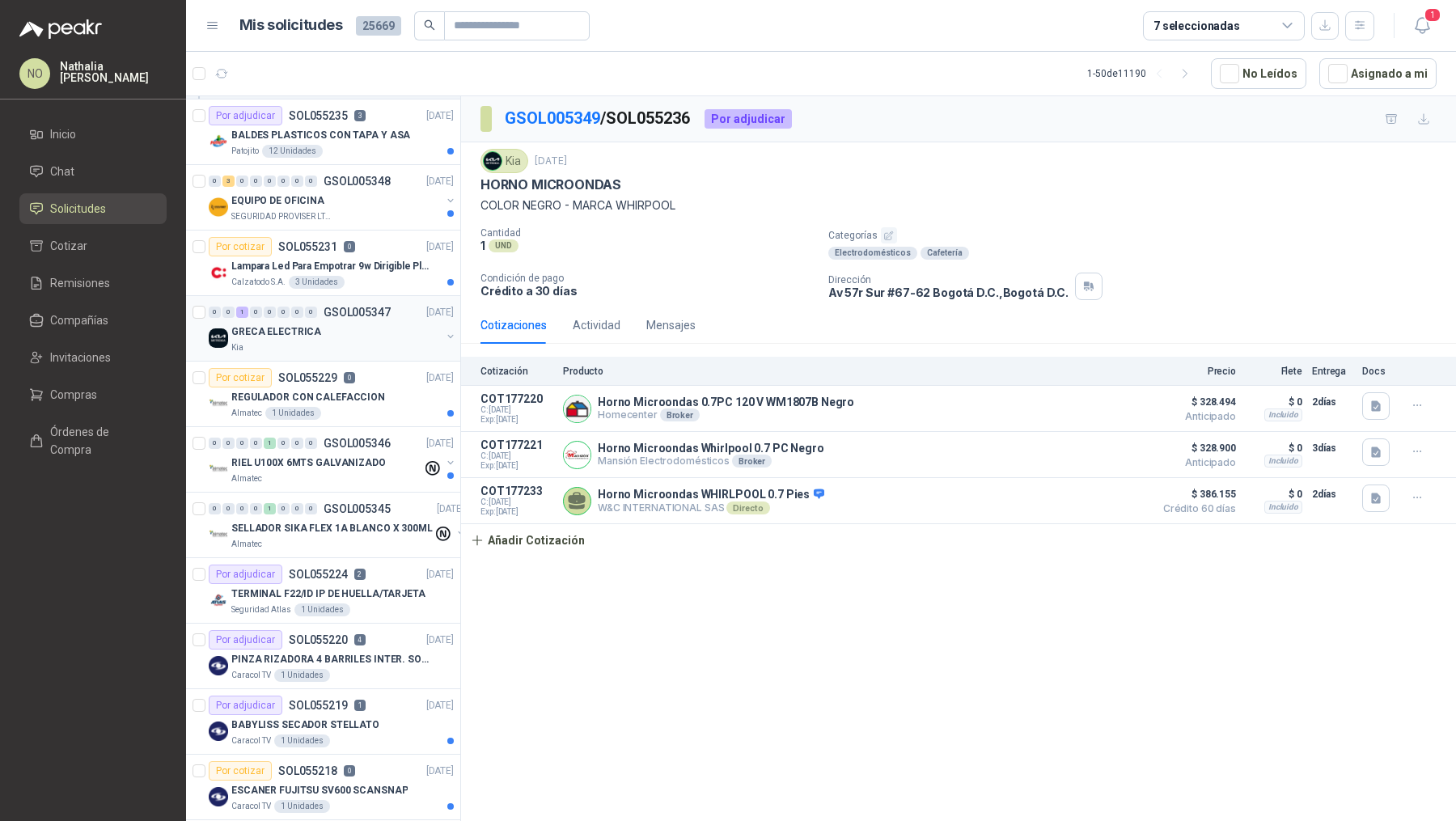
click at [380, 332] on div "GRECA ELECTRICA" at bounding box center [336, 332] width 209 height 20
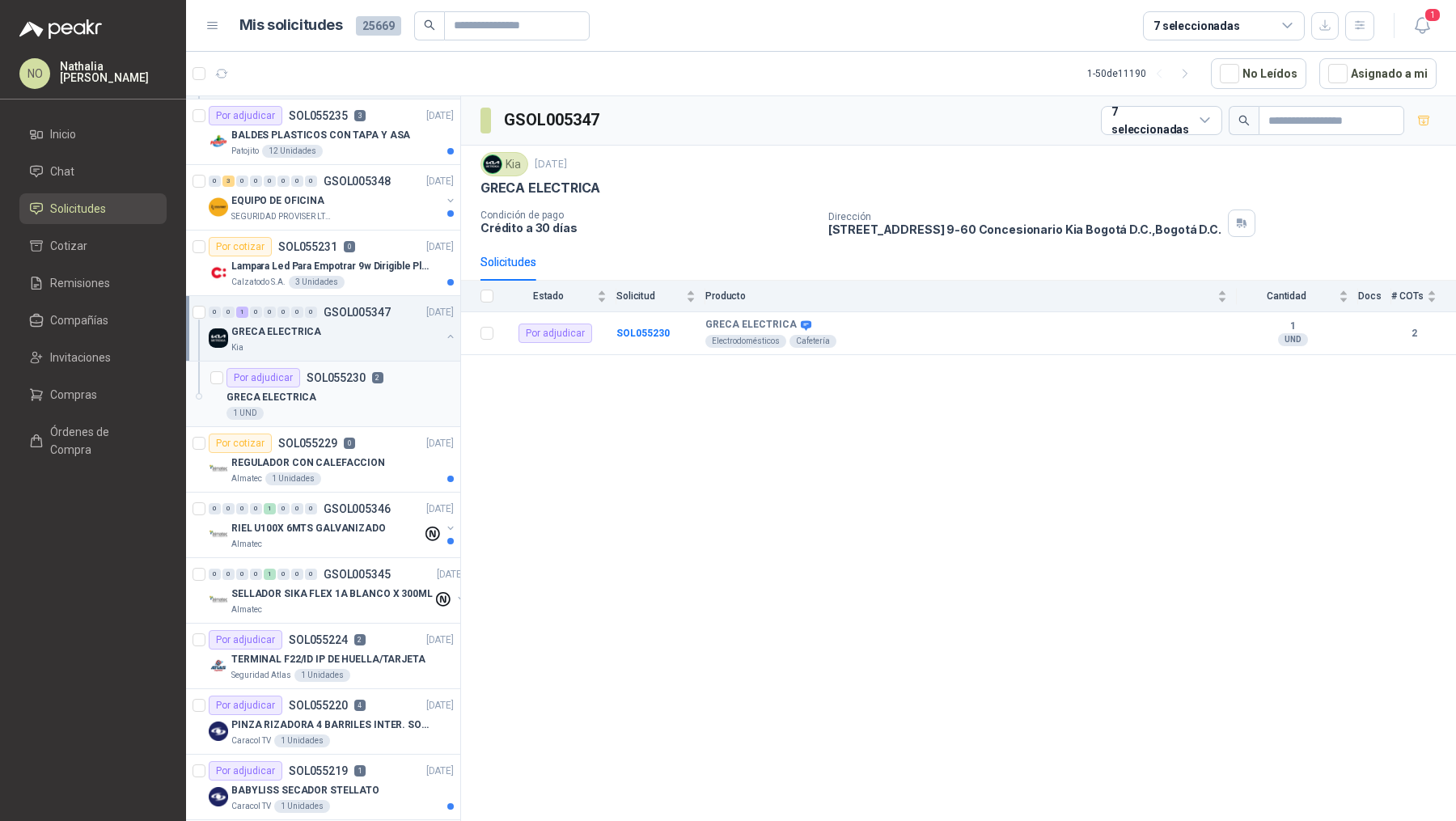
click at [360, 389] on div "GRECA ELECTRICA" at bounding box center [340, 397] width 227 height 20
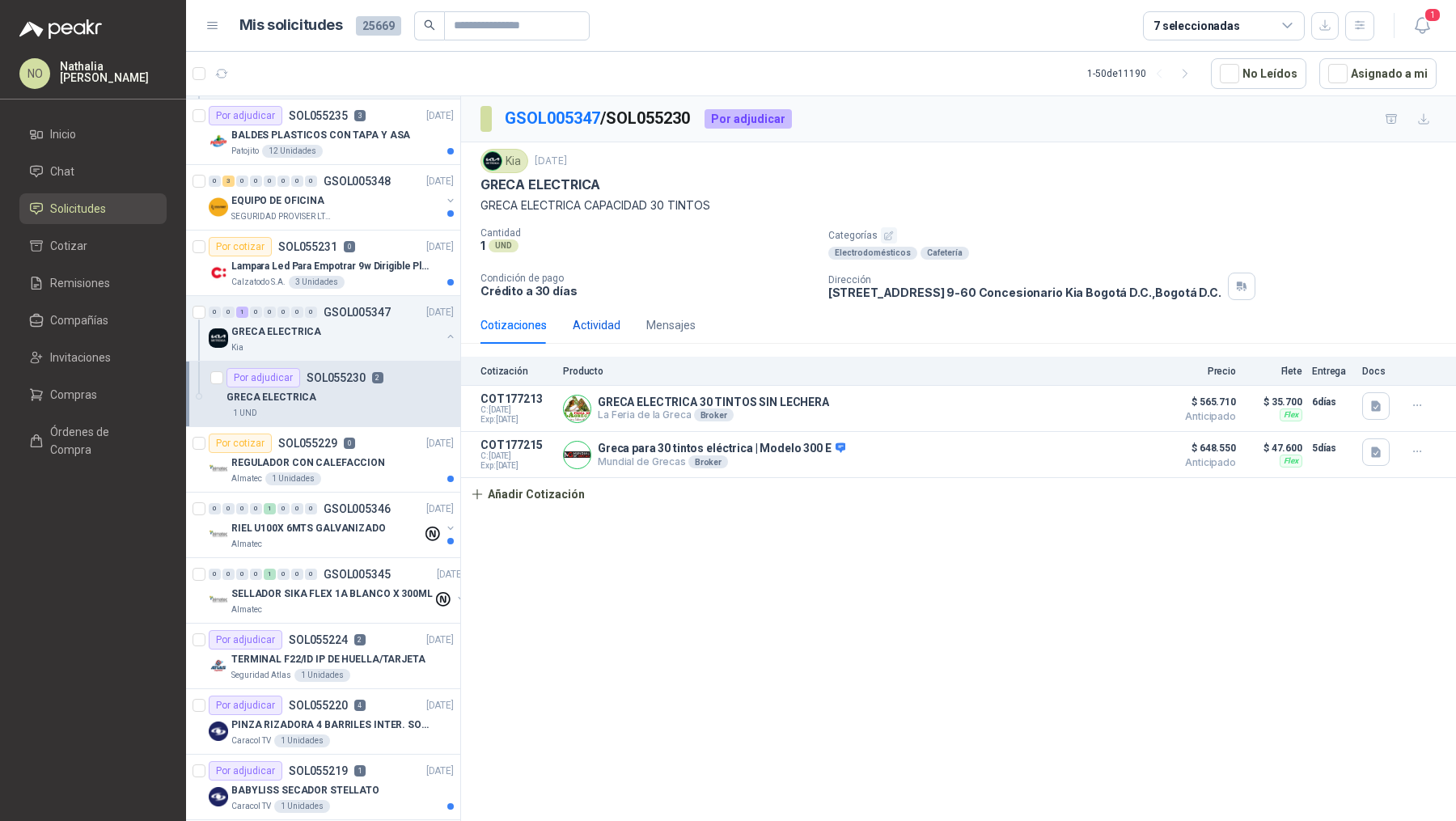
click at [598, 323] on div "Actividad" at bounding box center [596, 325] width 48 height 18
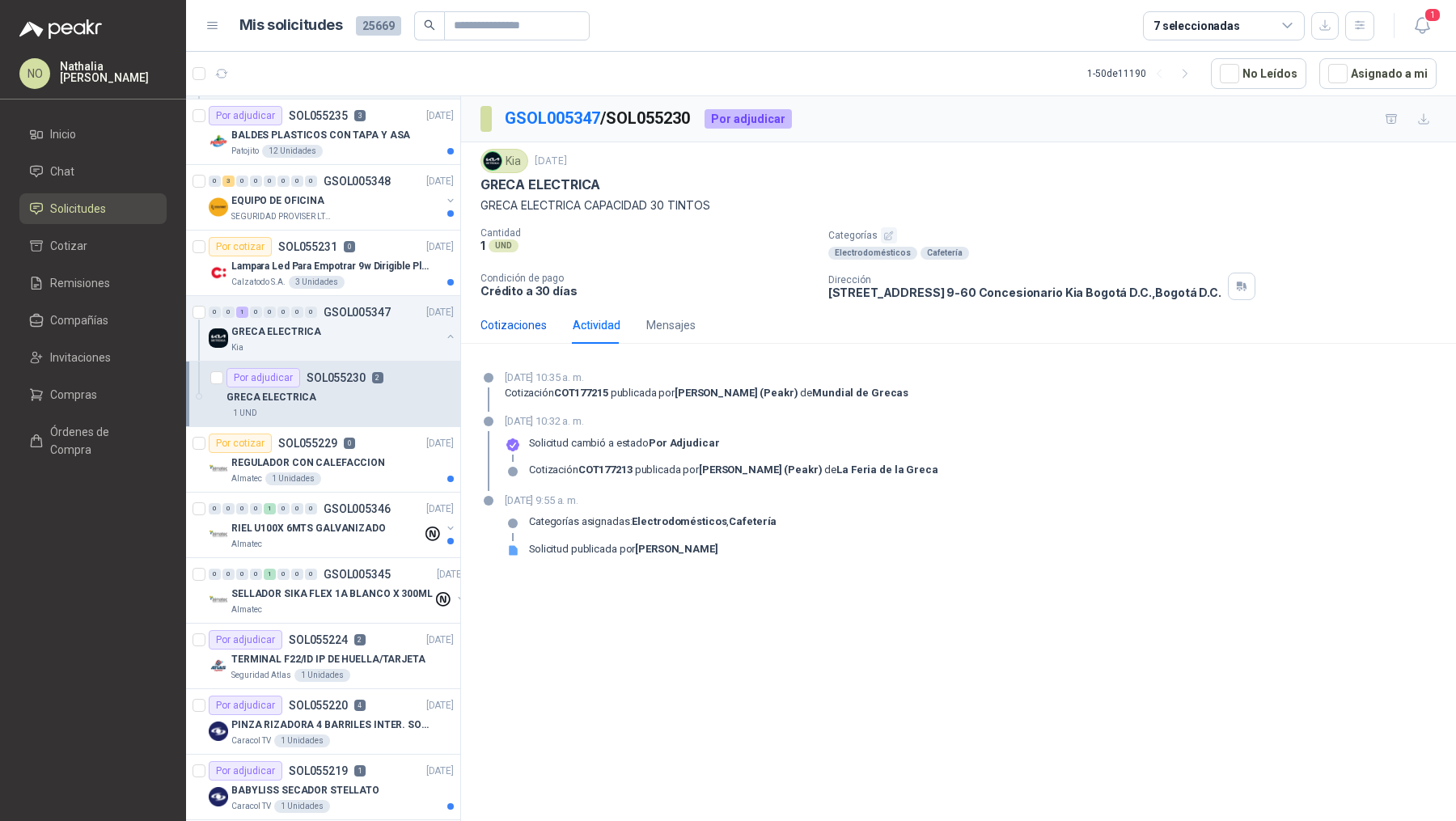
click at [505, 324] on div "Cotizaciones" at bounding box center [513, 325] width 66 height 18
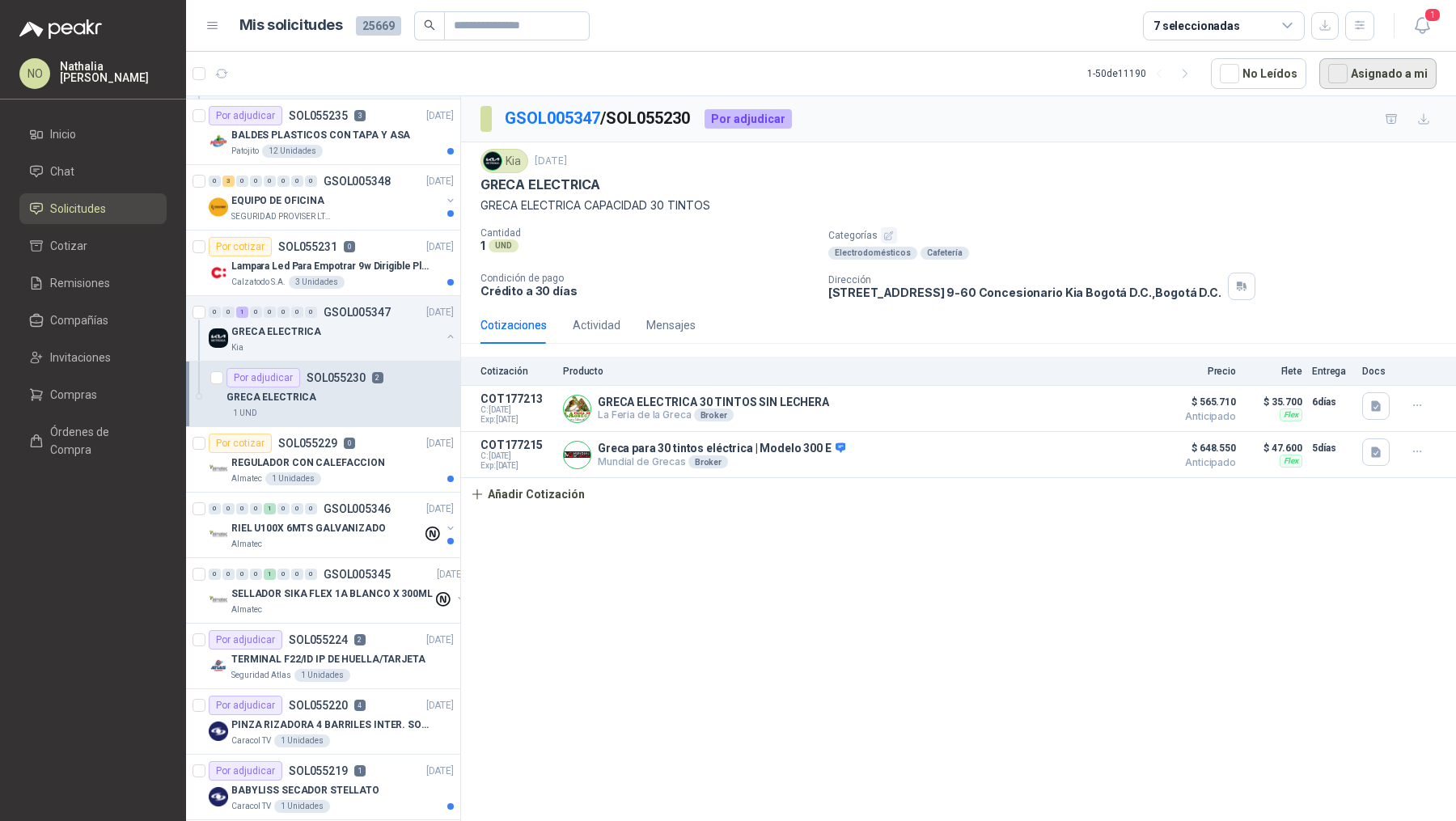
click at [1382, 81] on button "Asignado a mi" at bounding box center [1378, 73] width 118 height 31
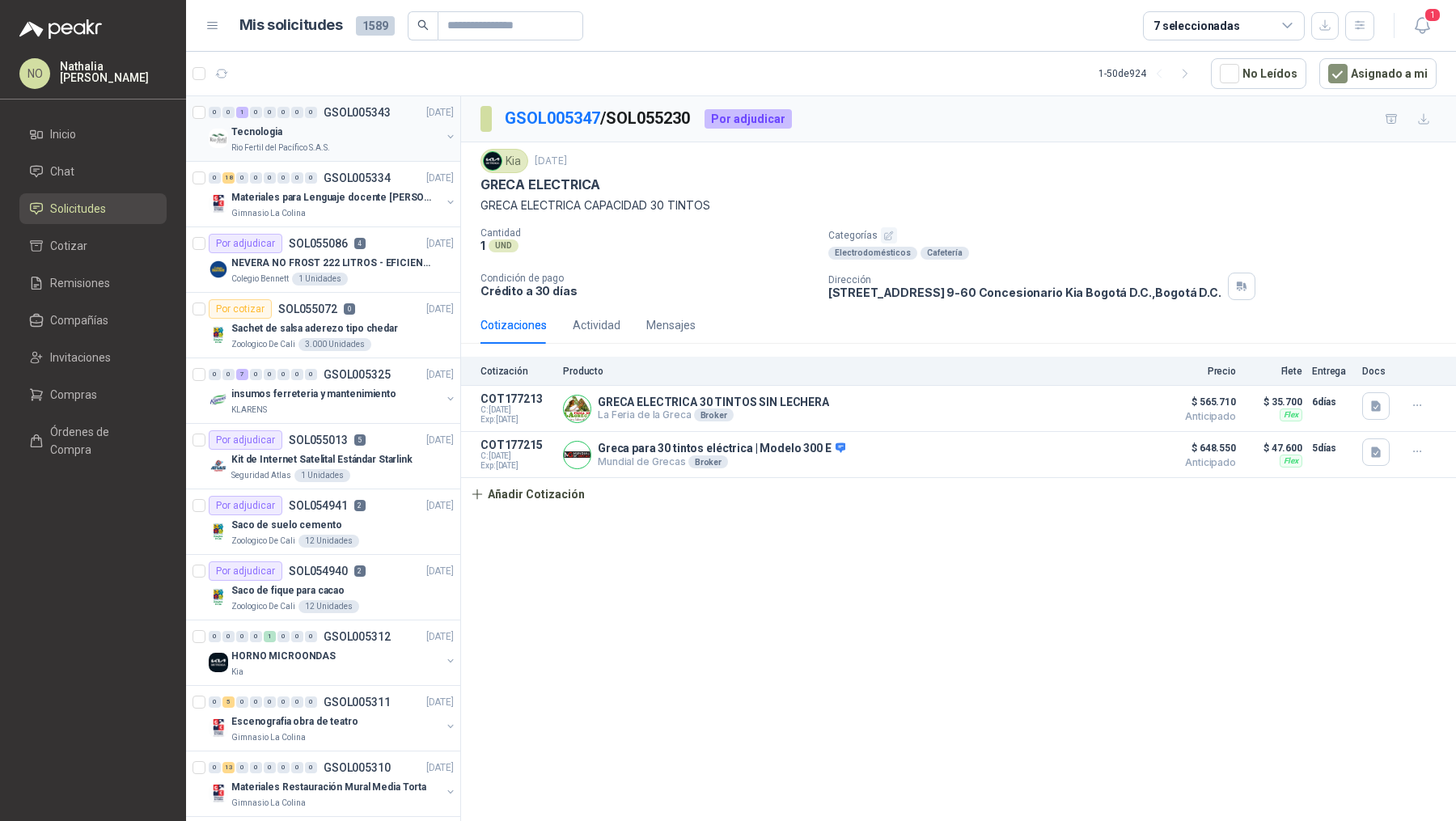
click at [356, 142] on div "Rio Fertil del Pacífico S.A.S." at bounding box center [336, 149] width 209 height 13
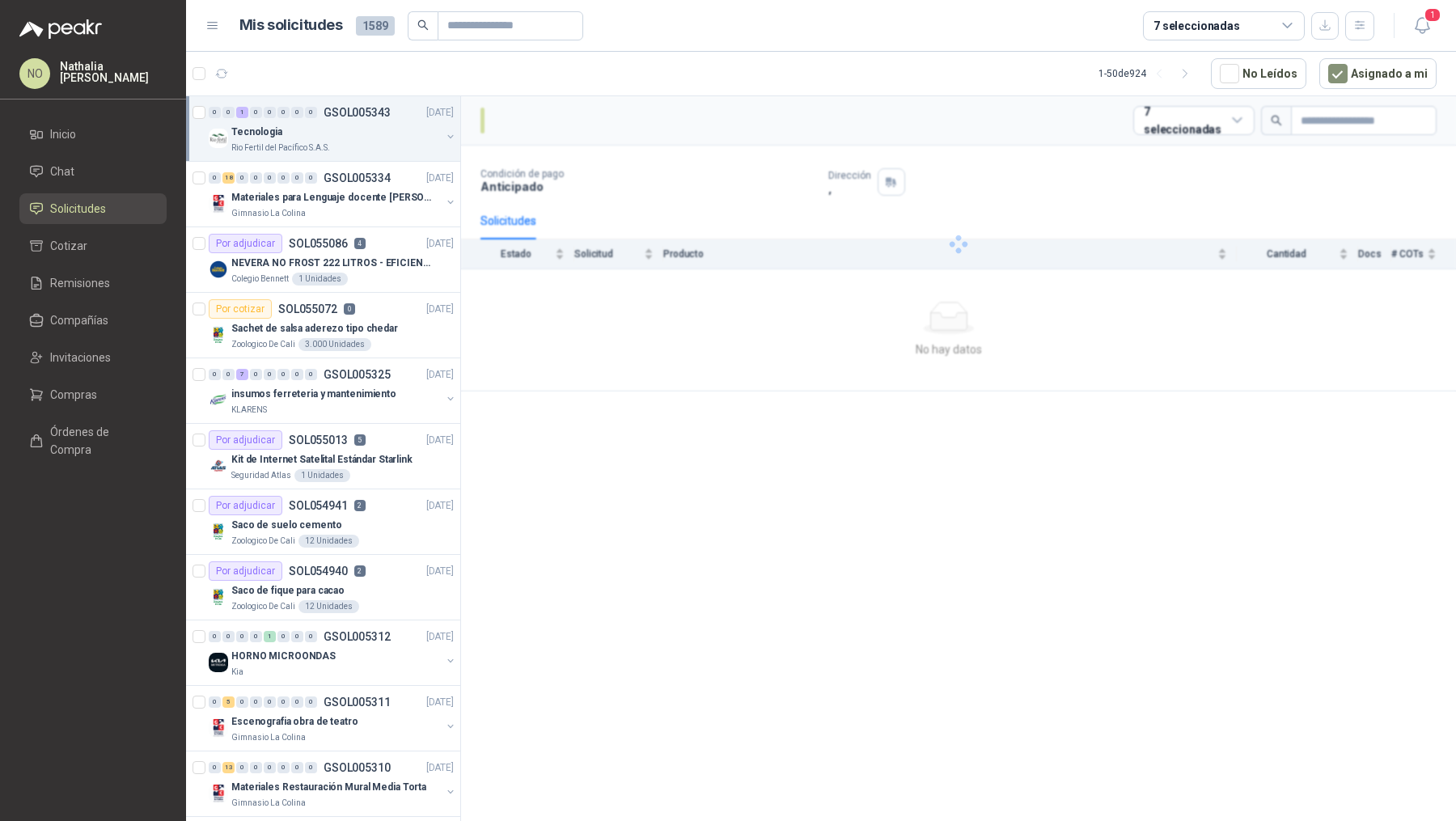
click at [356, 142] on div "Rio Fertil del Pacífico S.A.S." at bounding box center [336, 149] width 209 height 13
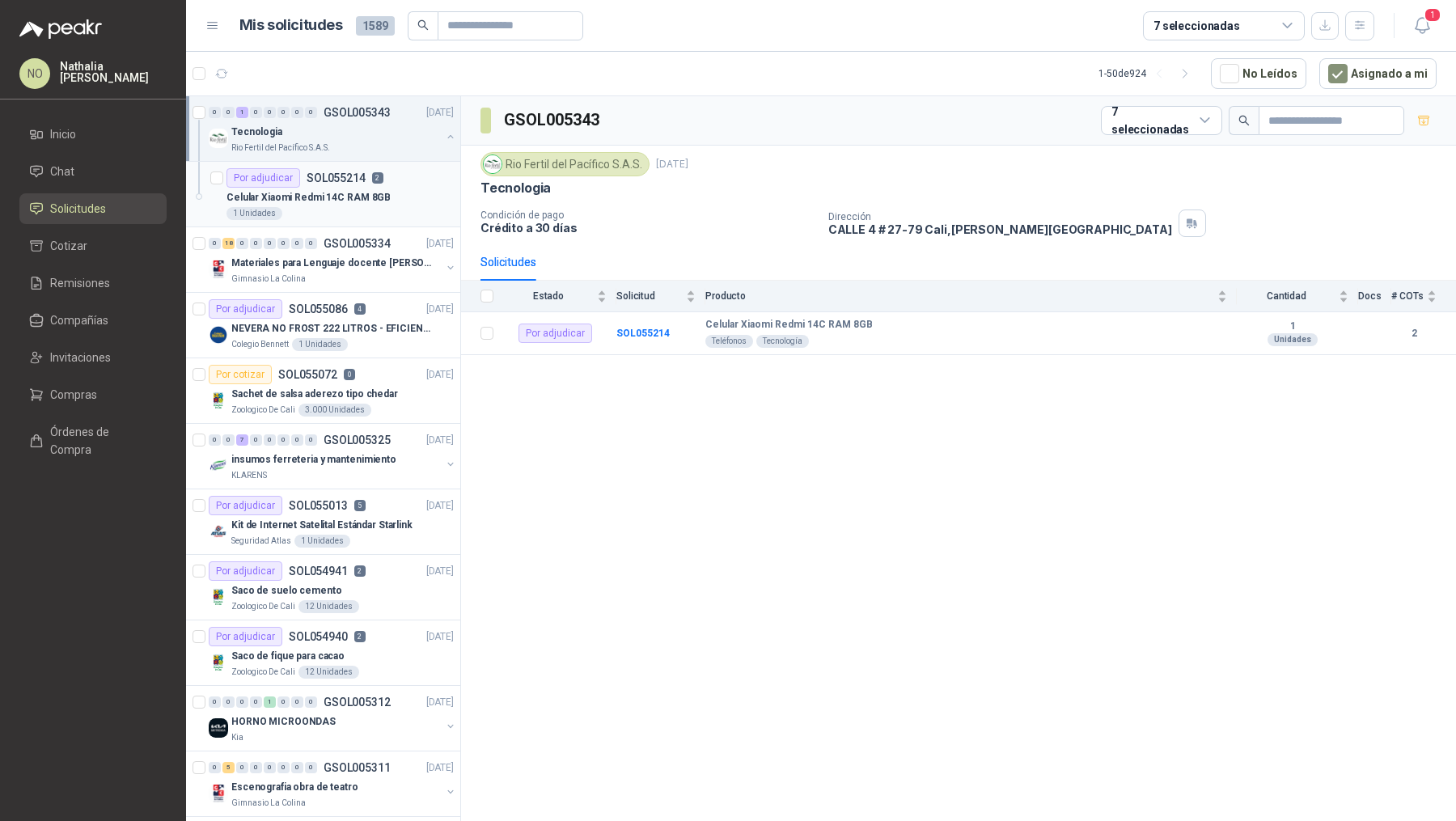
click at [347, 193] on p "Celular Xiaomi Redmi 14C RAM 8GB" at bounding box center [309, 198] width 164 height 15
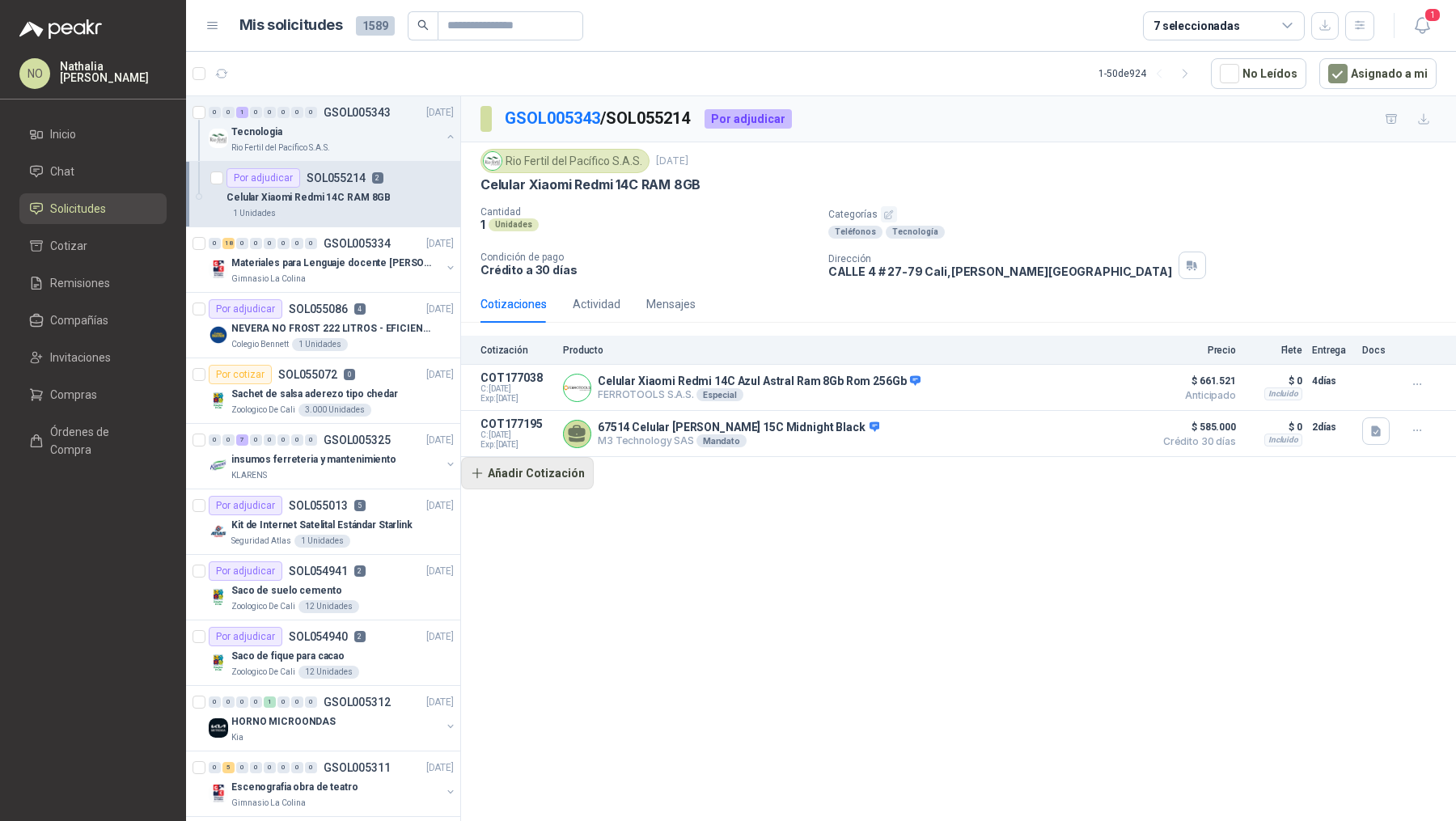
click at [507, 474] on button "Añadir Cotización" at bounding box center [528, 473] width 133 height 33
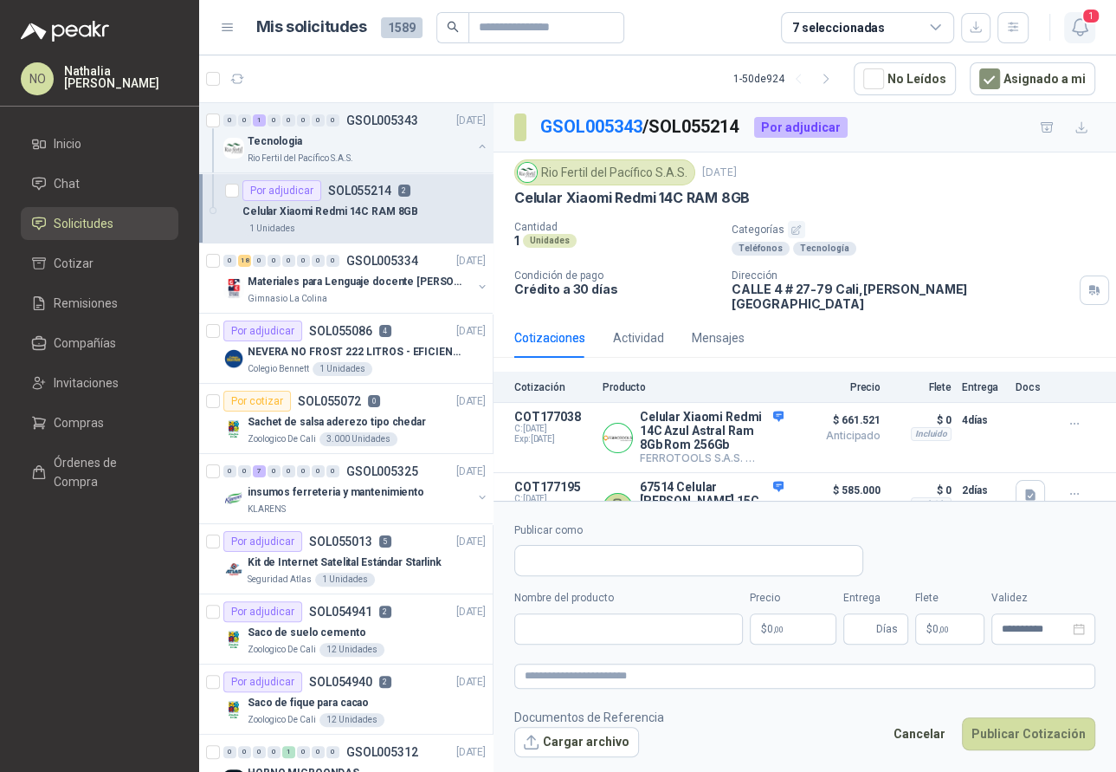
click at [1080, 27] on icon "button" at bounding box center [1081, 27] width 22 height 22
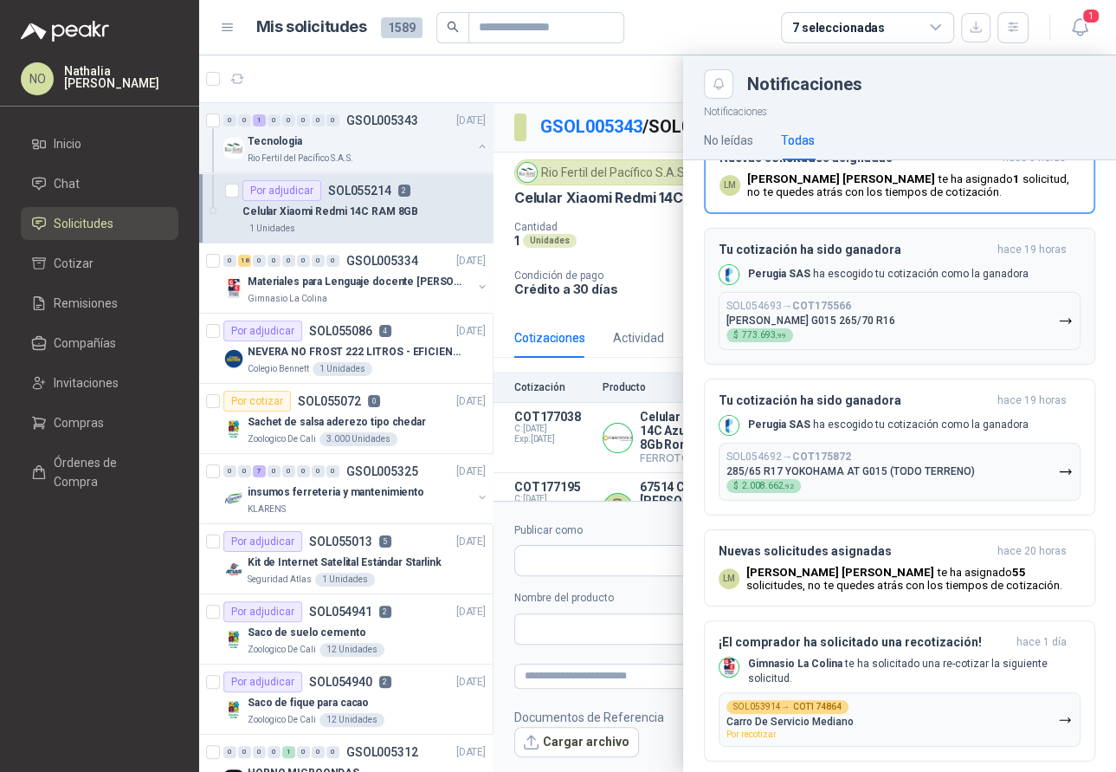
click at [891, 327] on button "SOL054693 → COT175566 Llanta Yoko G015 265/70 R16 $ 773.693 ,99" at bounding box center [900, 321] width 362 height 58
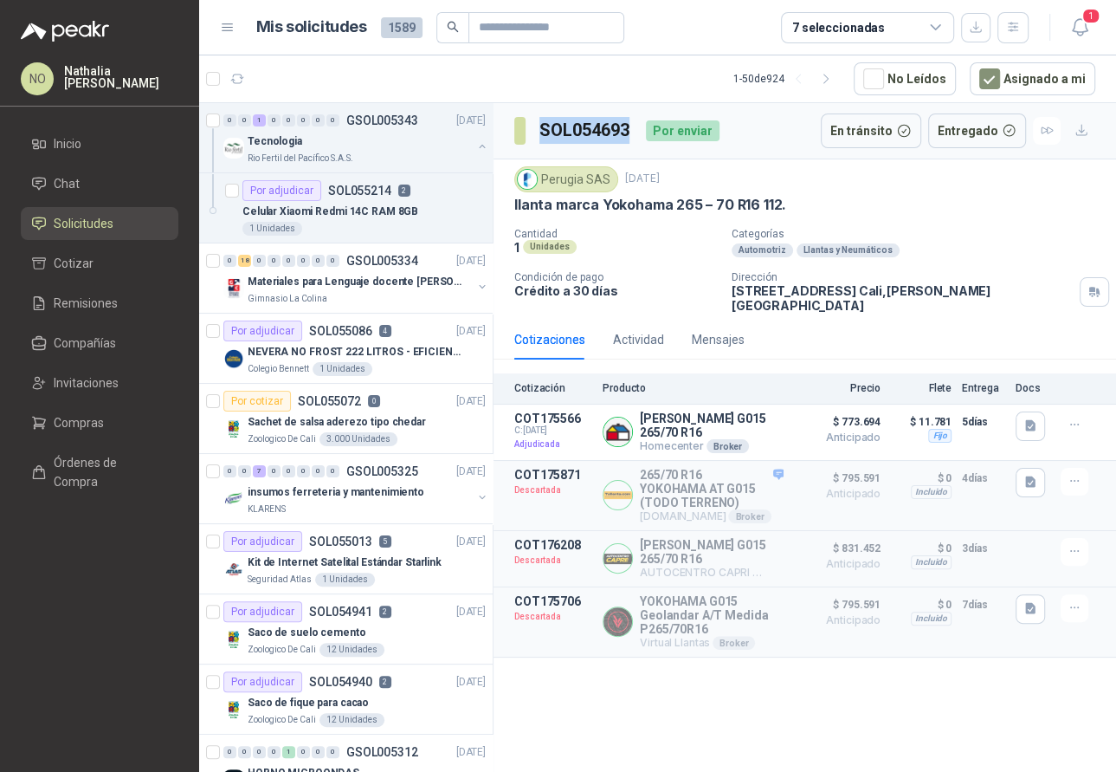
drag, startPoint x: 539, startPoint y: 130, endPoint x: 637, endPoint y: 133, distance: 97.9
click at [637, 133] on div "SOL054693 Por enviar" at bounding box center [616, 130] width 205 height 35
copy h3 "SOL054693"
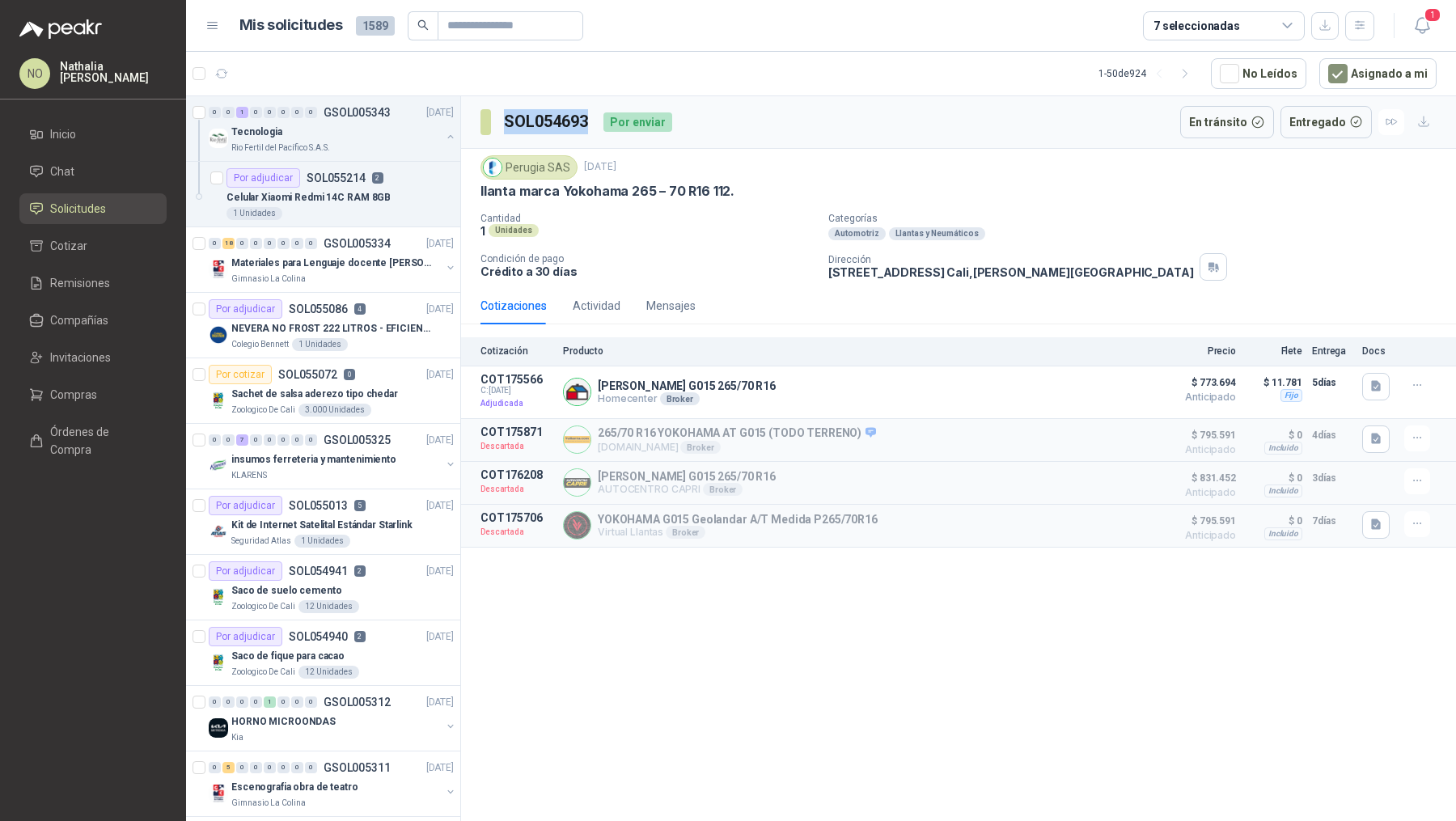
click at [535, 124] on h3 "SOL054693" at bounding box center [547, 121] width 87 height 25
drag, startPoint x: 503, startPoint y: 118, endPoint x: 593, endPoint y: 118, distance: 90.0
click at [593, 118] on div "SOL054693 Por enviar" at bounding box center [575, 121] width 191 height 33
copy h3 "SOL054693"
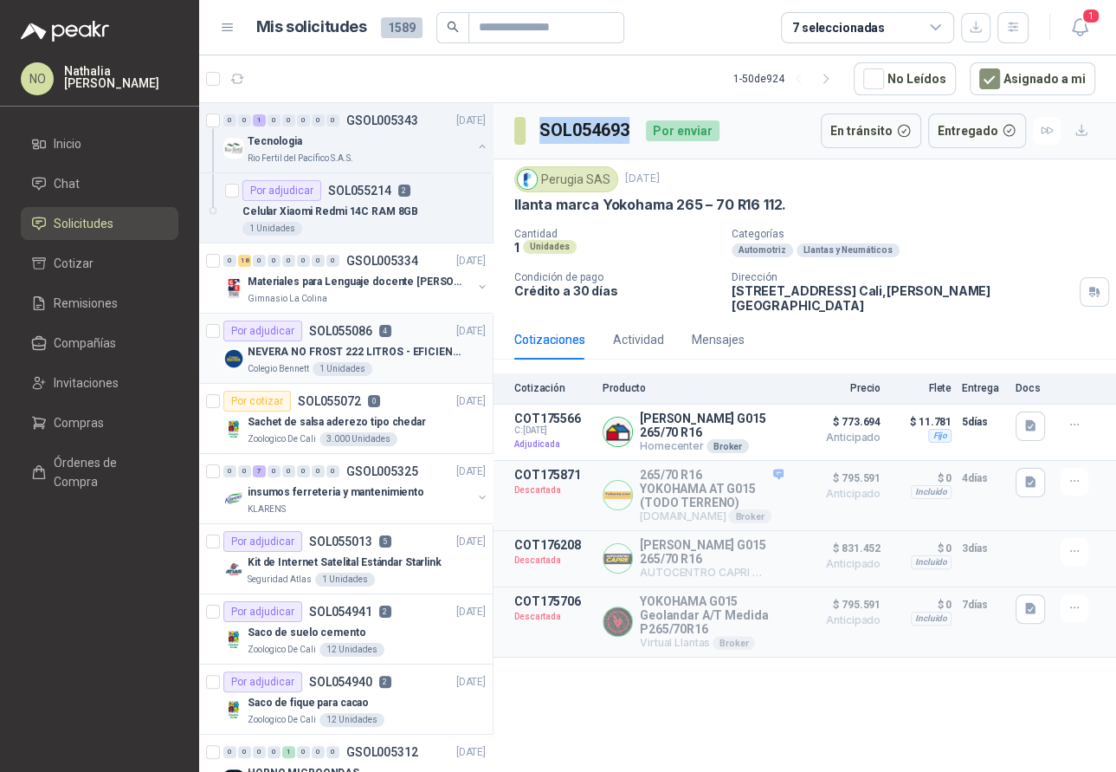
click at [358, 363] on div "1 Unidades" at bounding box center [343, 369] width 60 height 14
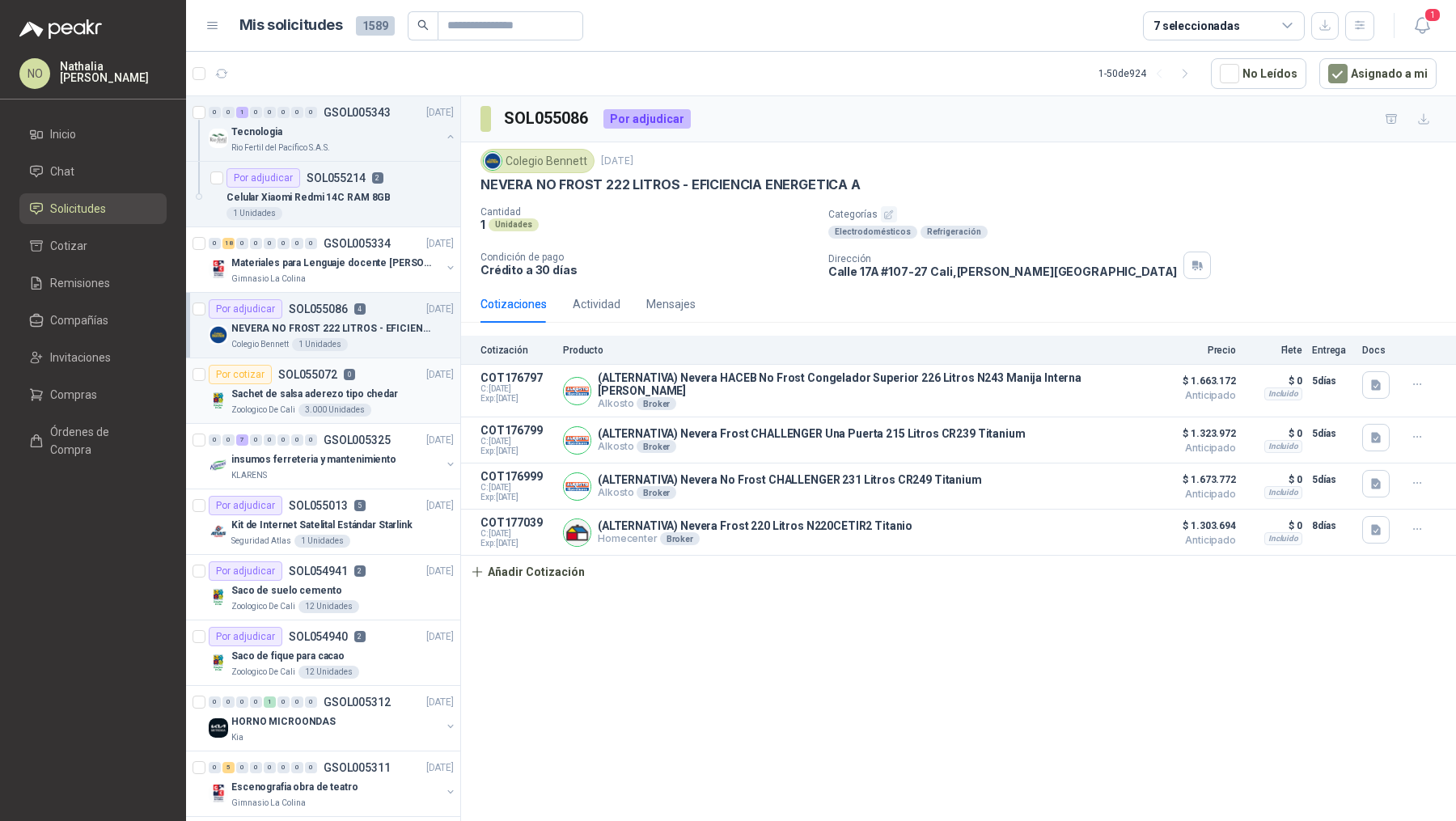
click at [365, 367] on div "Por cotizar SOL055072 0 06/09/25" at bounding box center [331, 375] width 245 height 20
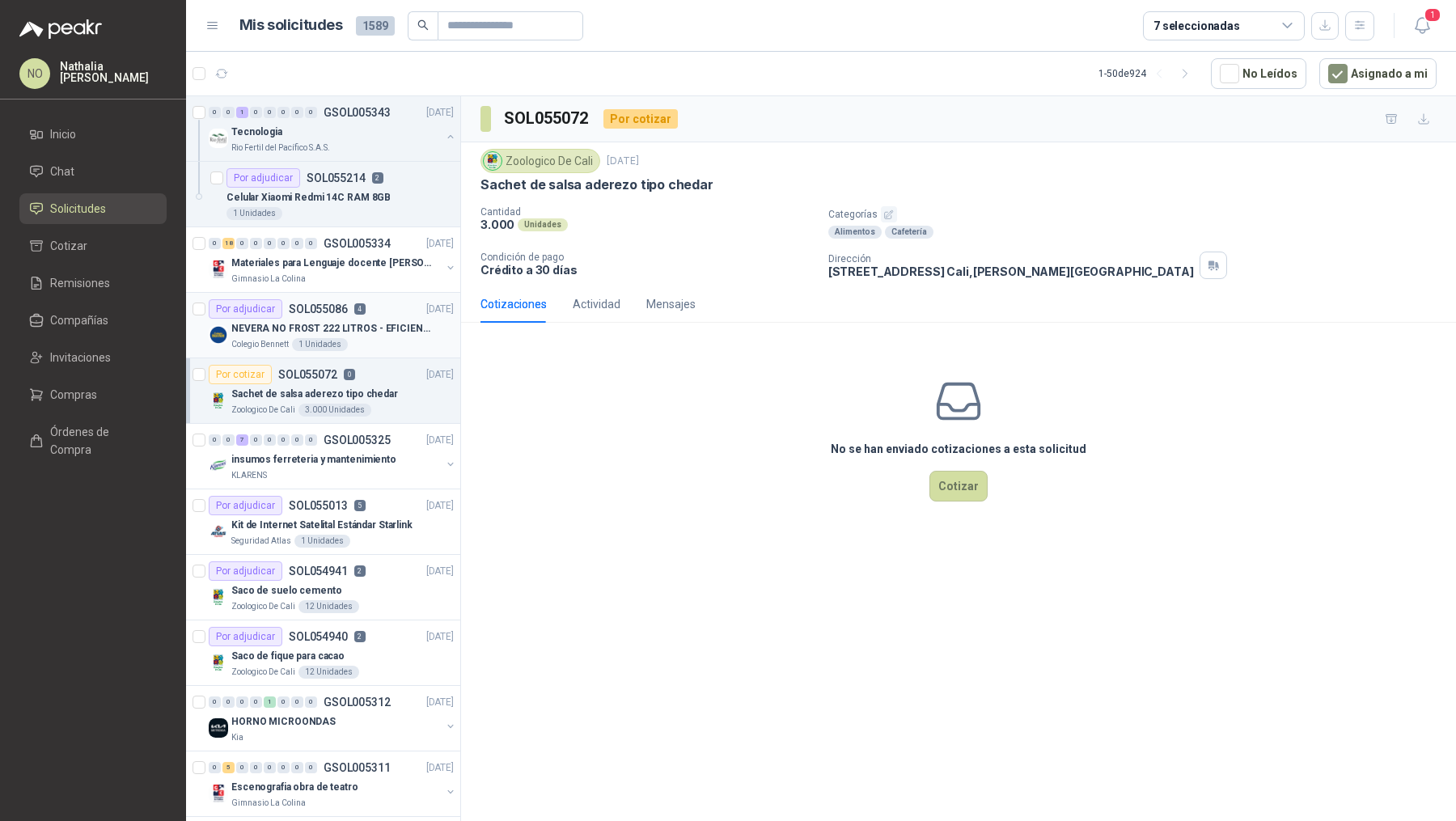
click at [379, 306] on div "Por adjudicar SOL055086 4 08/09/25" at bounding box center [331, 308] width 245 height 20
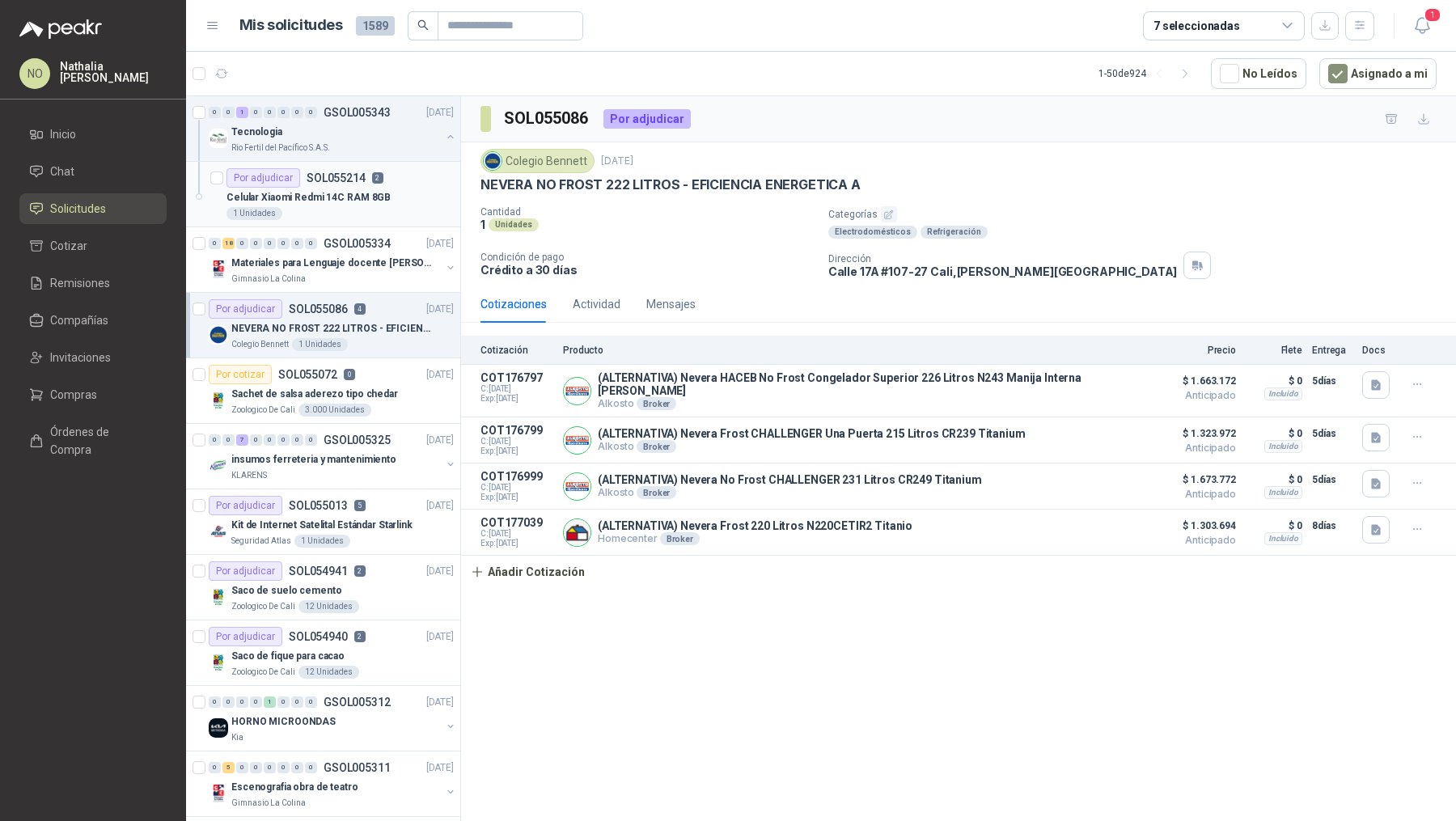
click at [296, 178] on div "Por adjudicar" at bounding box center [263, 177] width 74 height 20
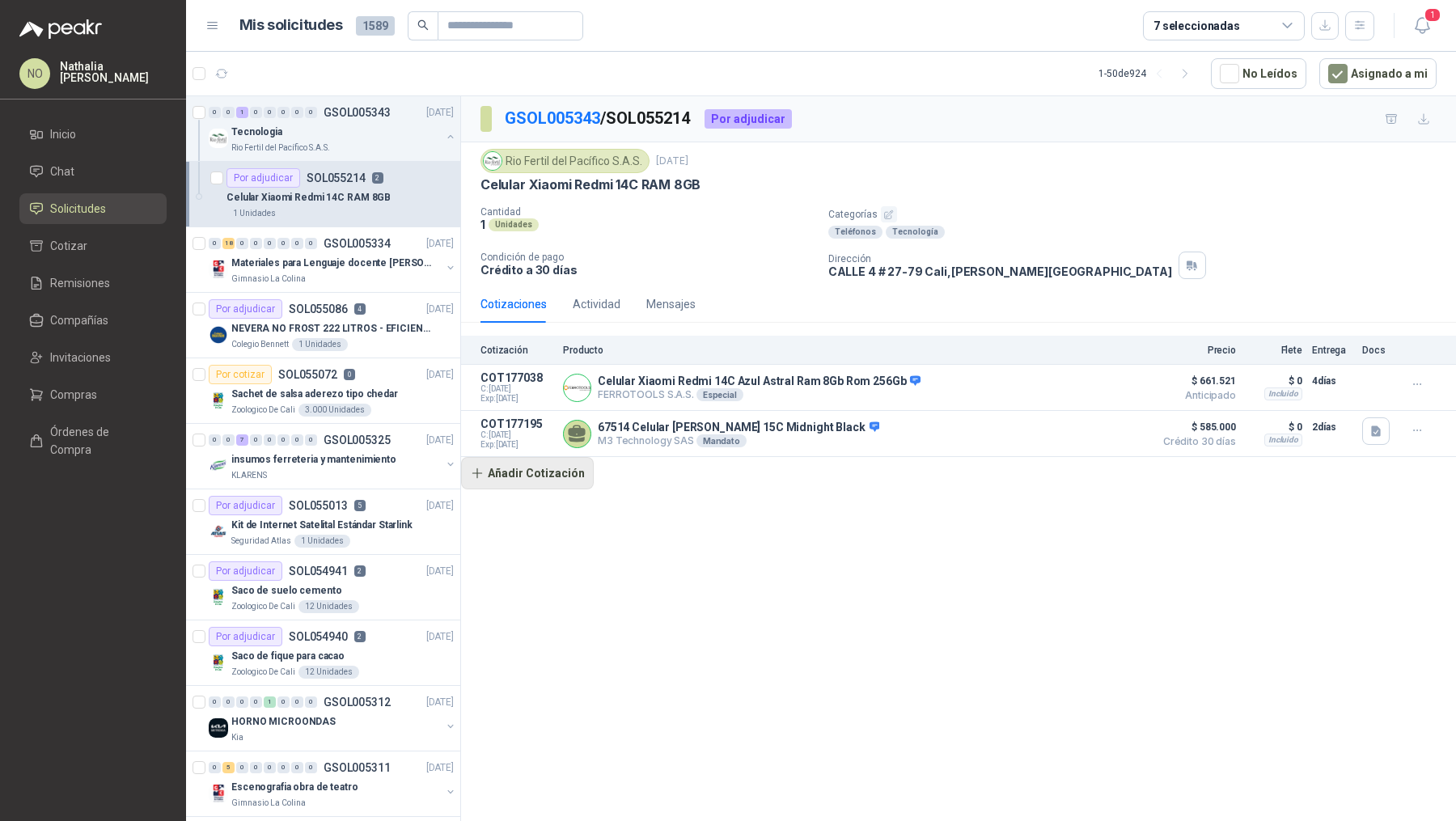
click at [564, 465] on button "Añadir Cotización" at bounding box center [528, 473] width 133 height 33
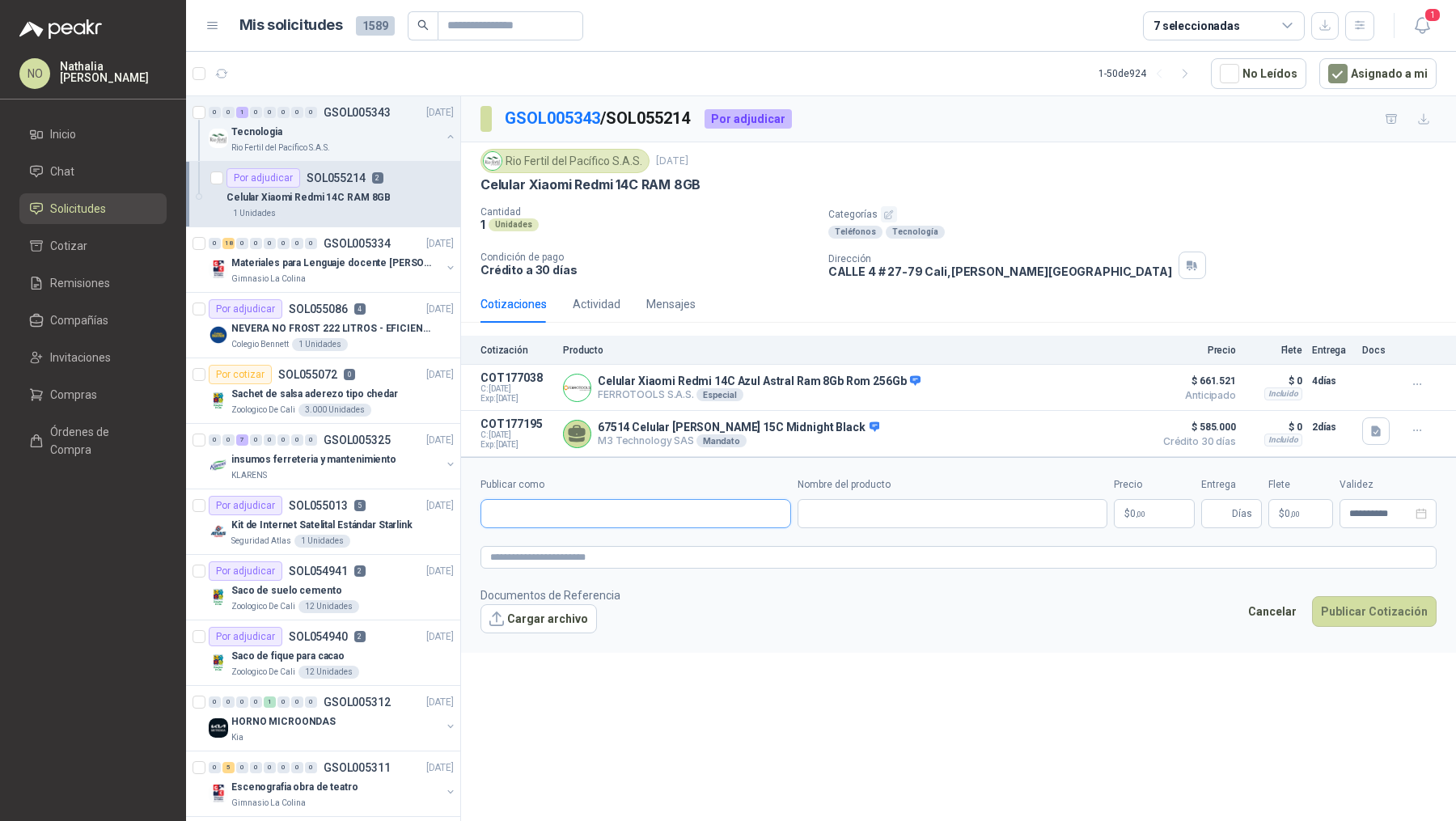
click at [562, 514] on input "Publicar como" at bounding box center [635, 513] width 309 height 27
type input "*******"
click at [564, 547] on p "Alkosto" at bounding box center [626, 545] width 216 height 9
type input "**********"
click at [883, 517] on input "Nombre del producto" at bounding box center [953, 513] width 311 height 29
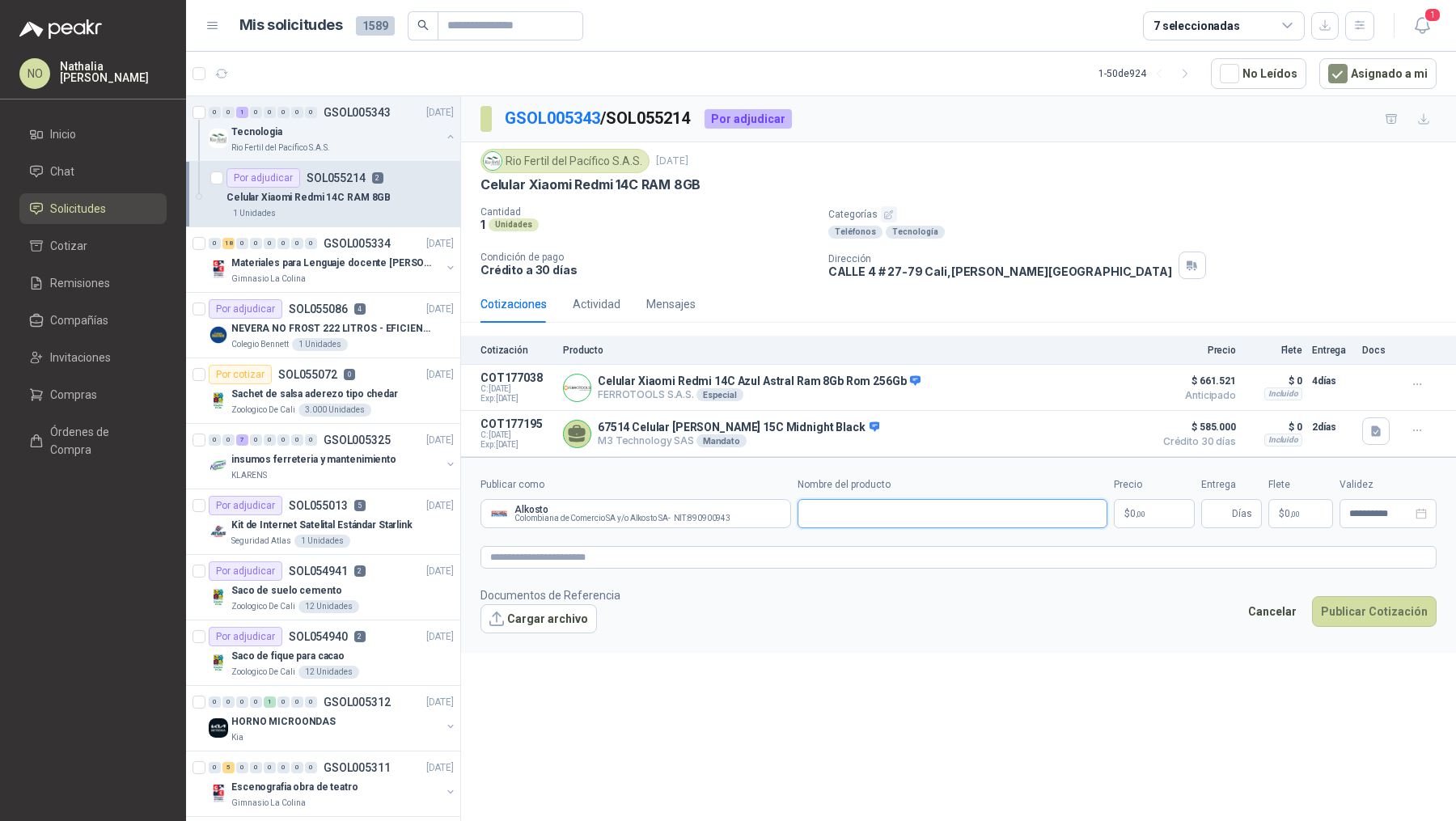
paste input "**********"
type input "**********"
click at [1153, 510] on body "NO Nathalia Ortega Inicio Chat Solicitudes Cotizar Remisiones Compañías Invitac…" at bounding box center [728, 410] width 1456 height 821
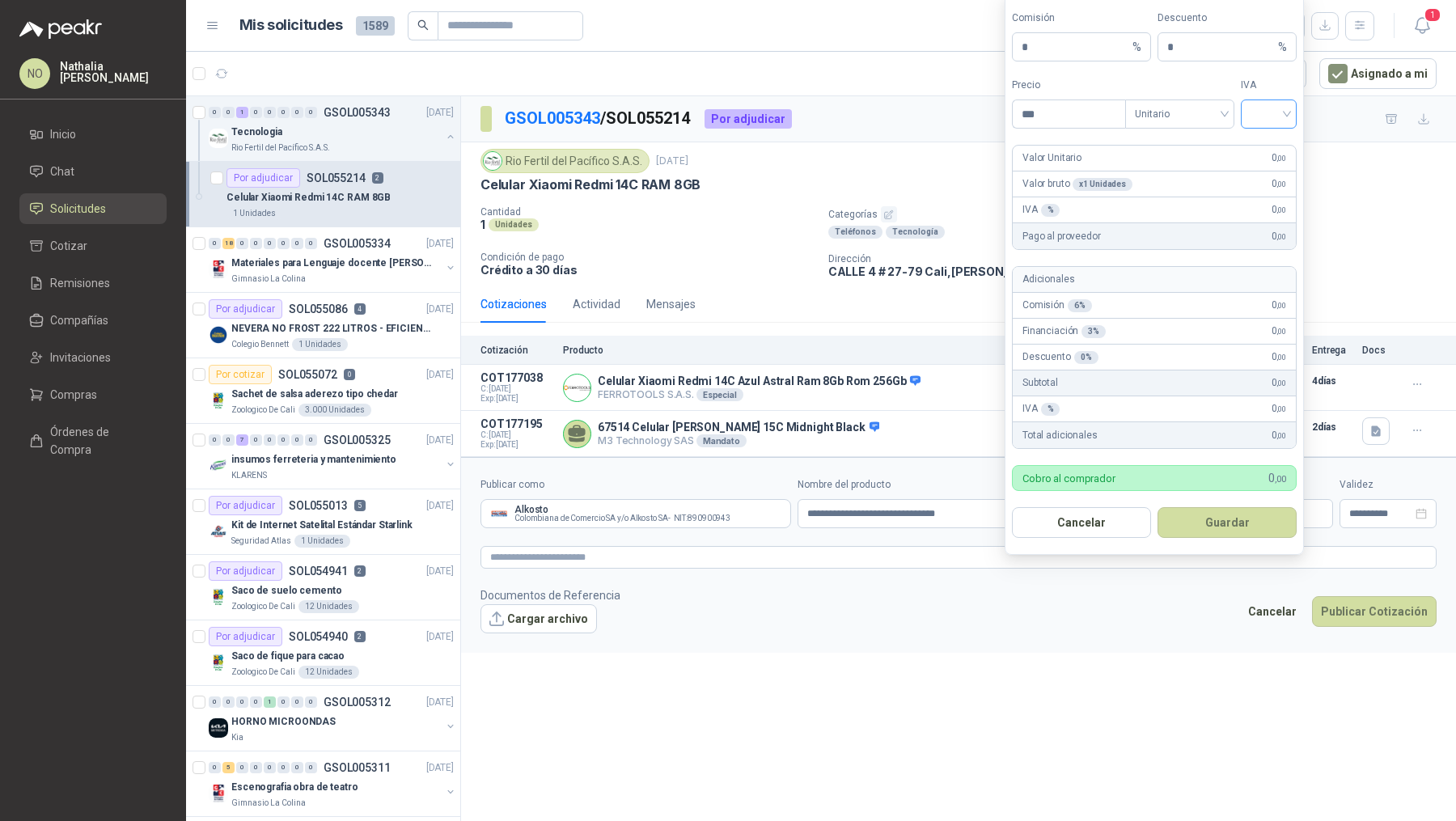
click at [1260, 120] on input "search" at bounding box center [1268, 112] width 36 height 24
click at [1264, 147] on div "19%" at bounding box center [1269, 150] width 30 height 18
click at [1172, 120] on span "Unitario" at bounding box center [1180, 114] width 90 height 24
click at [1175, 176] on div "Unitario con IVA" at bounding box center [1180, 176] width 83 height 18
click at [1094, 141] on form "Comisión * % Descuento * % Precio *** Tipo Unitario con IVA Unitario con IVA IV…" at bounding box center [1154, 274] width 299 height 561
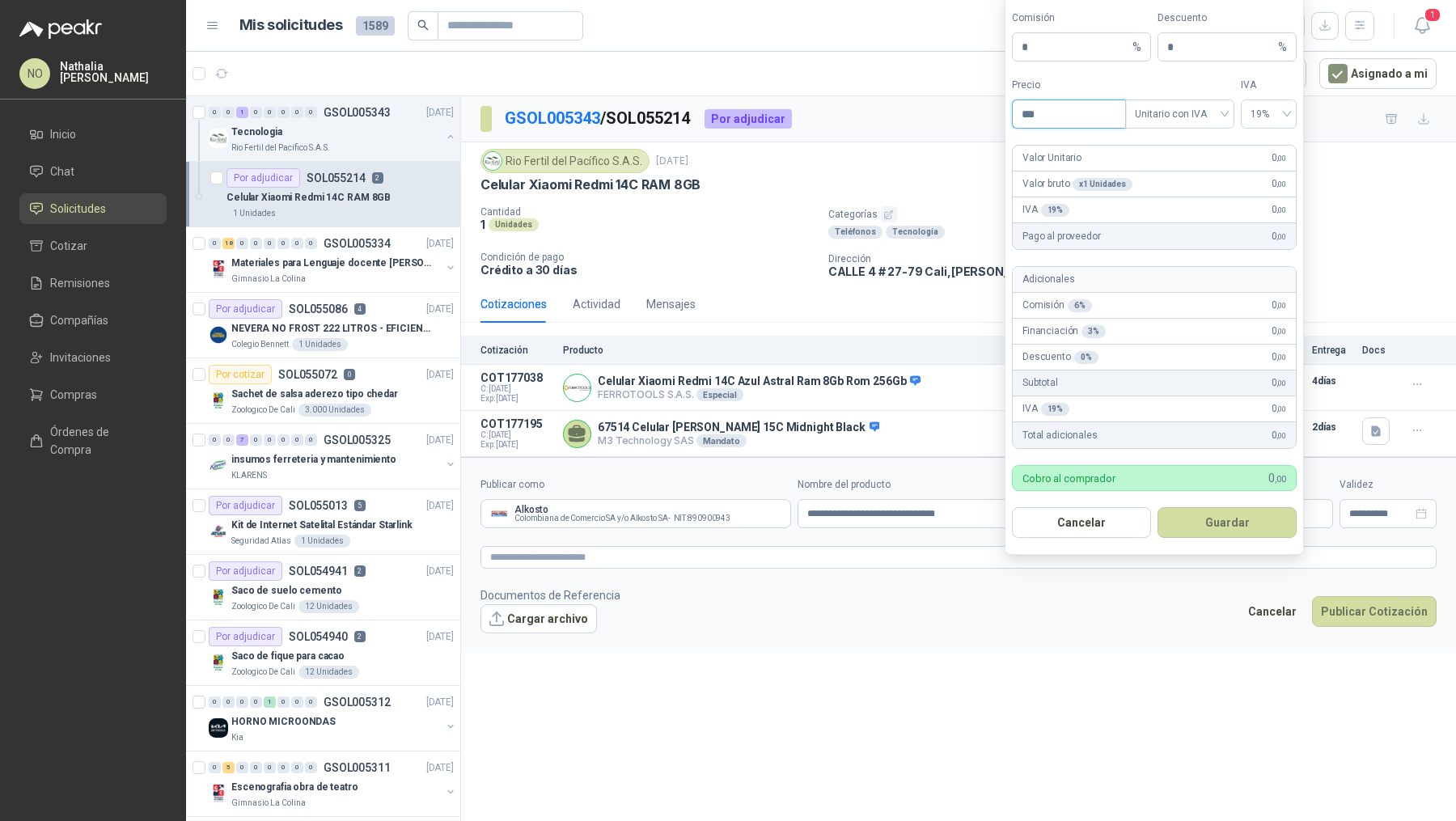
click at [1081, 117] on input "***" at bounding box center [1068, 113] width 112 height 27
type input "*"
type input "*********"
click at [1195, 40] on input "*" at bounding box center [1221, 47] width 107 height 27
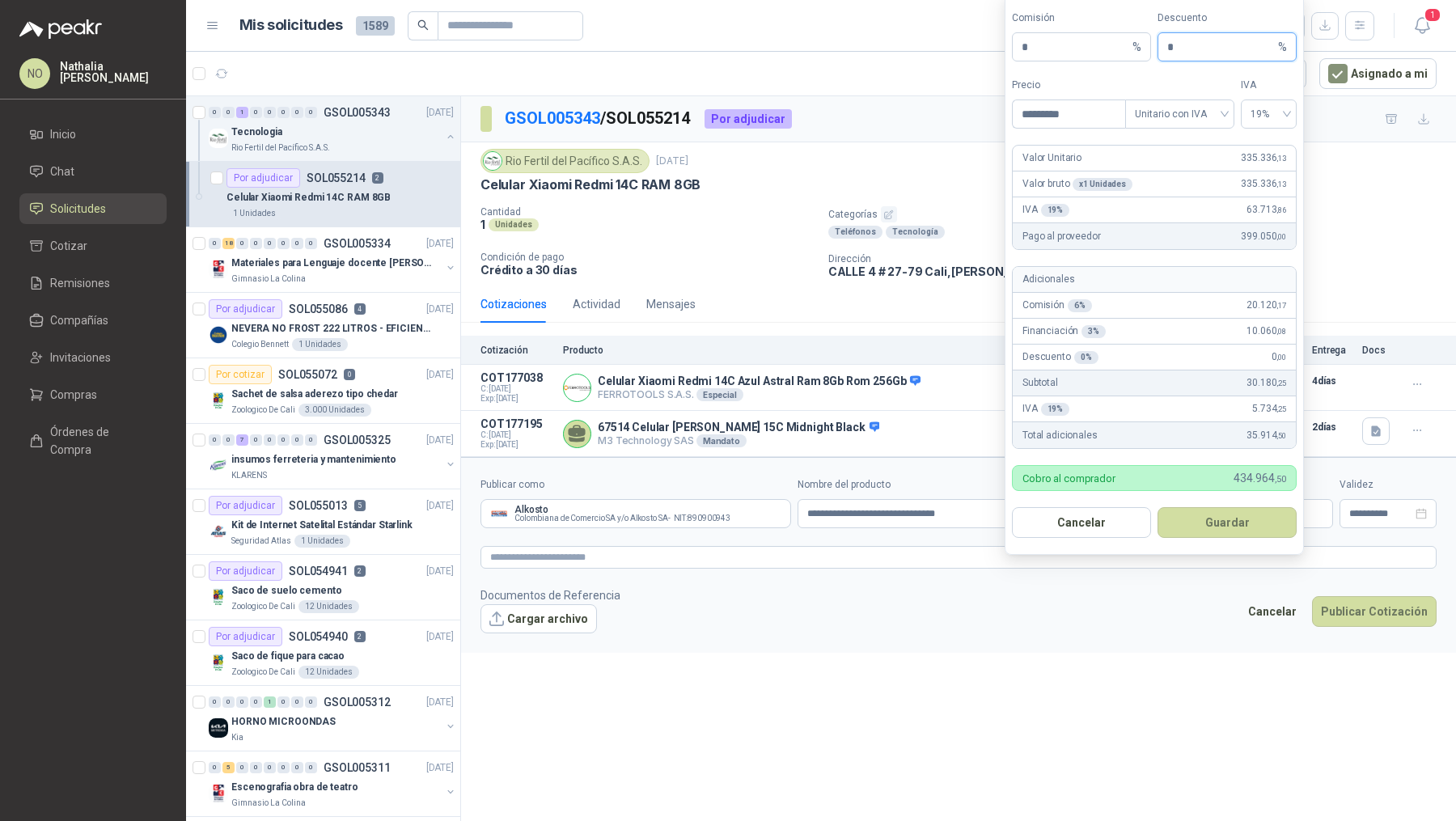
click at [1192, 50] on input "*" at bounding box center [1221, 47] width 107 height 27
type input "*"
click at [1213, 529] on button "Guardar" at bounding box center [1226, 522] width 139 height 31
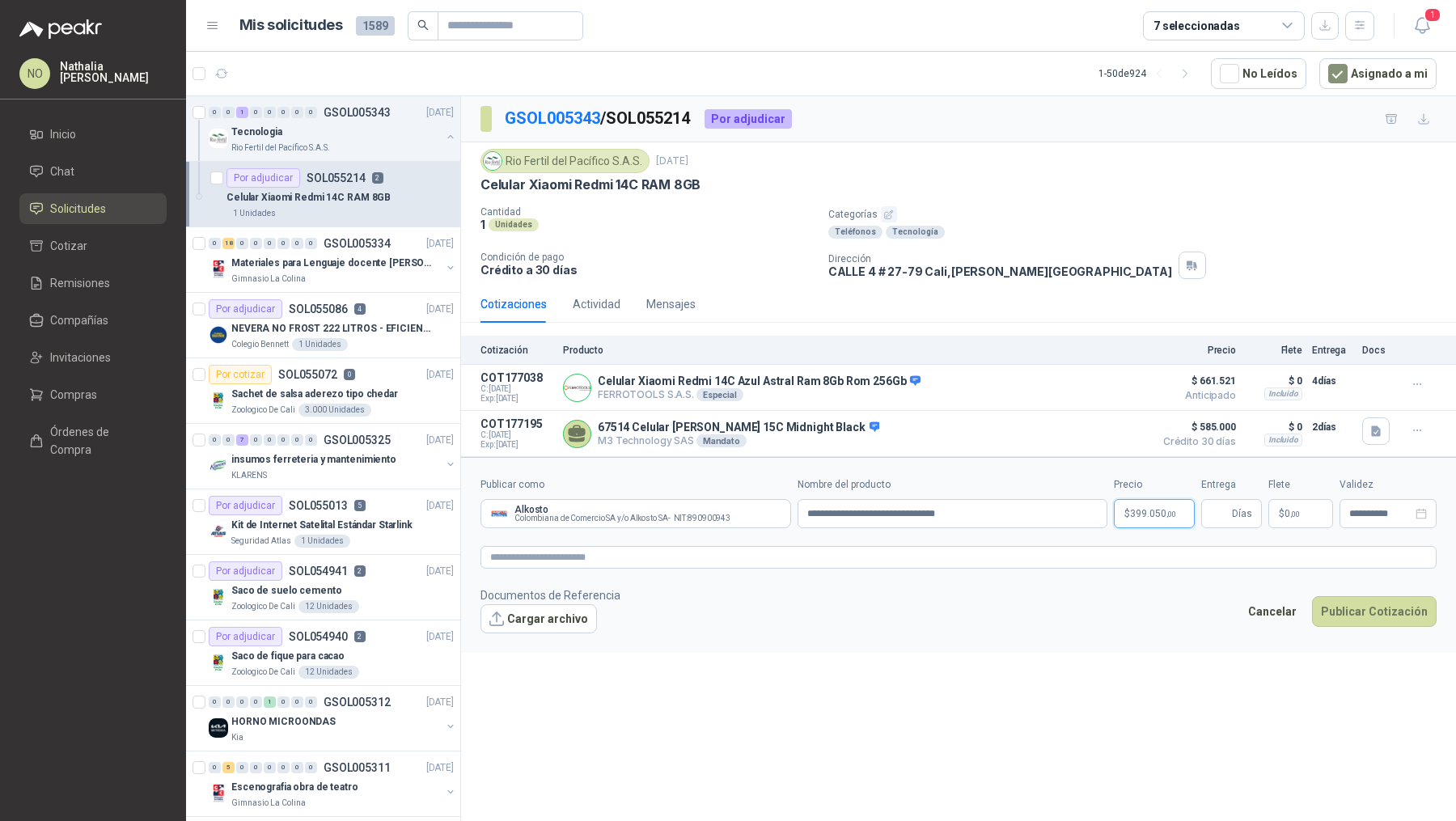
click at [1158, 503] on body "NO Nathalia Ortega Inicio Chat Solicitudes Cotizar Remisiones Compañías Invitac…" at bounding box center [728, 410] width 1456 height 821
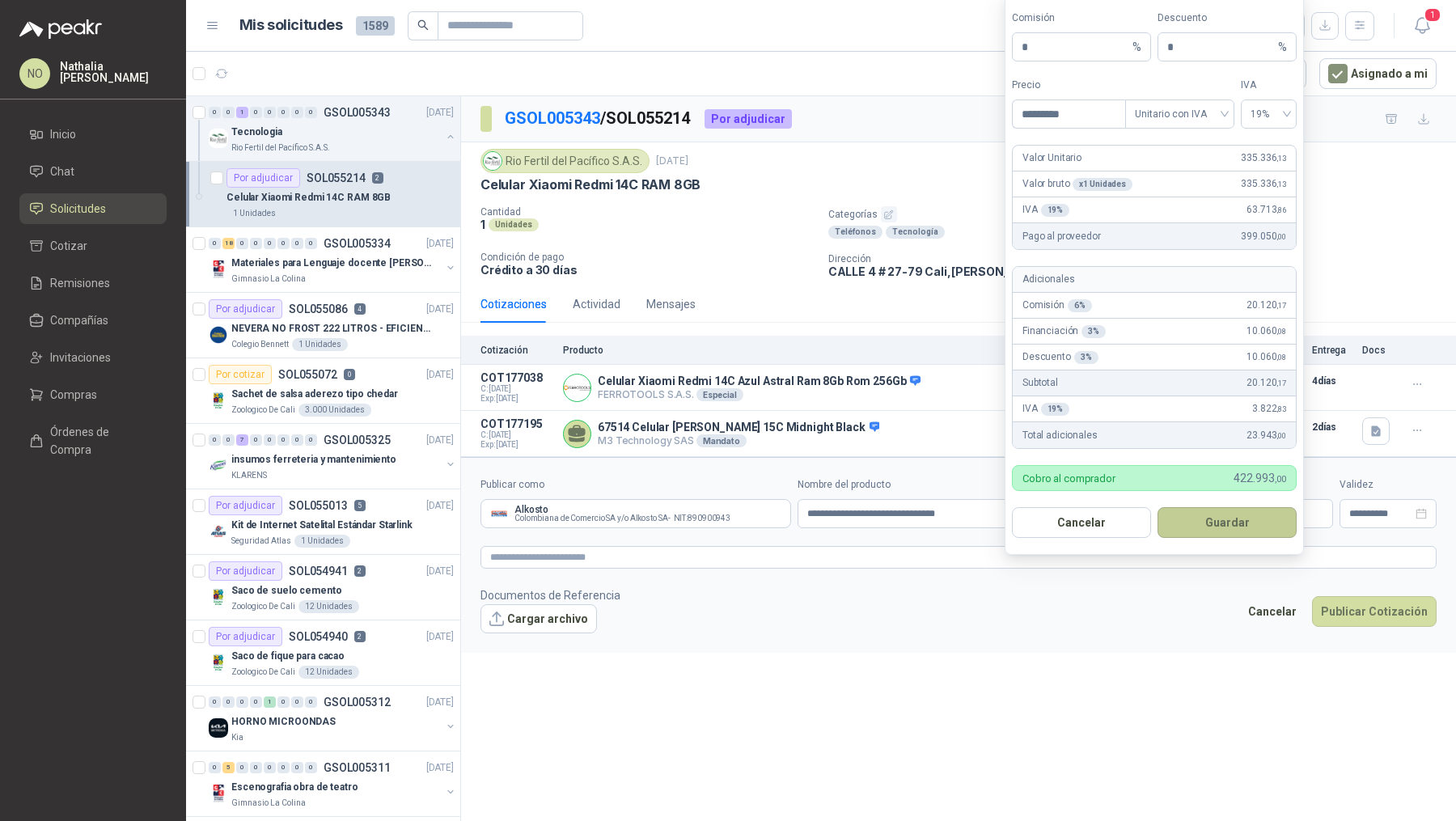
click at [1230, 515] on button "Guardar" at bounding box center [1226, 522] width 139 height 31
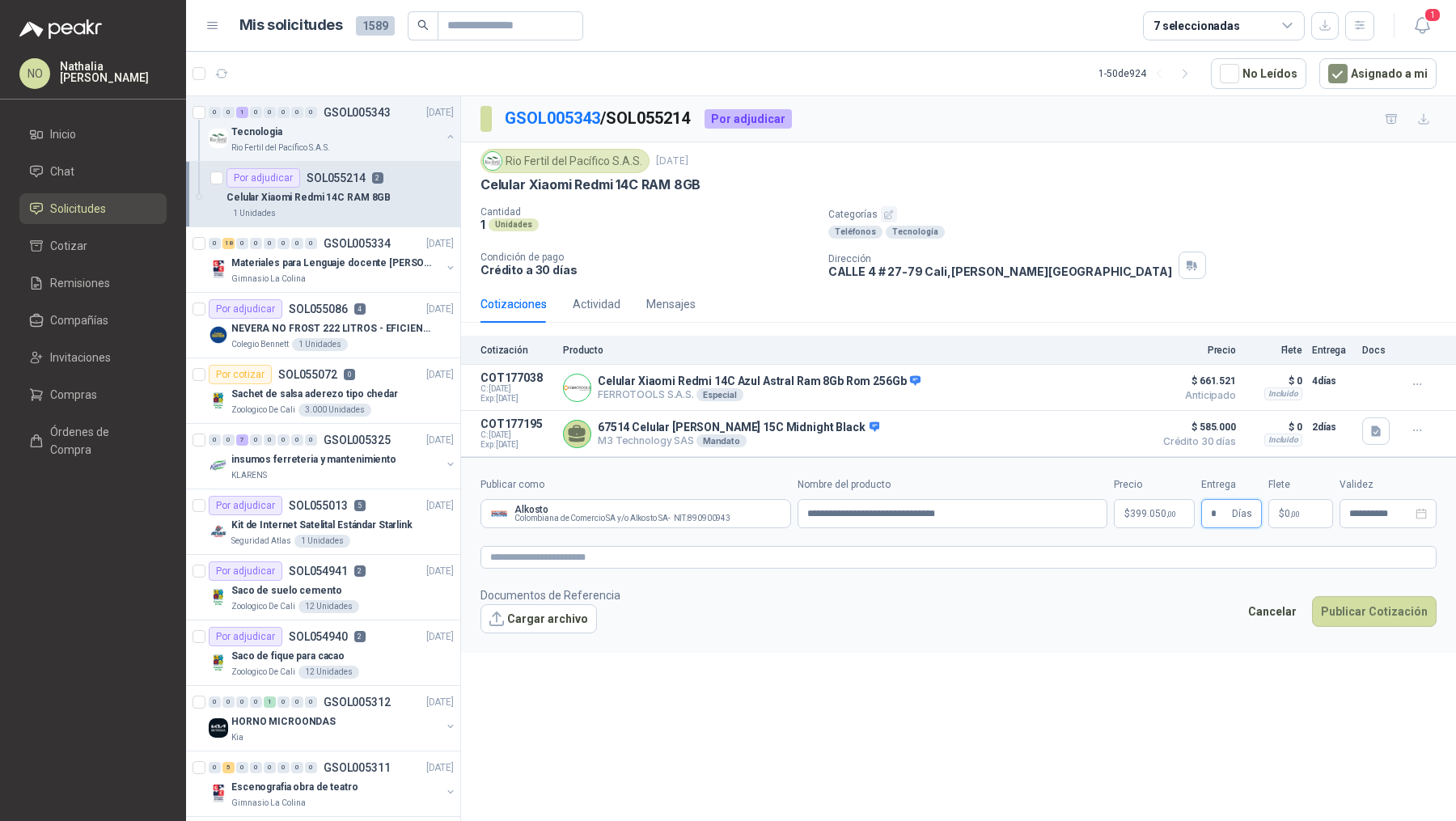
type input "*"
click at [1124, 769] on div "**********" at bounding box center [958, 461] width 995 height 730
click at [1308, 504] on p "$ 0 ,00" at bounding box center [1300, 513] width 64 height 29
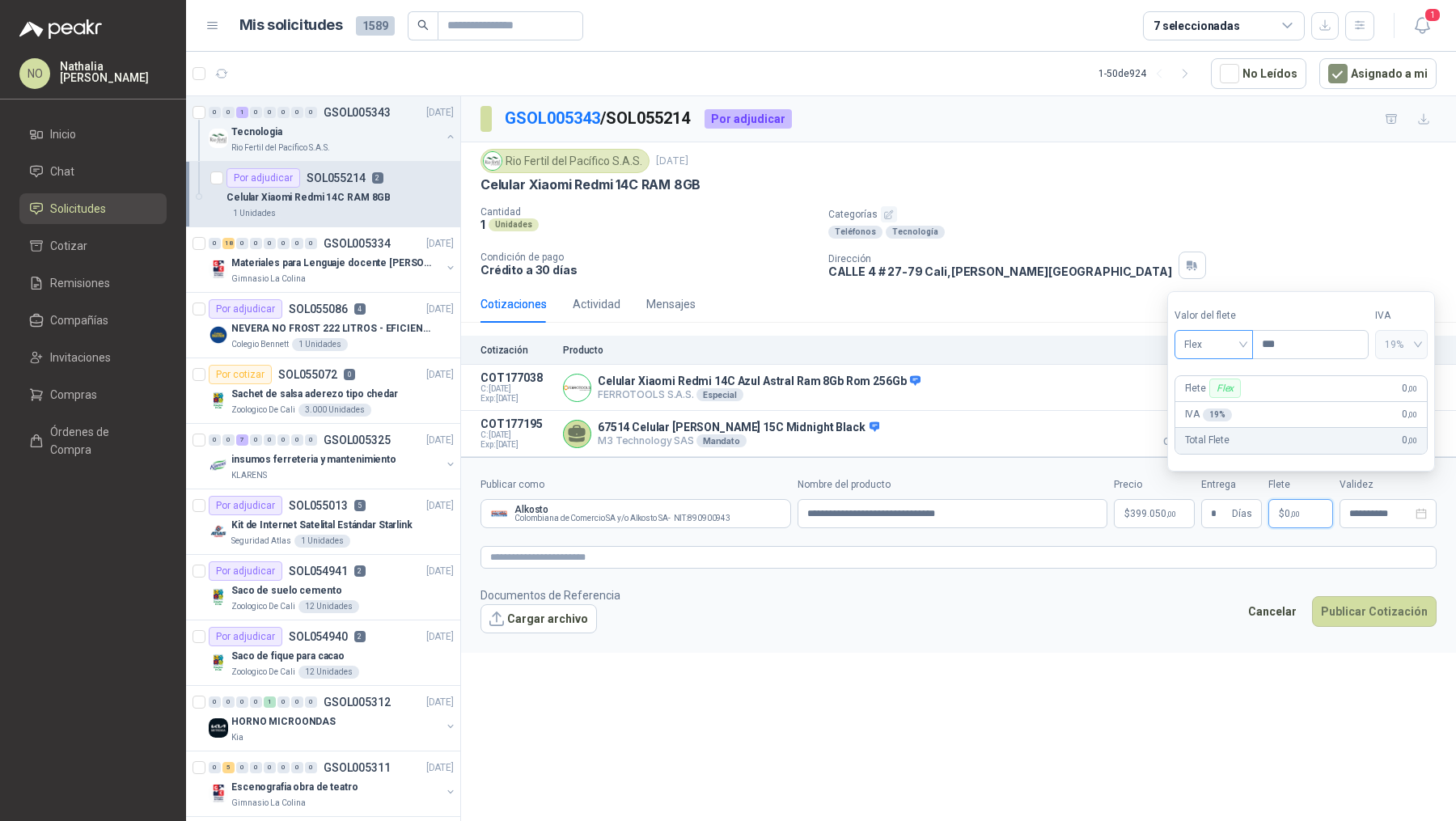
click at [1206, 336] on span "Flex" at bounding box center [1213, 345] width 59 height 24
click at [1207, 398] on div "Incluido" at bounding box center [1213, 404] width 53 height 18
click at [1372, 512] on input "**********" at bounding box center [1381, 514] width 64 height 10
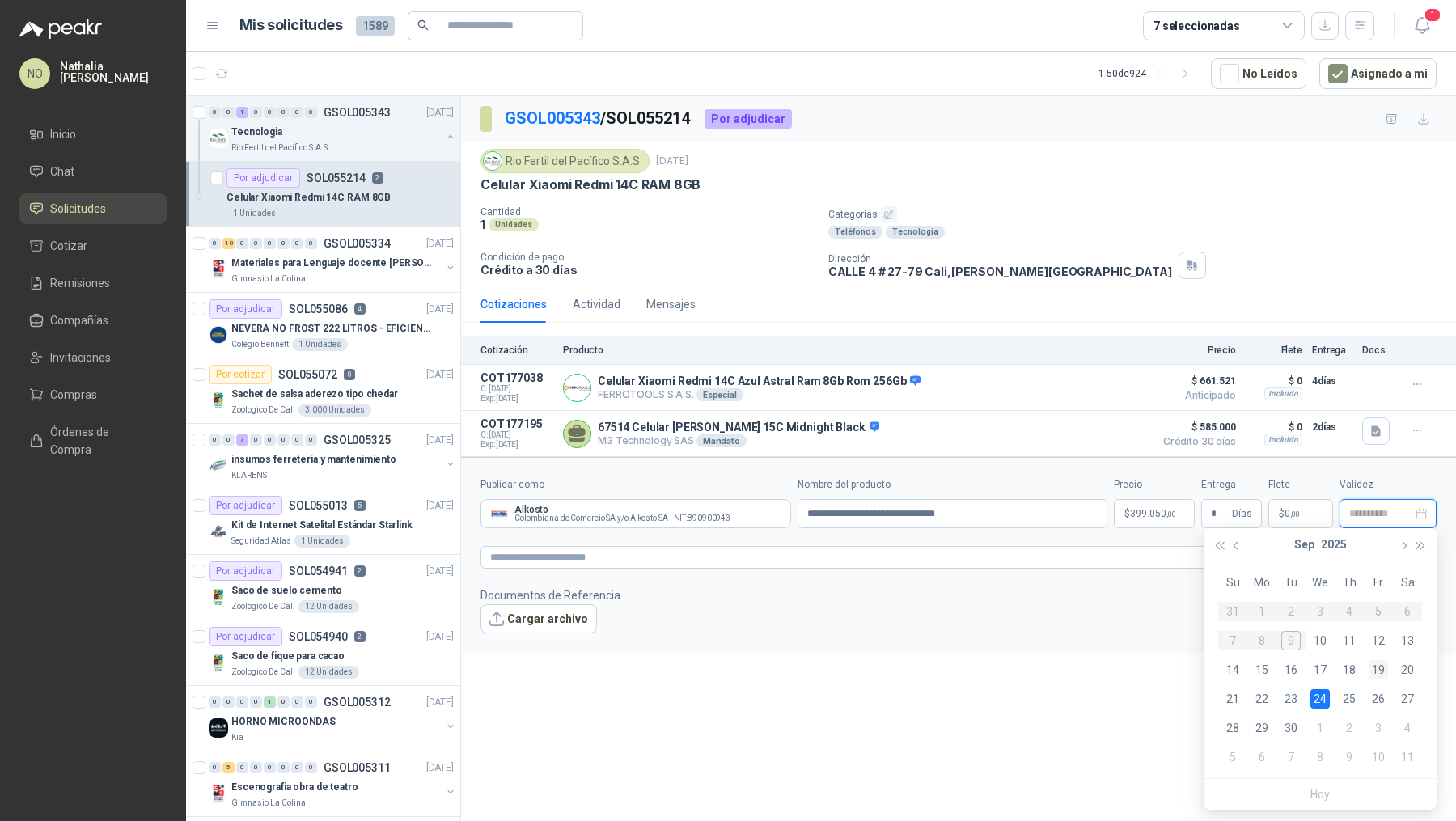
type input "**********"
click at [1380, 669] on div "19" at bounding box center [1378, 670] width 20 height 20
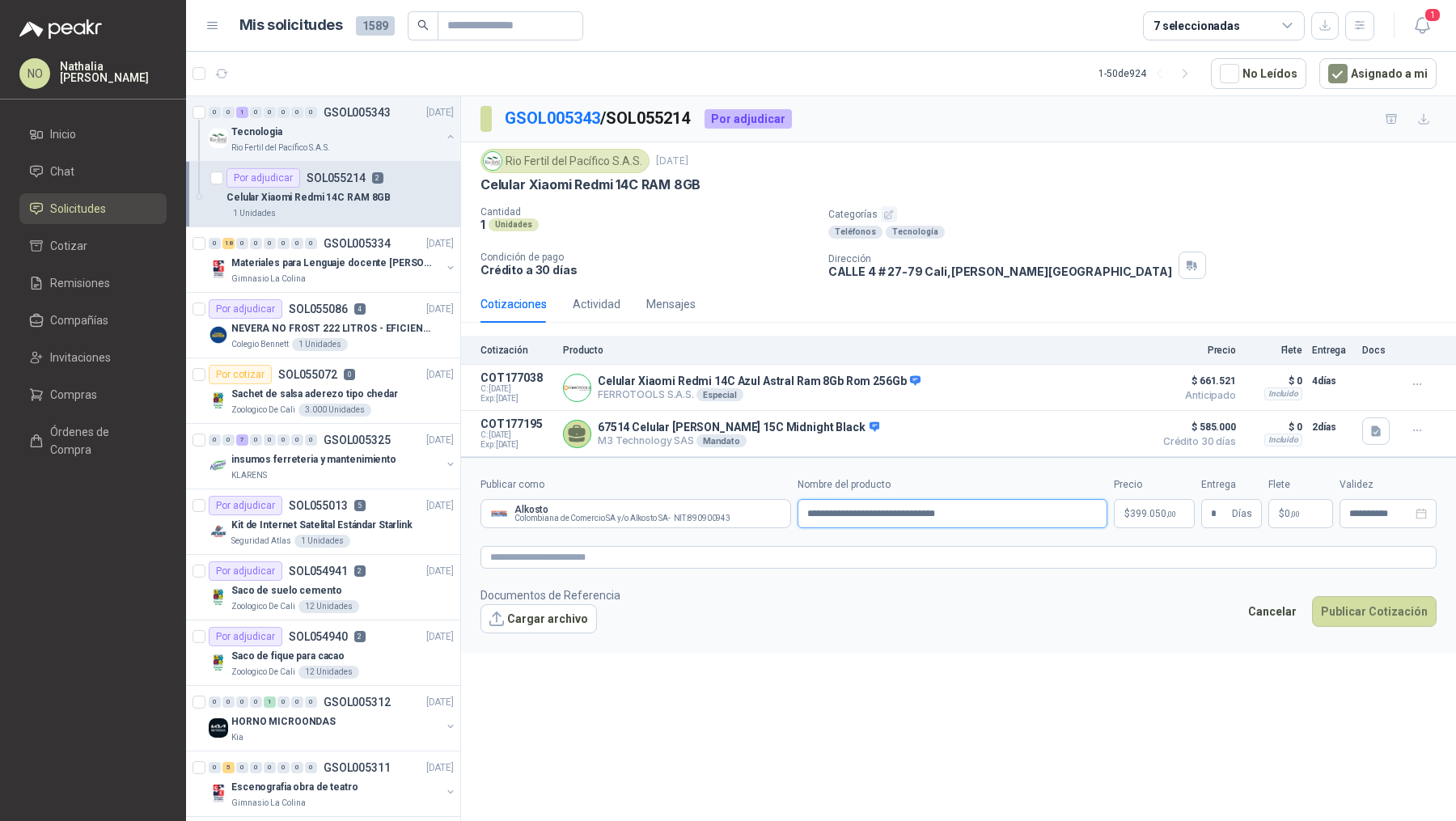
click at [807, 515] on input "**********" at bounding box center [953, 513] width 311 height 29
type input "**********"
click at [531, 616] on button "Cargar archivo" at bounding box center [538, 618] width 117 height 29
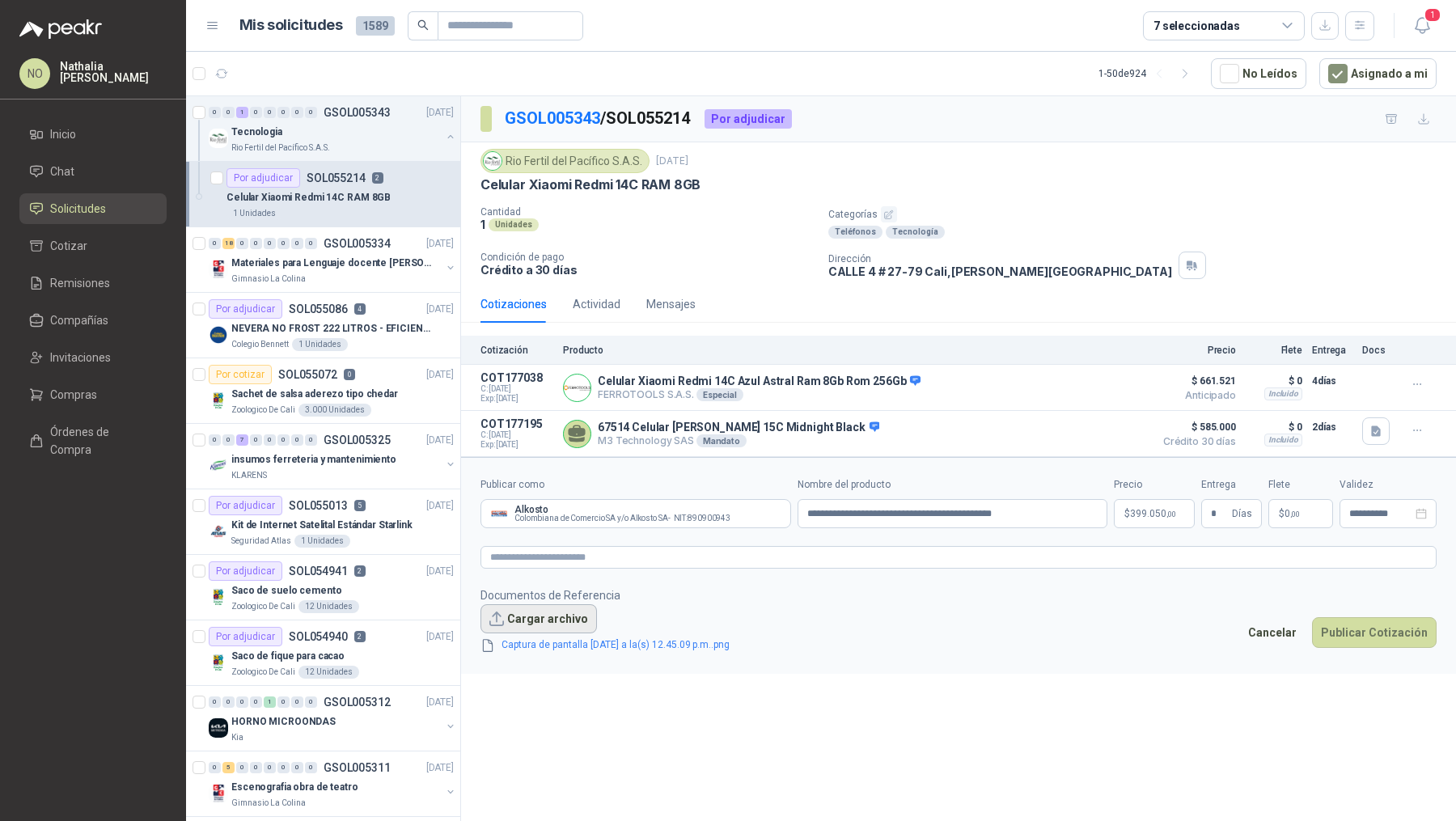
click at [547, 607] on button "Cargar archivo" at bounding box center [538, 618] width 117 height 29
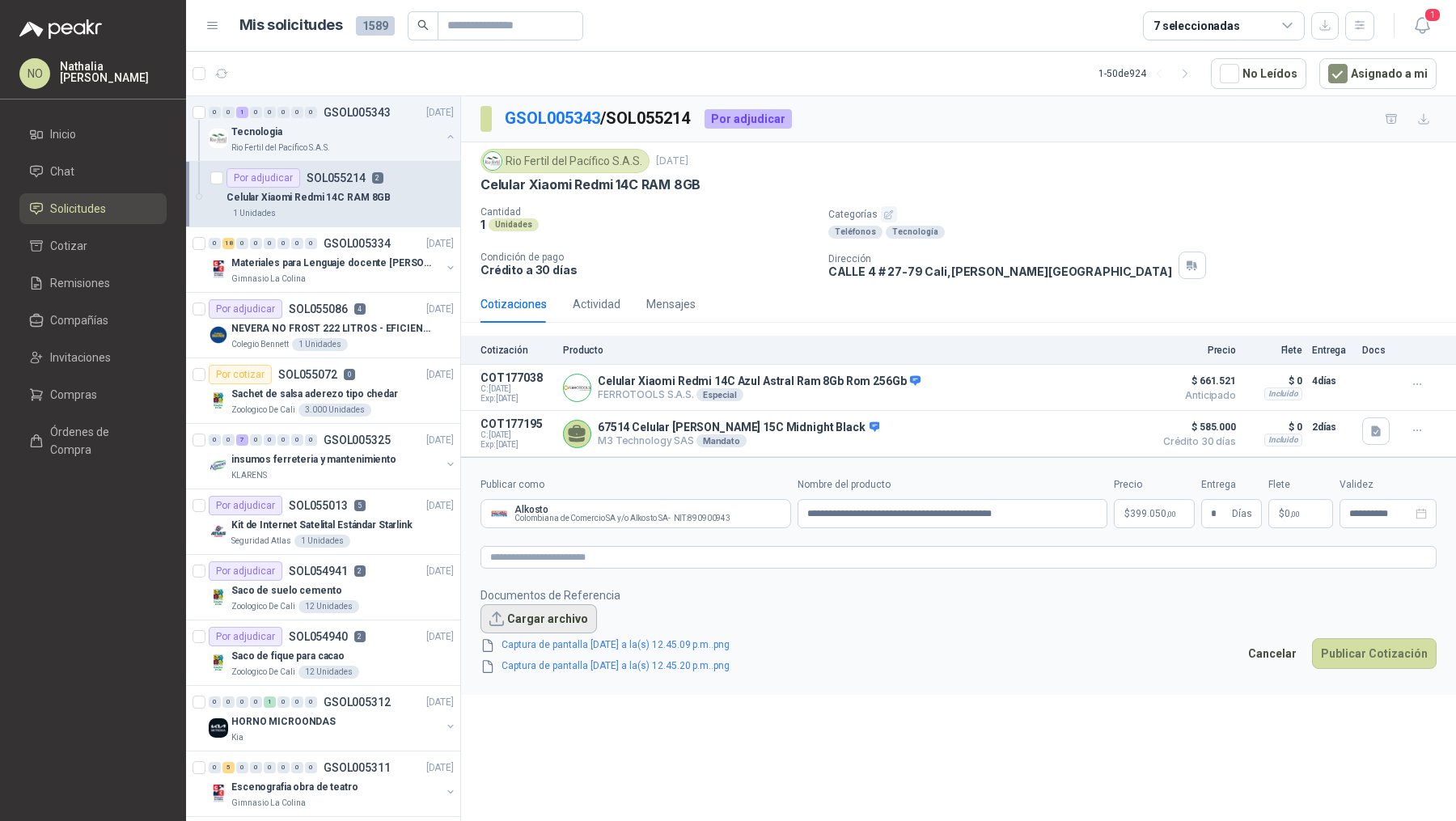
click at [544, 610] on button "Cargar archivo" at bounding box center [538, 618] width 117 height 29
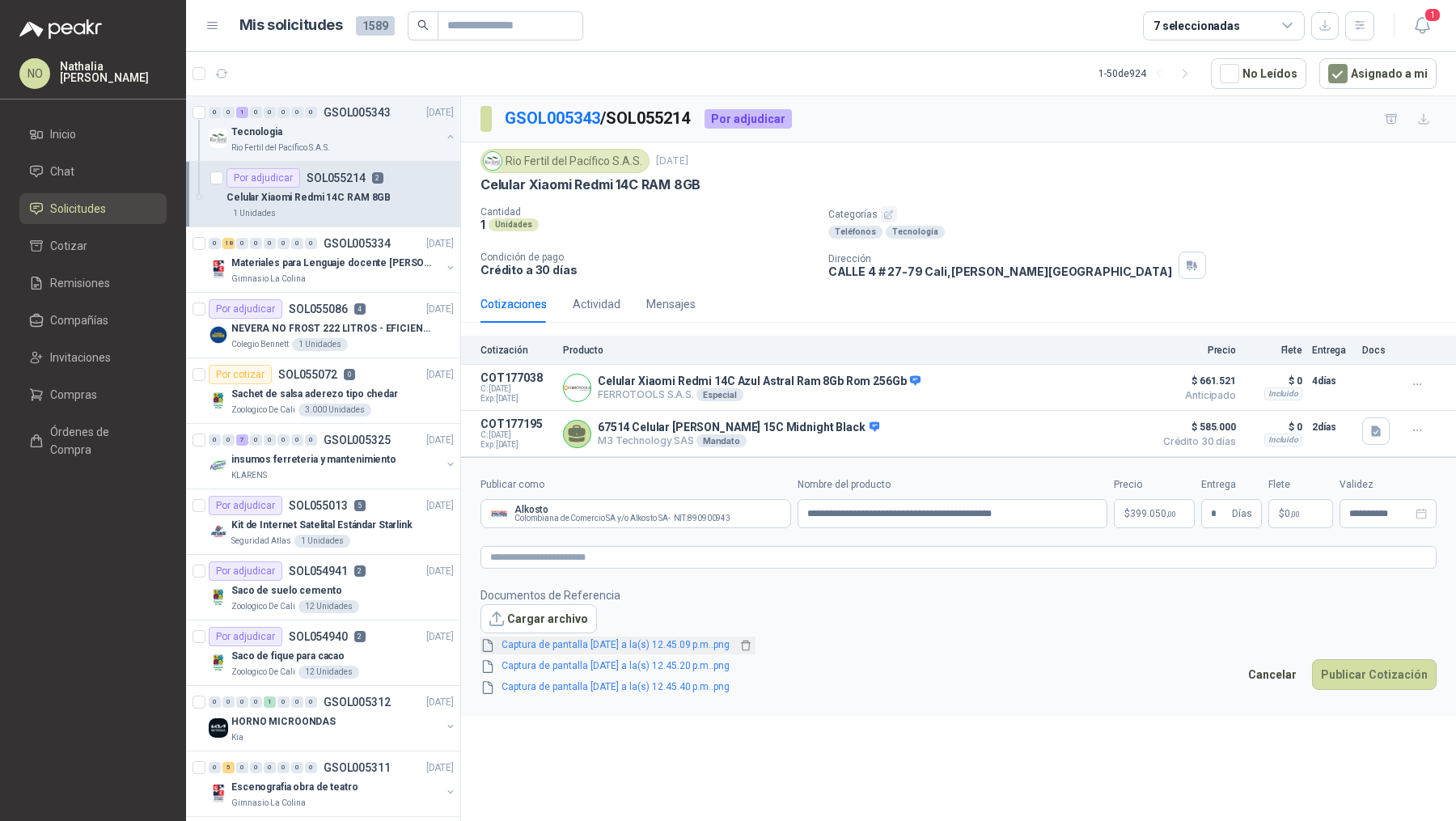
click at [688, 644] on link "Captura de pantalla 2025-09-09 a la(s) 12.45.09 p.m..png" at bounding box center [615, 645] width 241 height 15
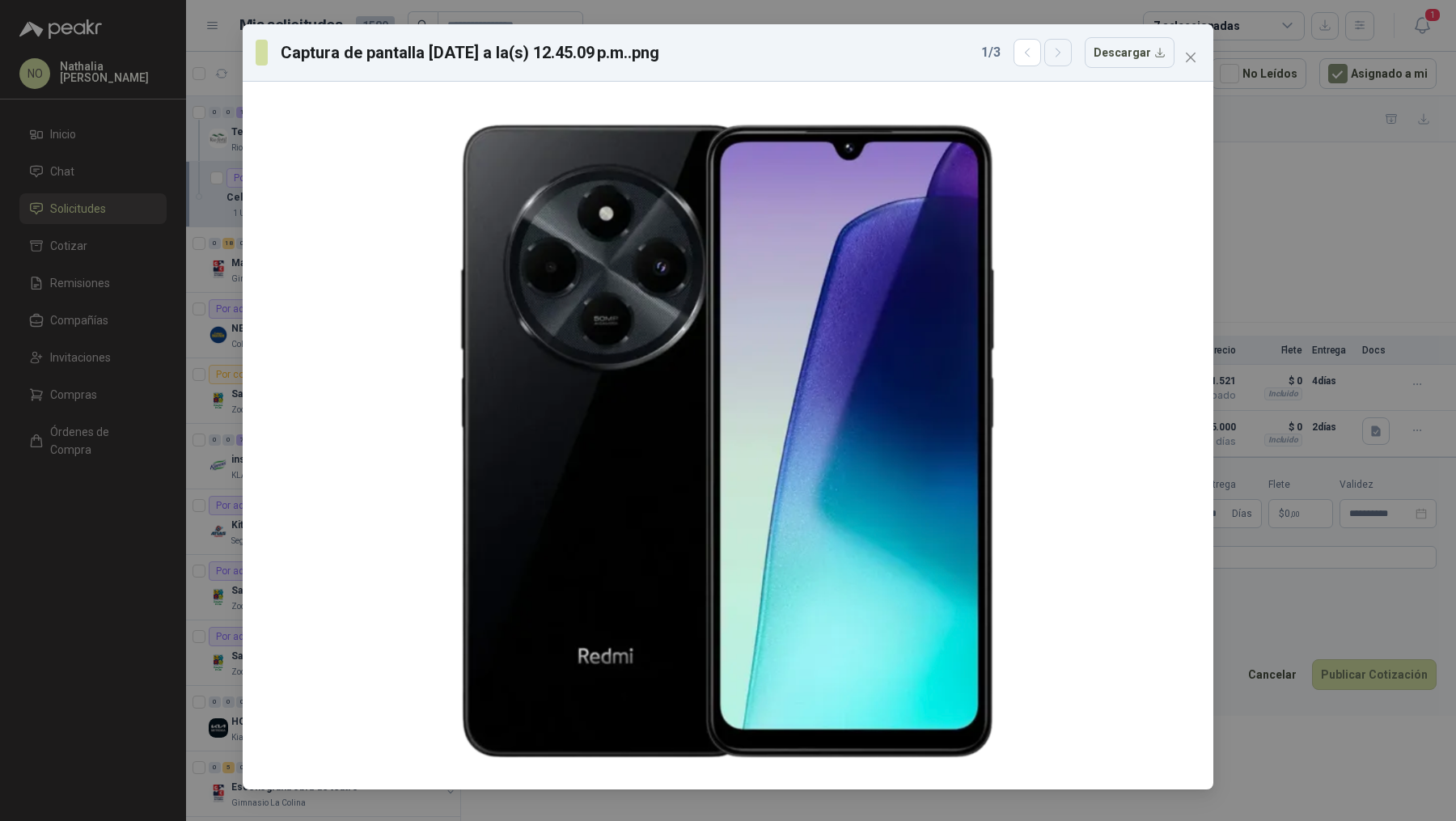
click at [1066, 55] on icon "button" at bounding box center [1058, 52] width 14 height 14
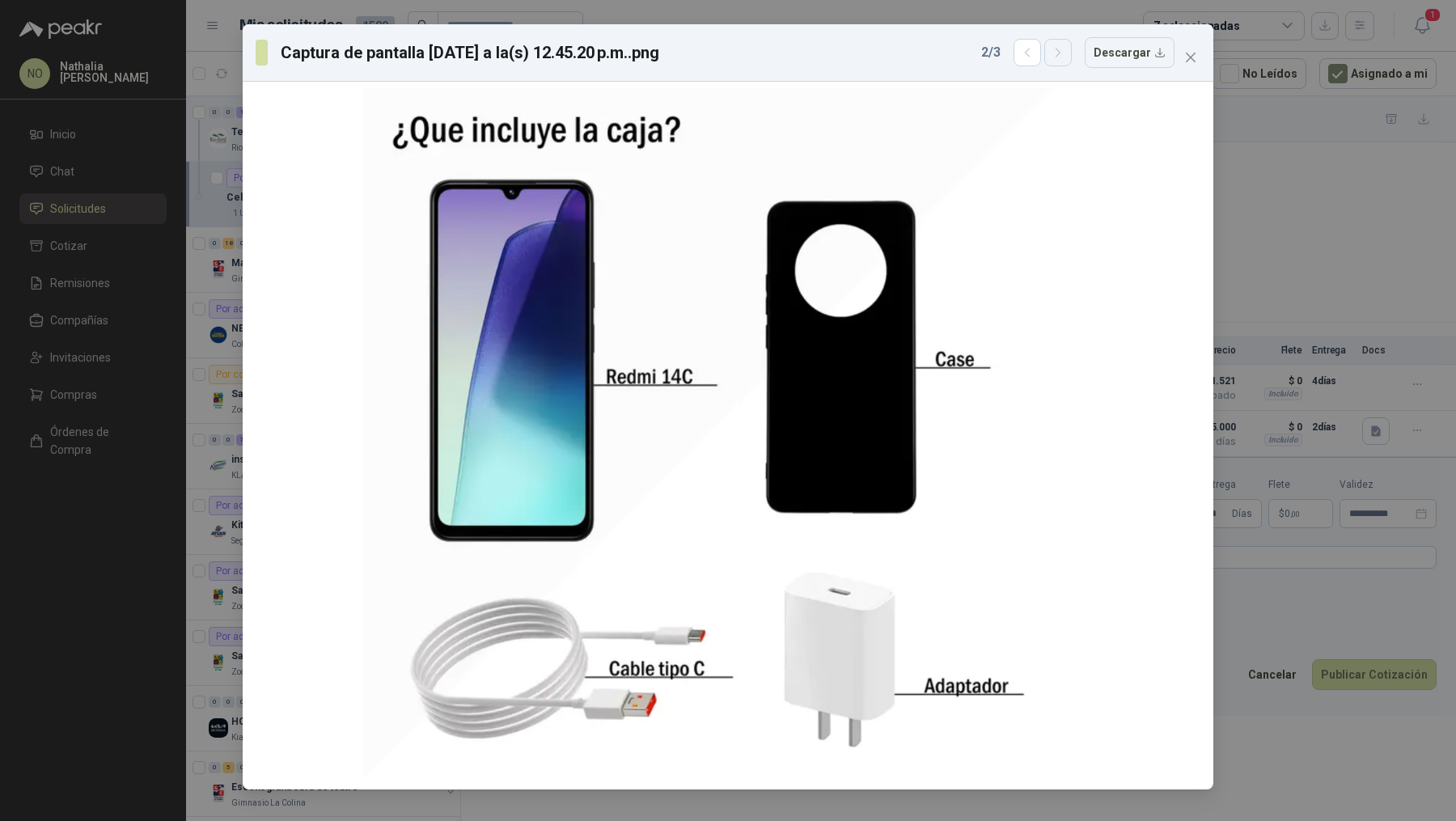
click at [1066, 55] on icon "button" at bounding box center [1058, 52] width 14 height 14
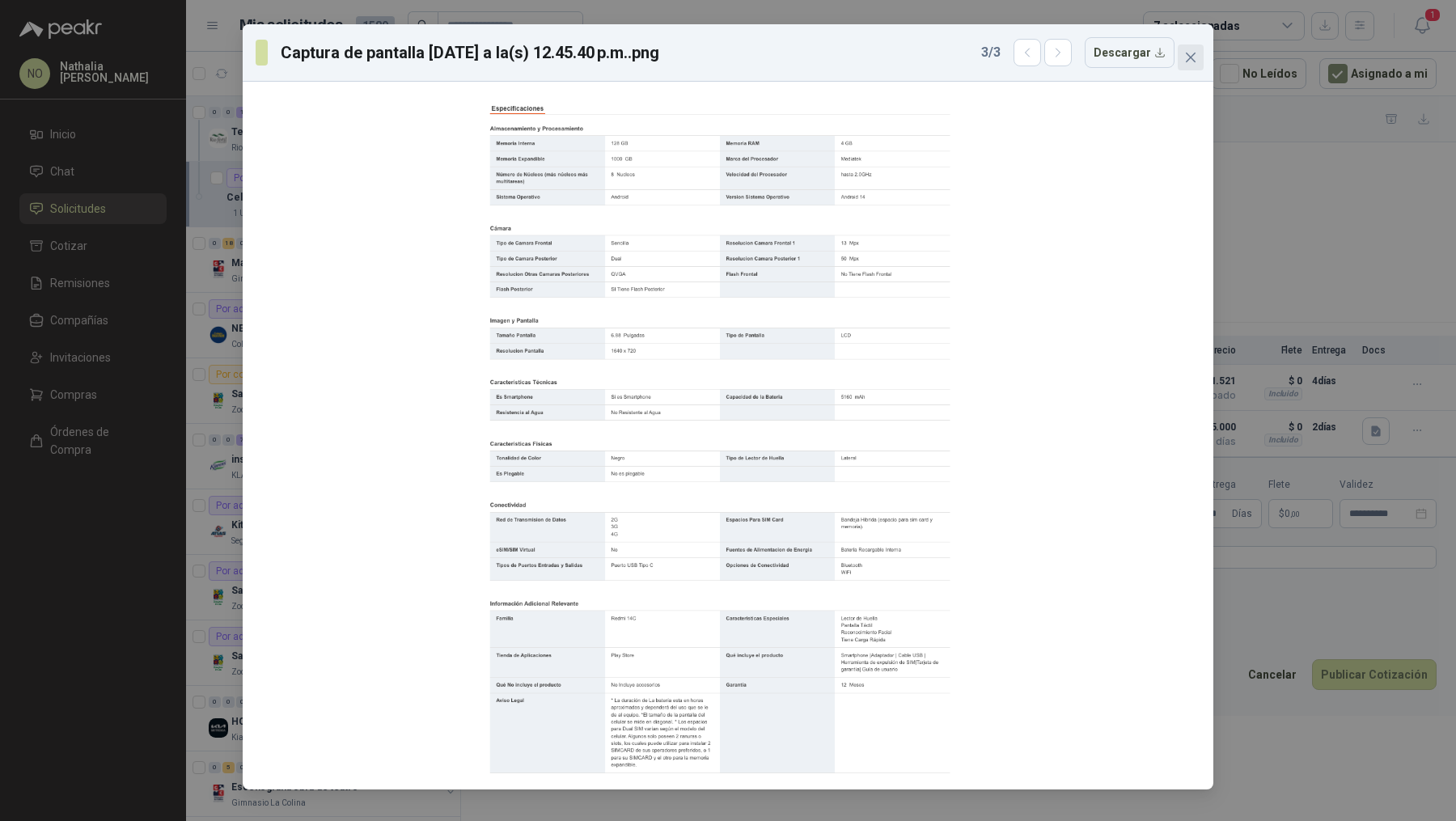
click at [1191, 51] on icon "close" at bounding box center [1191, 58] width 13 height 13
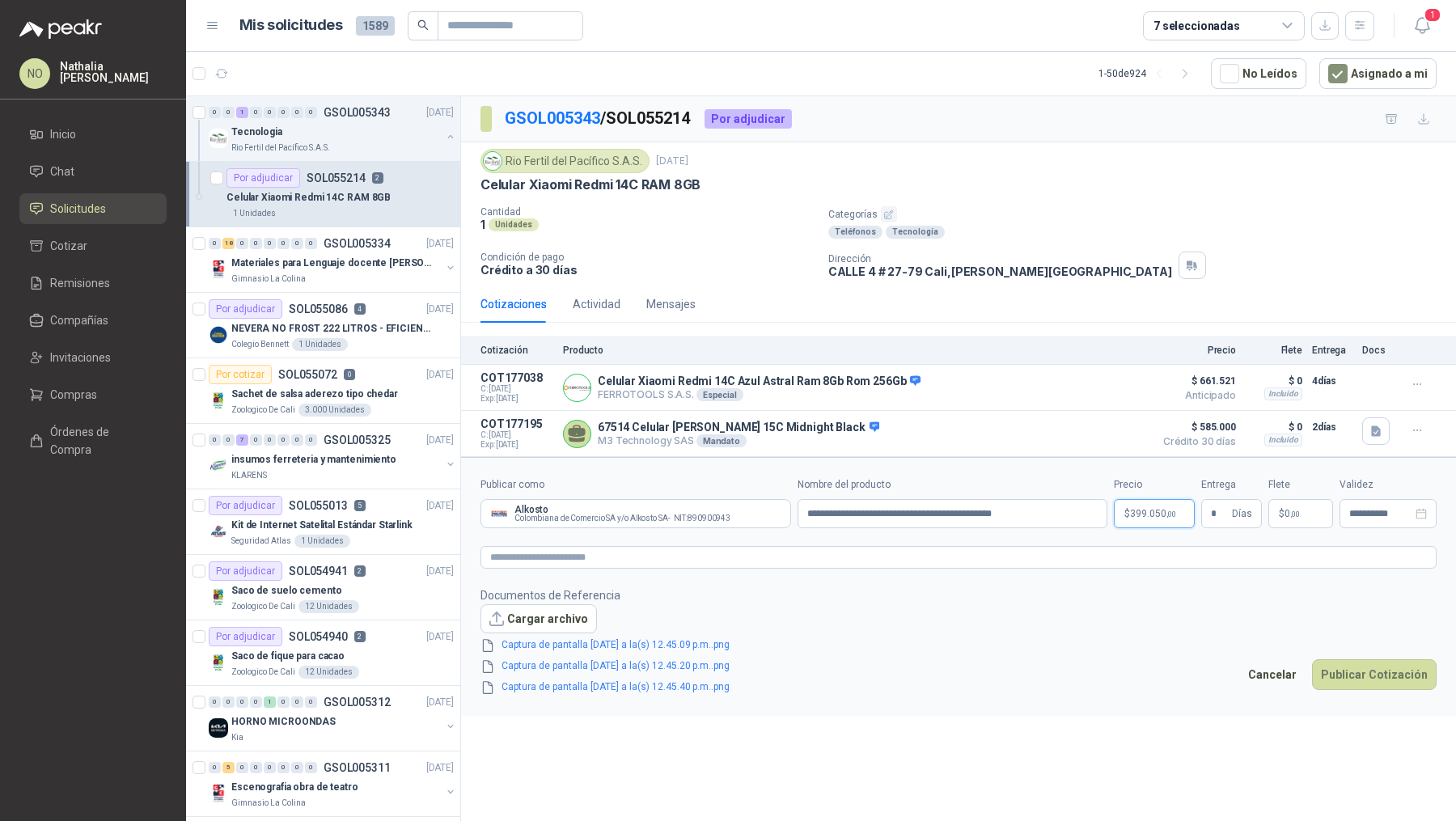
click at [1154, 517] on body "NO Nathalia Ortega Inicio Chat Solicitudes Cotizar Remisiones Compañías Invitac…" at bounding box center [728, 410] width 1456 height 821
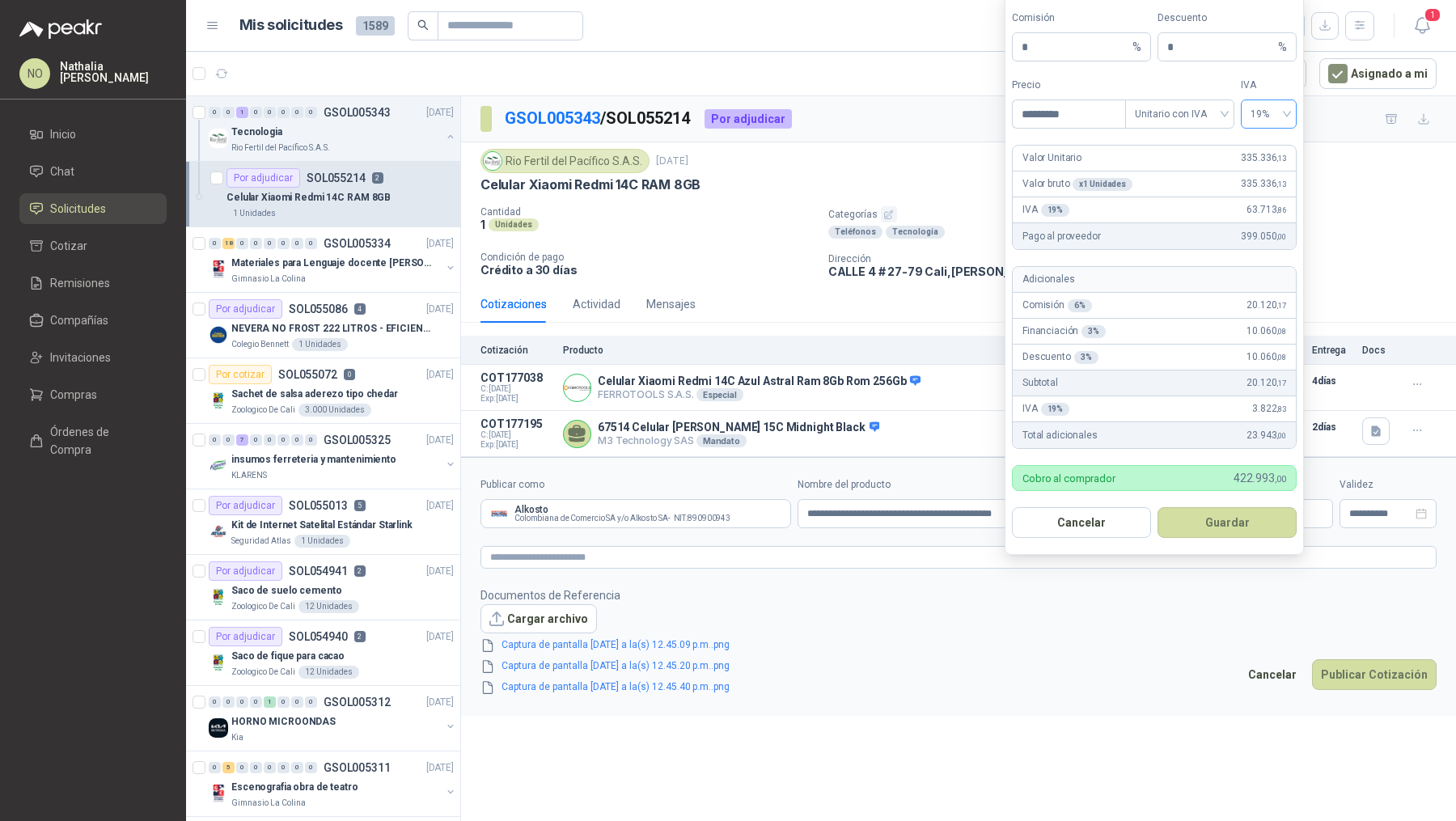
click at [1276, 115] on span "19%" at bounding box center [1268, 114] width 36 height 24
click at [1264, 203] on div "0%" at bounding box center [1269, 202] width 30 height 18
click at [1185, 110] on span "Unitario con IVA" at bounding box center [1180, 114] width 90 height 24
click at [1180, 151] on div "Unitario" at bounding box center [1180, 150] width 83 height 18
click at [1231, 516] on button "Guardar" at bounding box center [1226, 522] width 139 height 31
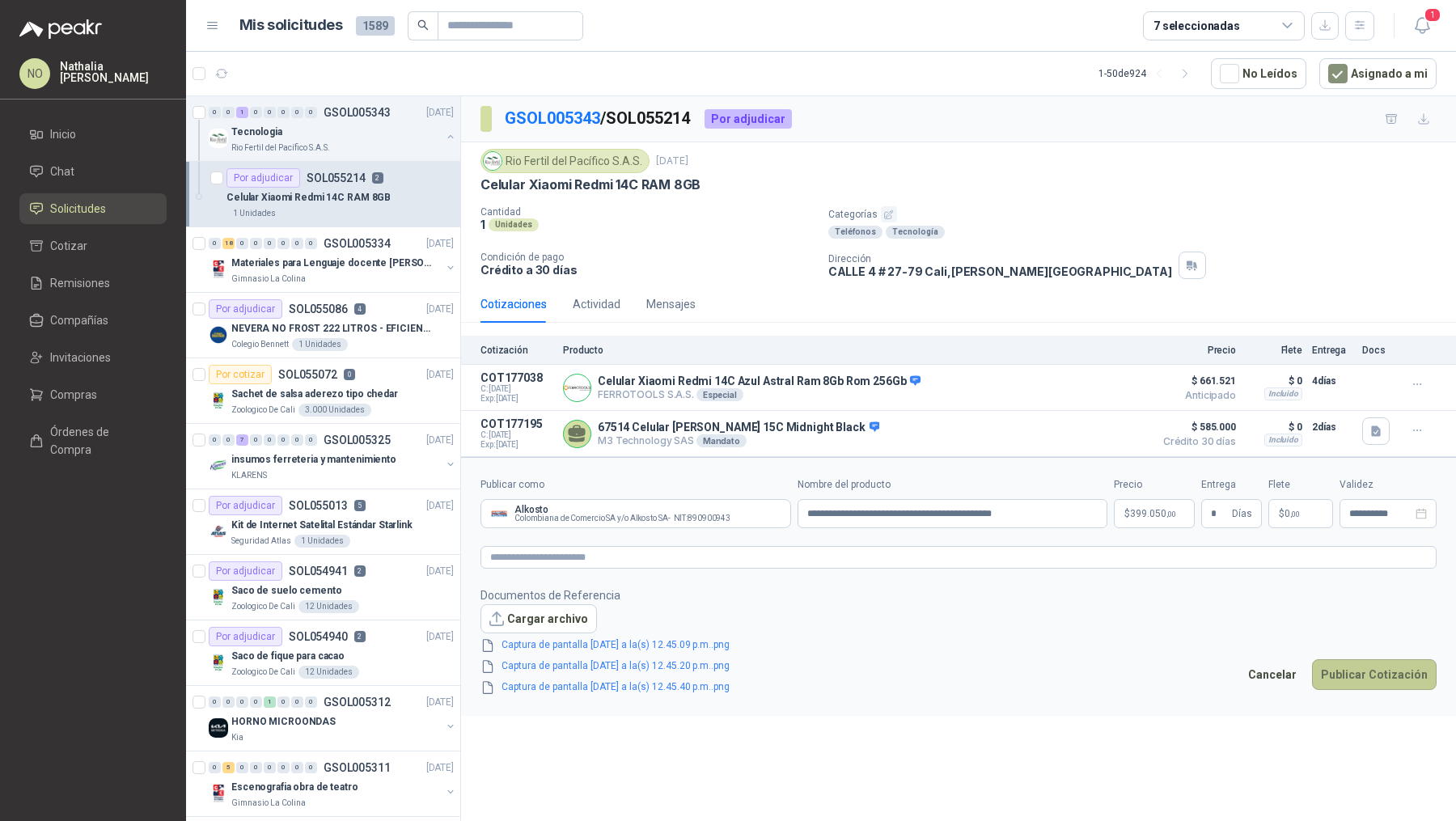
click at [1364, 674] on button "Publicar Cotización" at bounding box center [1374, 674] width 124 height 31
